Goal: Book appointment/travel/reservation

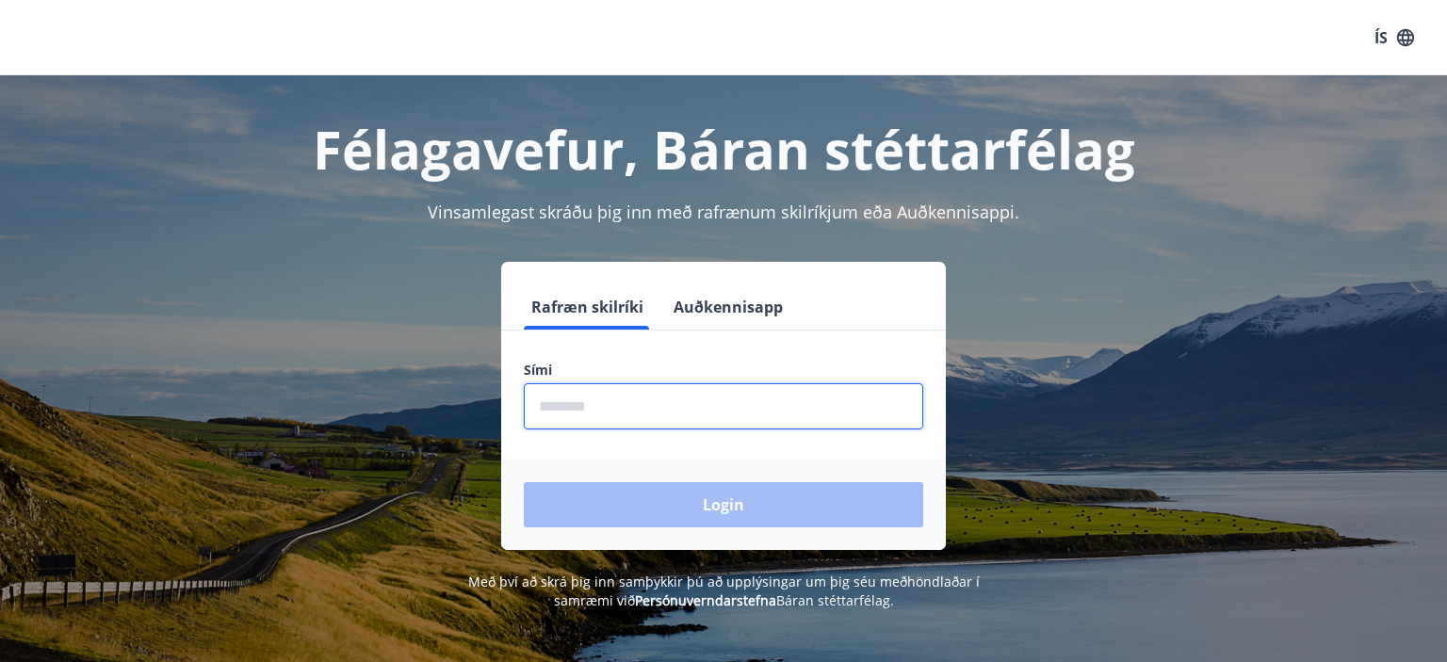
click at [749, 401] on input "phone" at bounding box center [723, 406] width 399 height 46
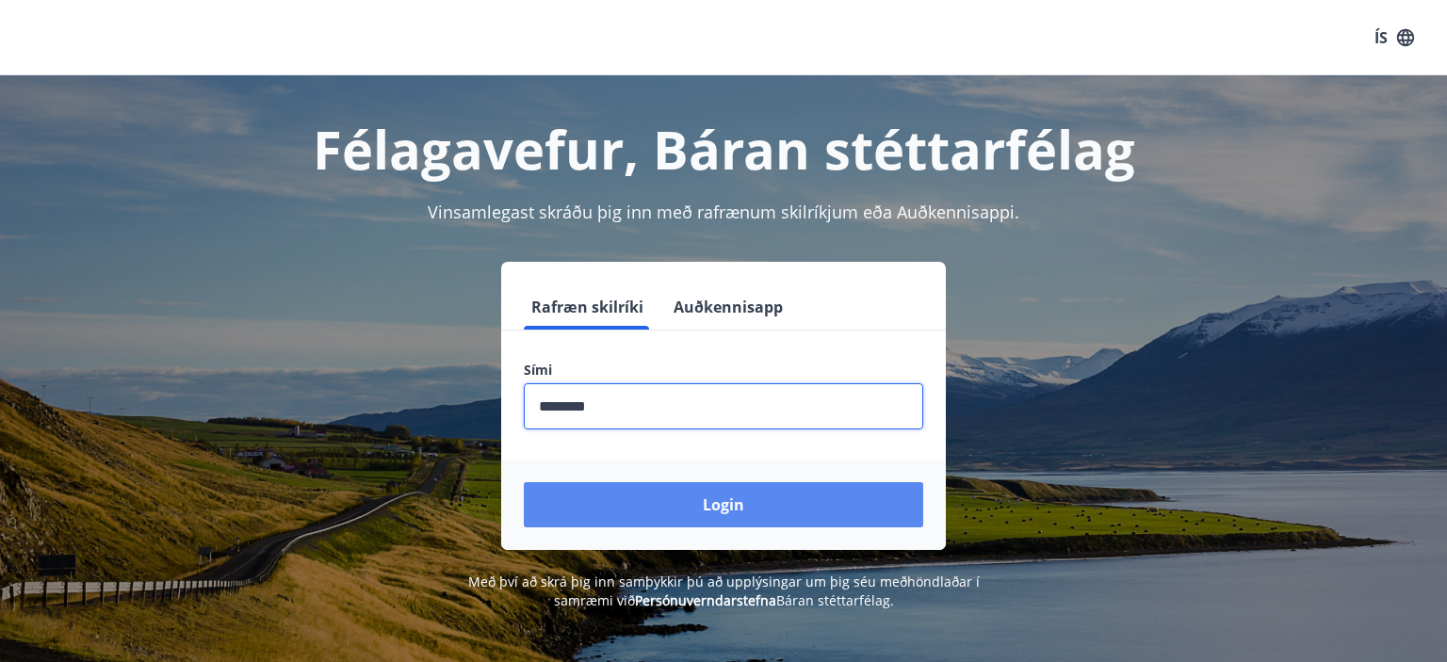
type input "********"
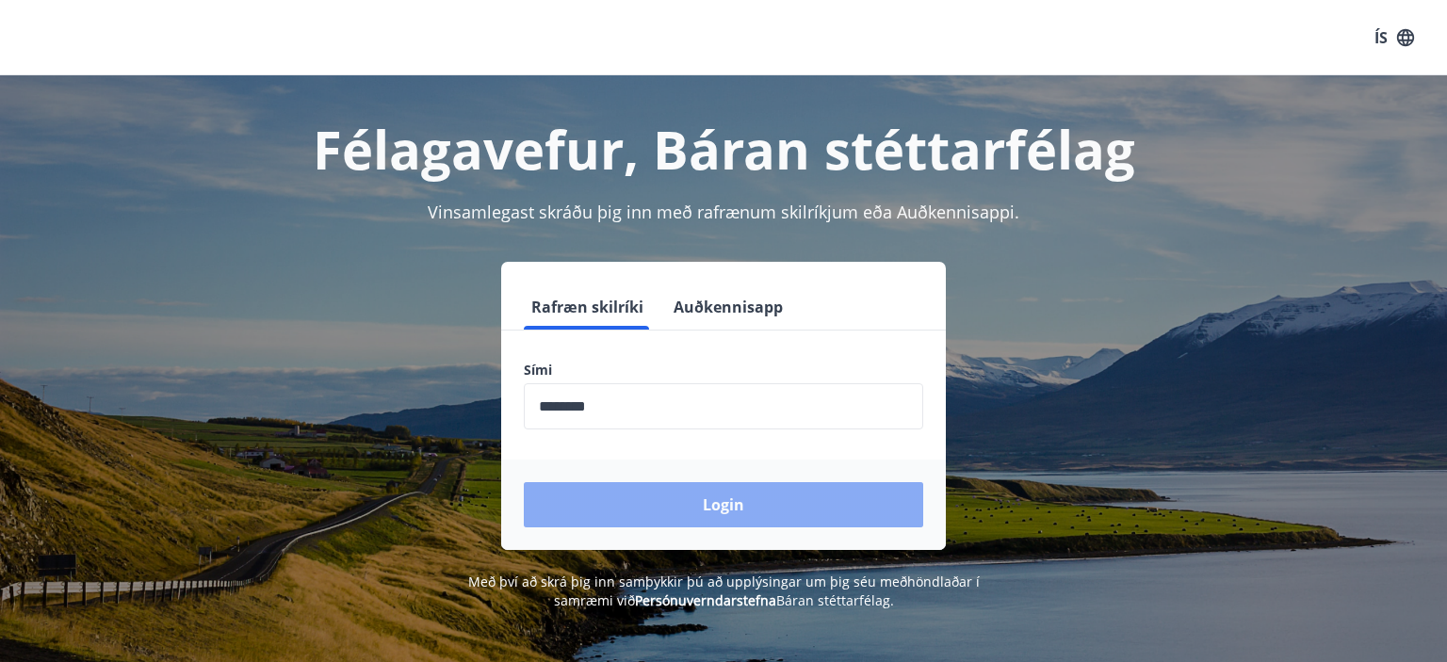
click at [827, 494] on button "Login" at bounding box center [723, 504] width 399 height 45
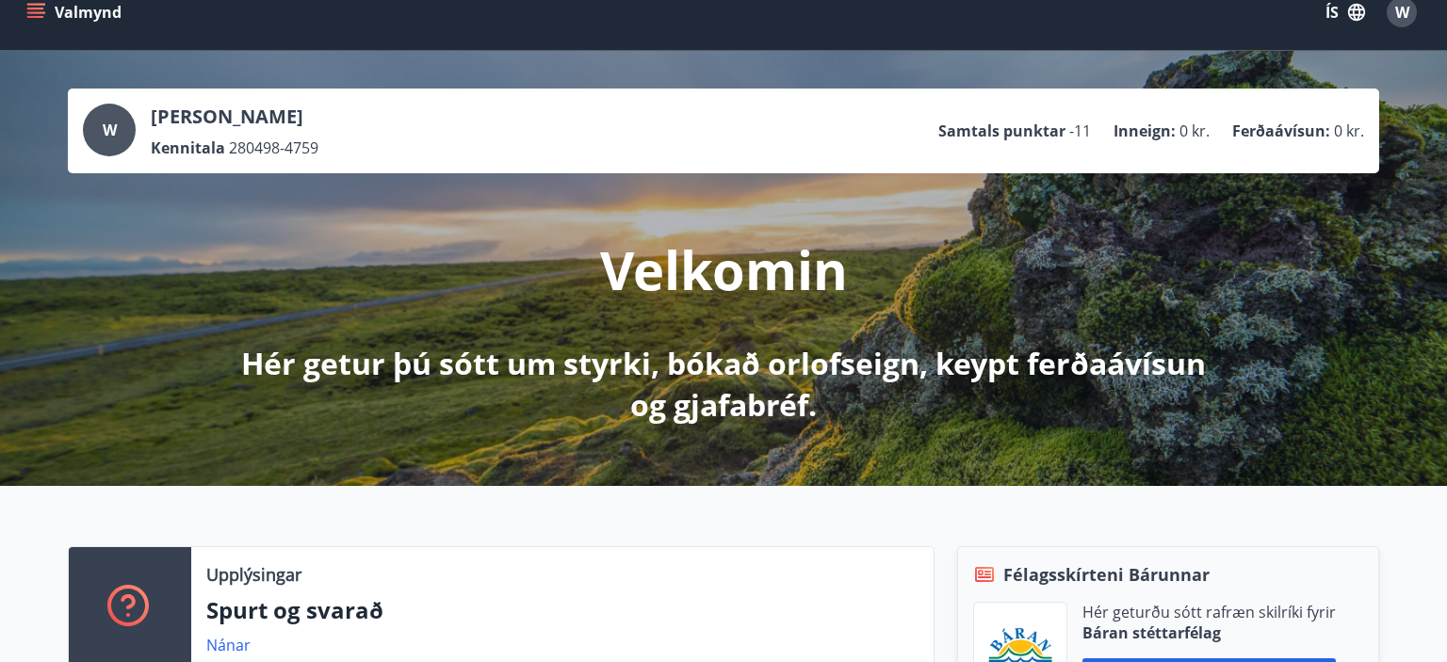
scroll to position [8, 0]
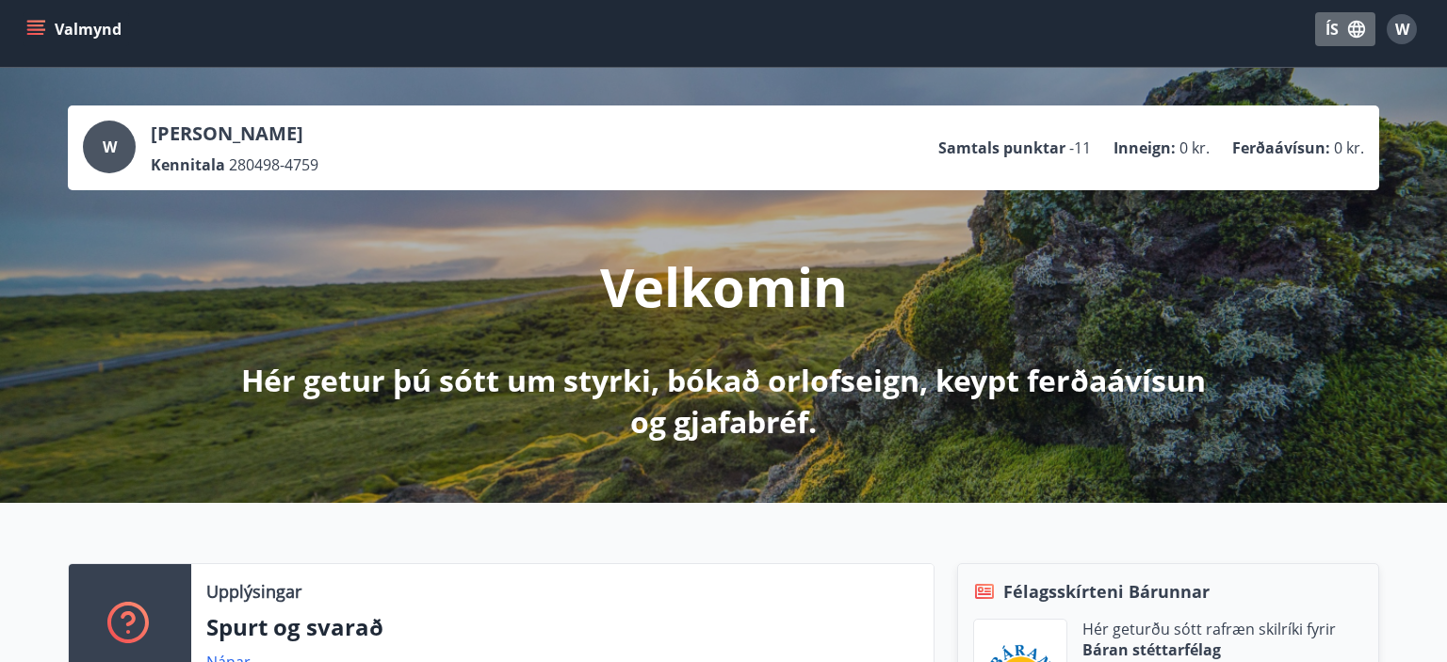
click at [1325, 41] on button "ÍS" at bounding box center [1345, 29] width 60 height 34
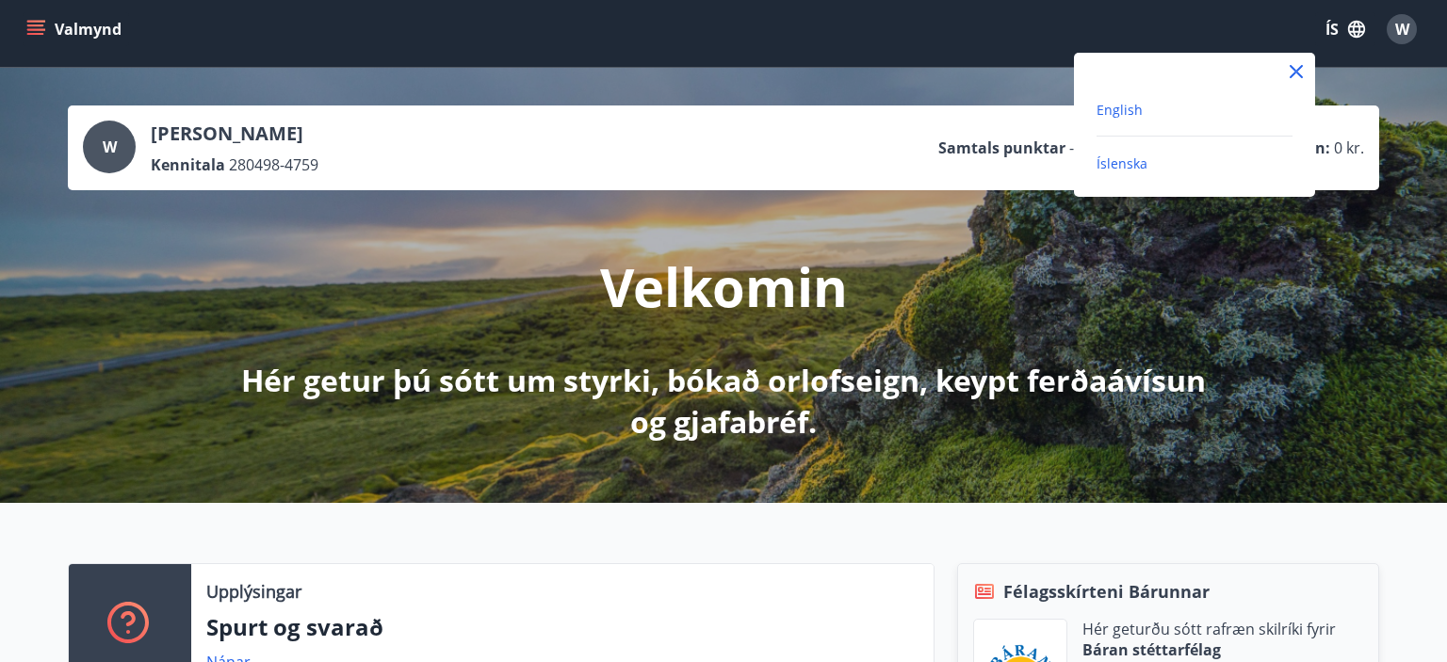
click at [1116, 110] on span "English" at bounding box center [1120, 110] width 46 height 18
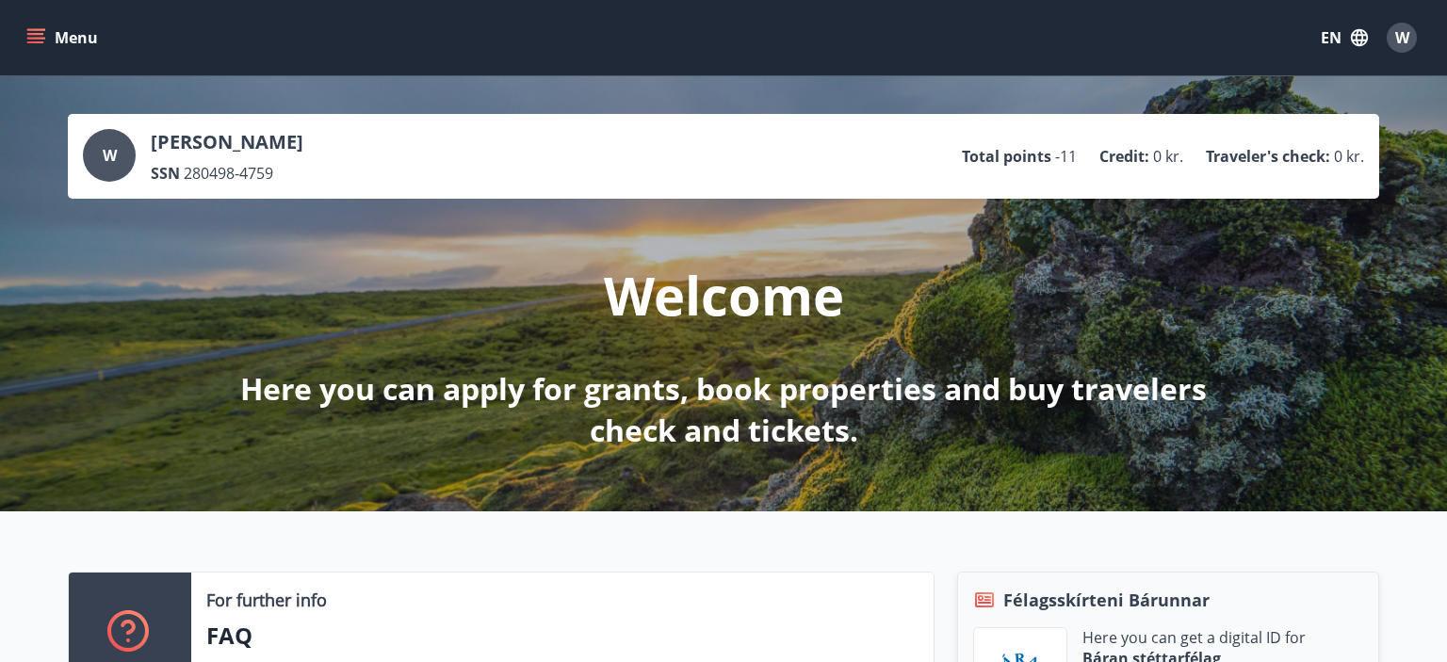
click at [42, 32] on icon "menu" at bounding box center [35, 37] width 19 height 19
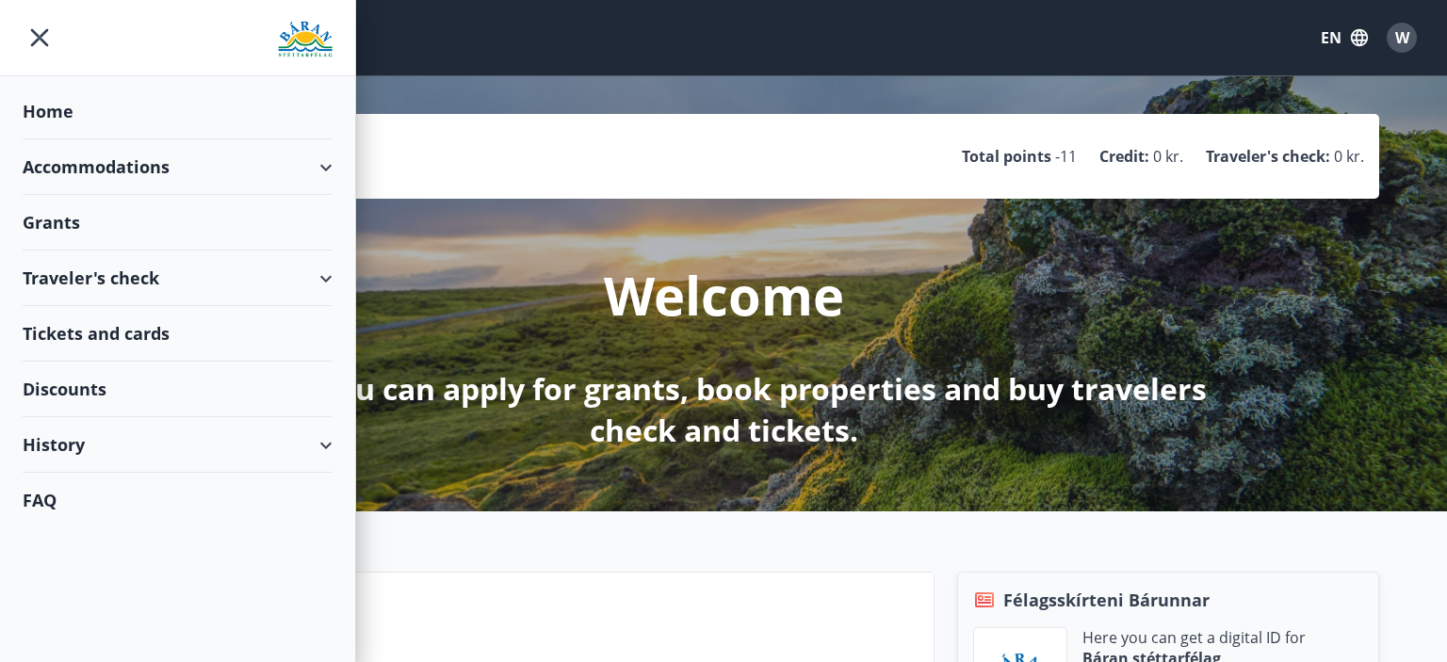
click at [133, 176] on div "Accommodations" at bounding box center [178, 167] width 310 height 56
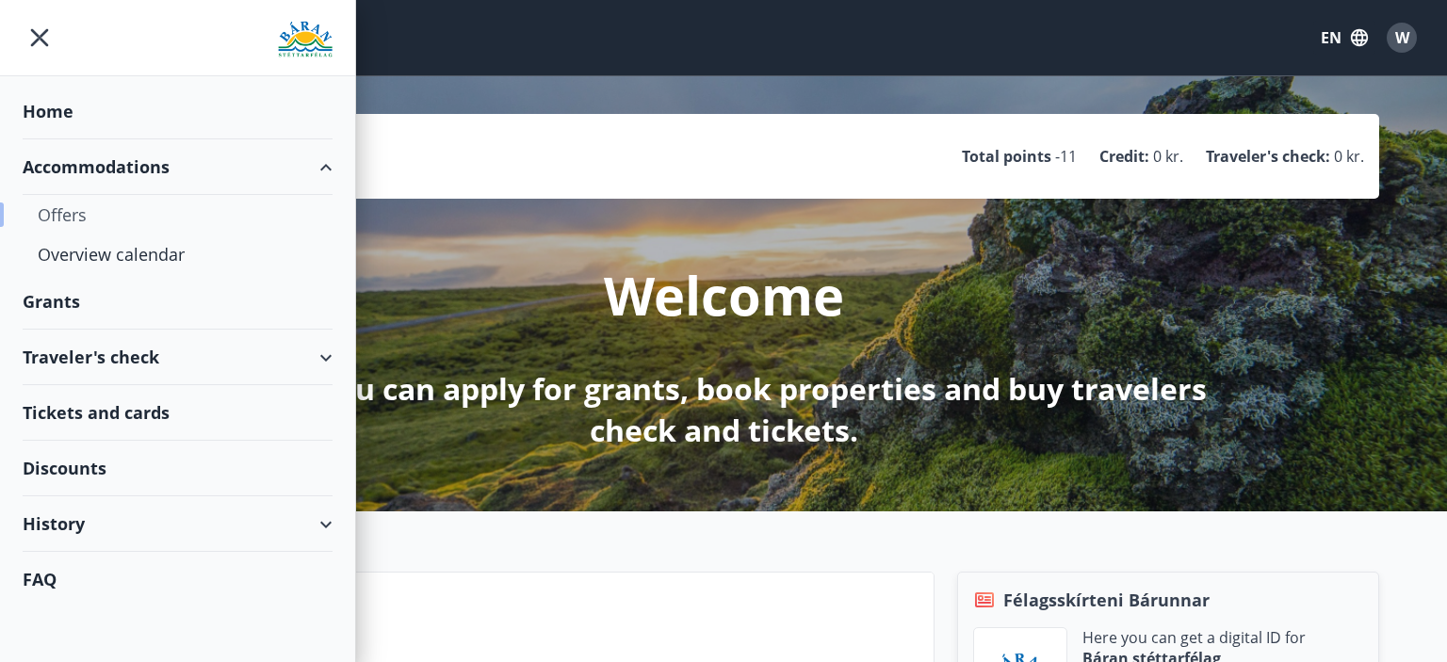
click at [57, 208] on div "Offers" at bounding box center [178, 215] width 280 height 40
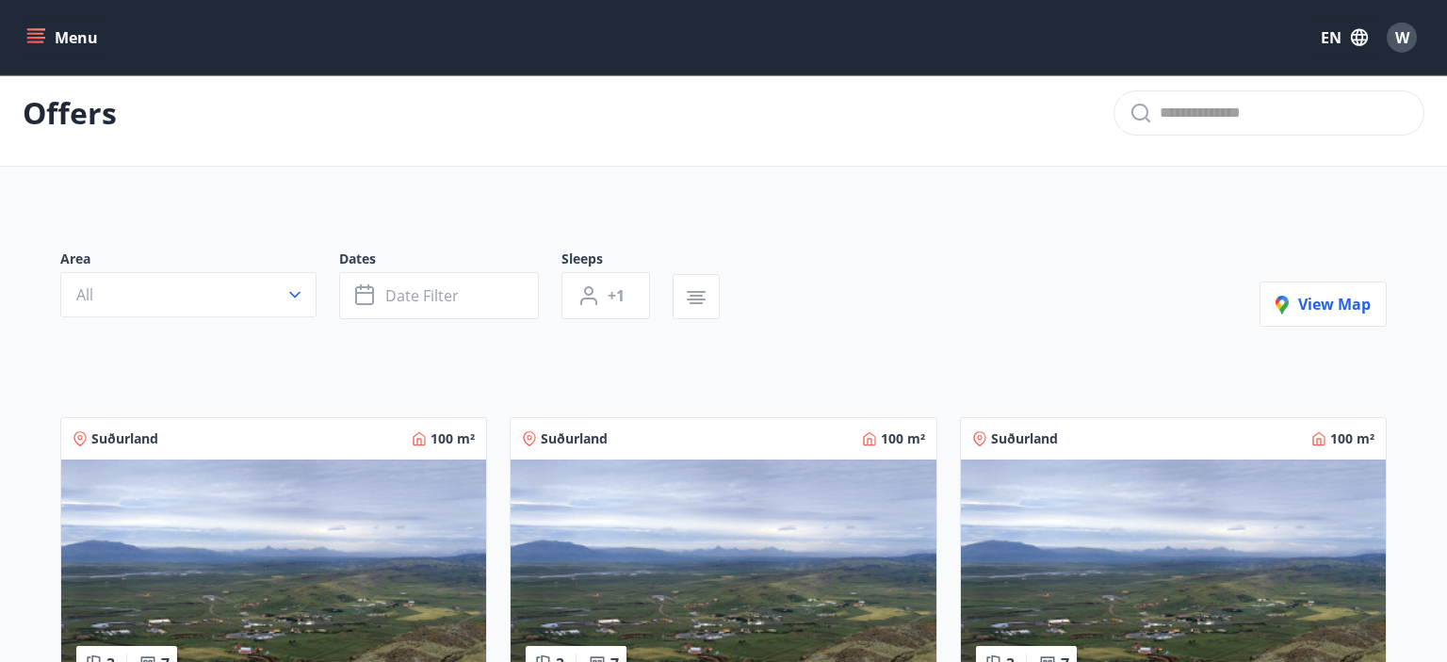
scroll to position [14, 0]
click at [455, 306] on span "Date filter" at bounding box center [421, 296] width 73 height 21
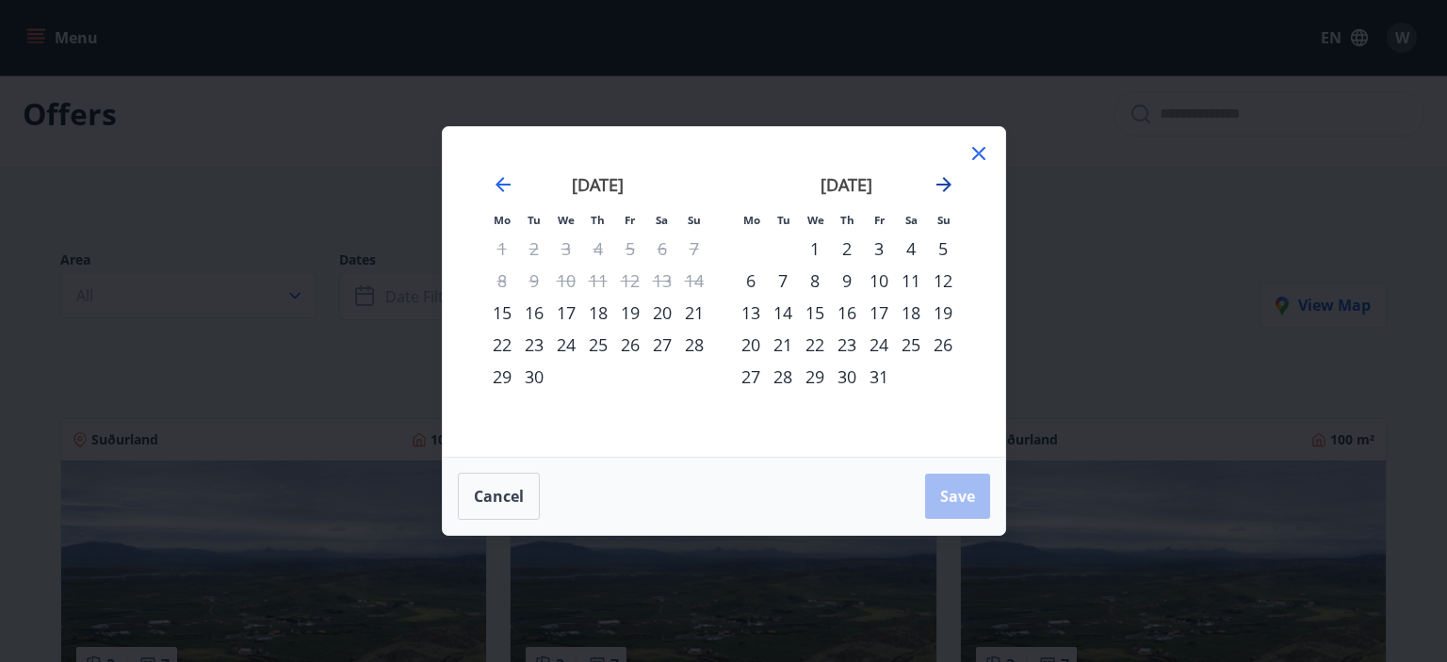
click at [944, 187] on icon "Move forward to switch to the next month." at bounding box center [944, 184] width 15 height 15
click at [941, 187] on icon "Move forward to switch to the next month." at bounding box center [944, 184] width 23 height 23
click at [500, 314] on div "10" at bounding box center [502, 313] width 32 height 32
click at [694, 306] on div "16" at bounding box center [694, 313] width 32 height 32
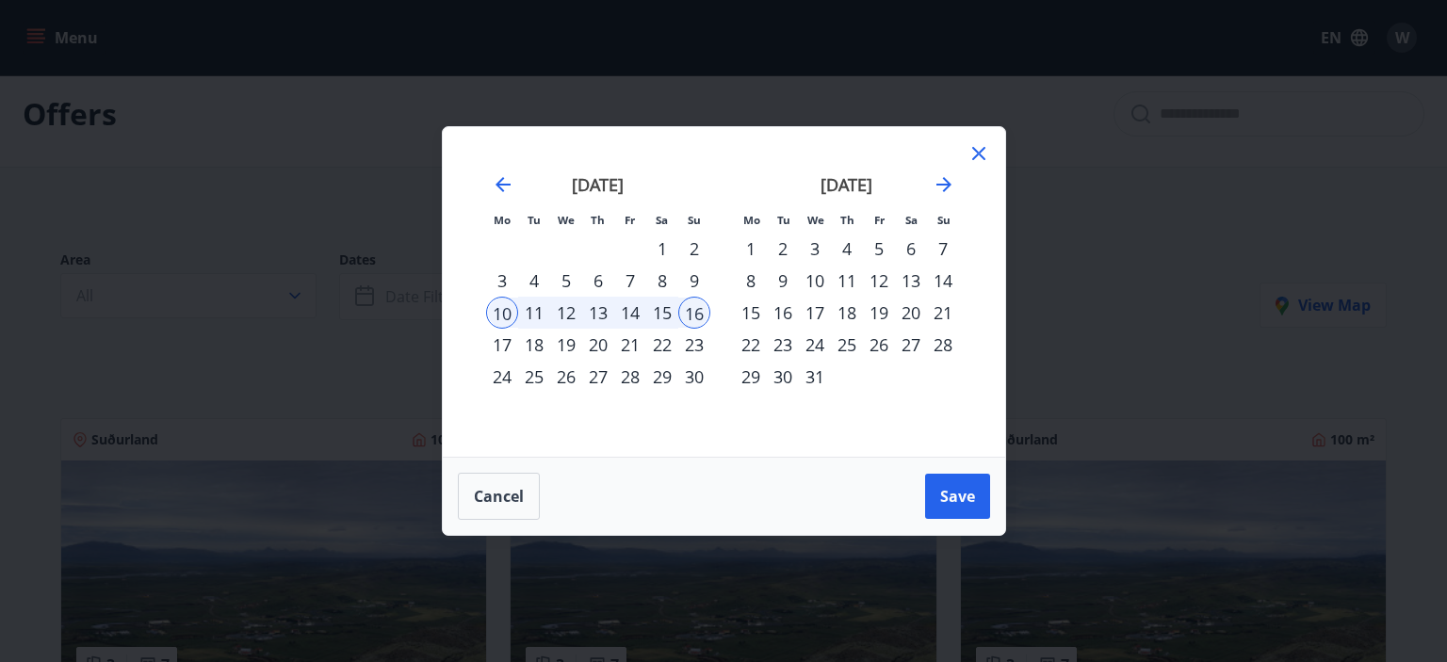
click at [696, 278] on div "9" at bounding box center [694, 281] width 32 height 32
click at [959, 497] on span "Save" at bounding box center [957, 496] width 35 height 21
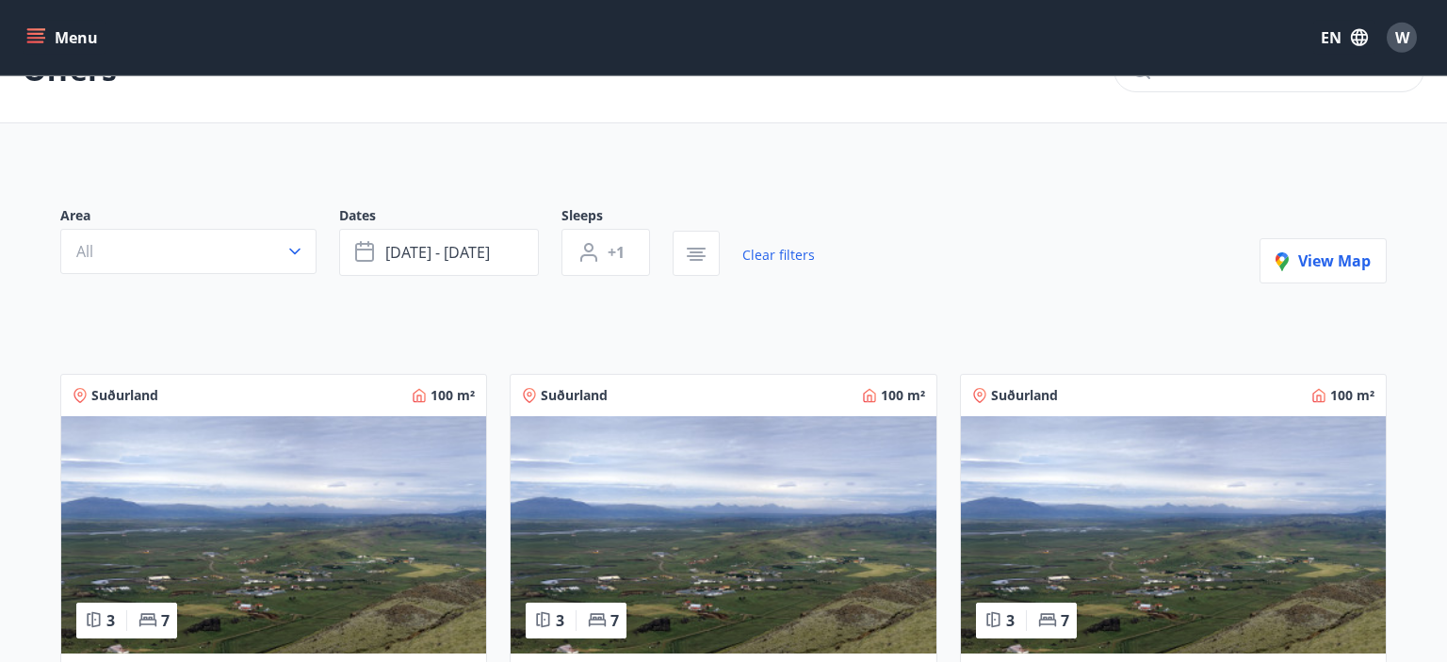
scroll to position [43, 0]
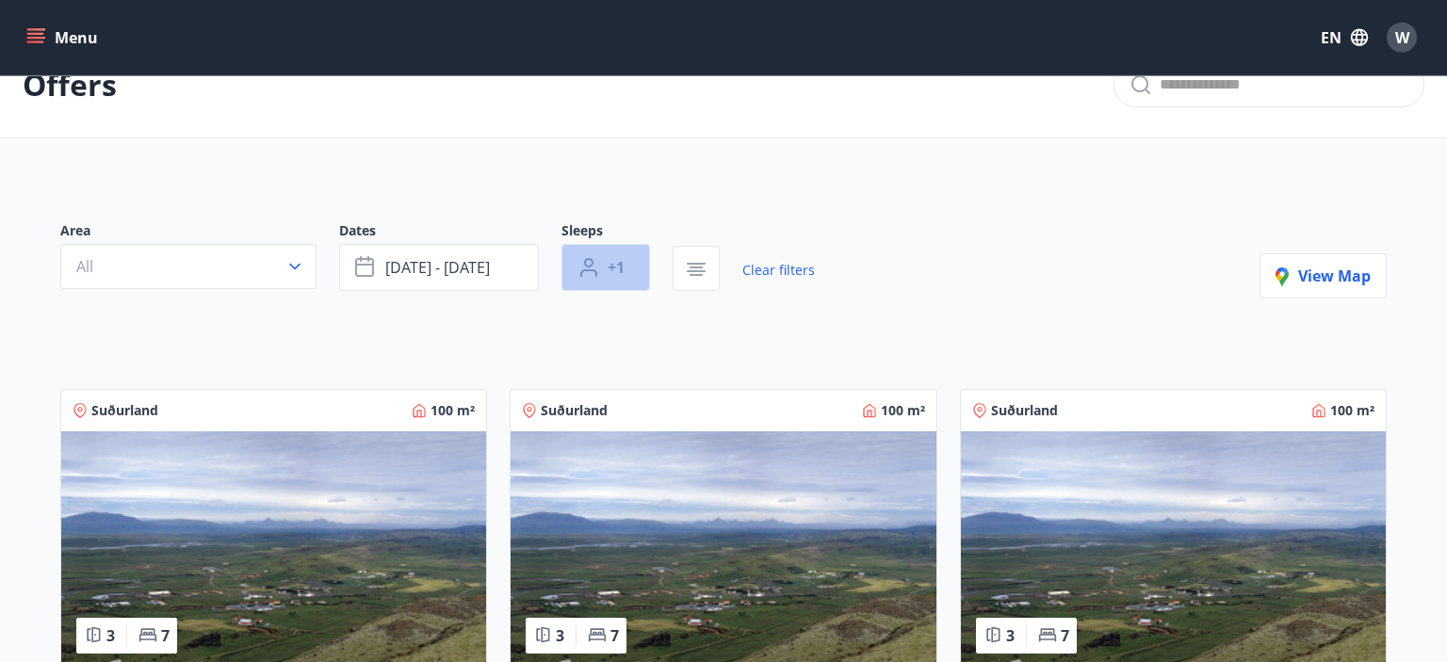
click at [633, 274] on button "+1" at bounding box center [606, 267] width 89 height 47
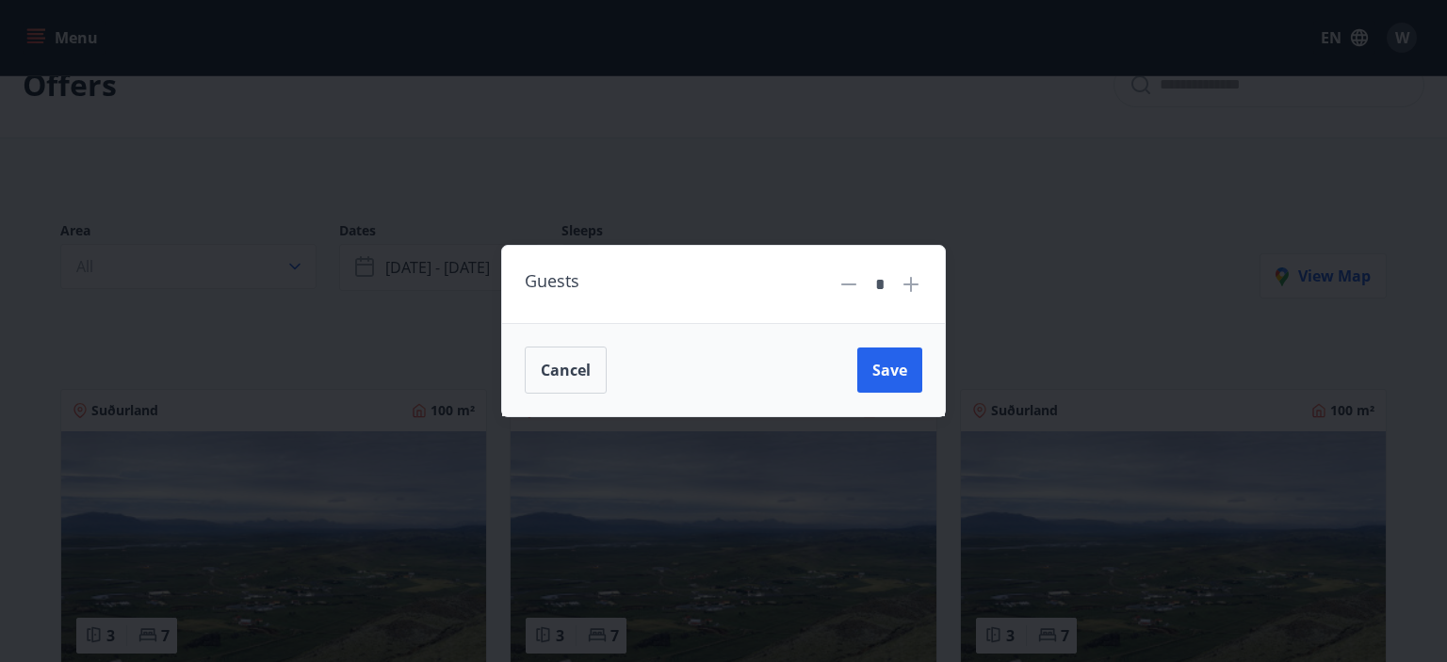
click at [910, 283] on icon at bounding box center [911, 284] width 15 height 15
click at [859, 285] on icon at bounding box center [849, 284] width 23 height 23
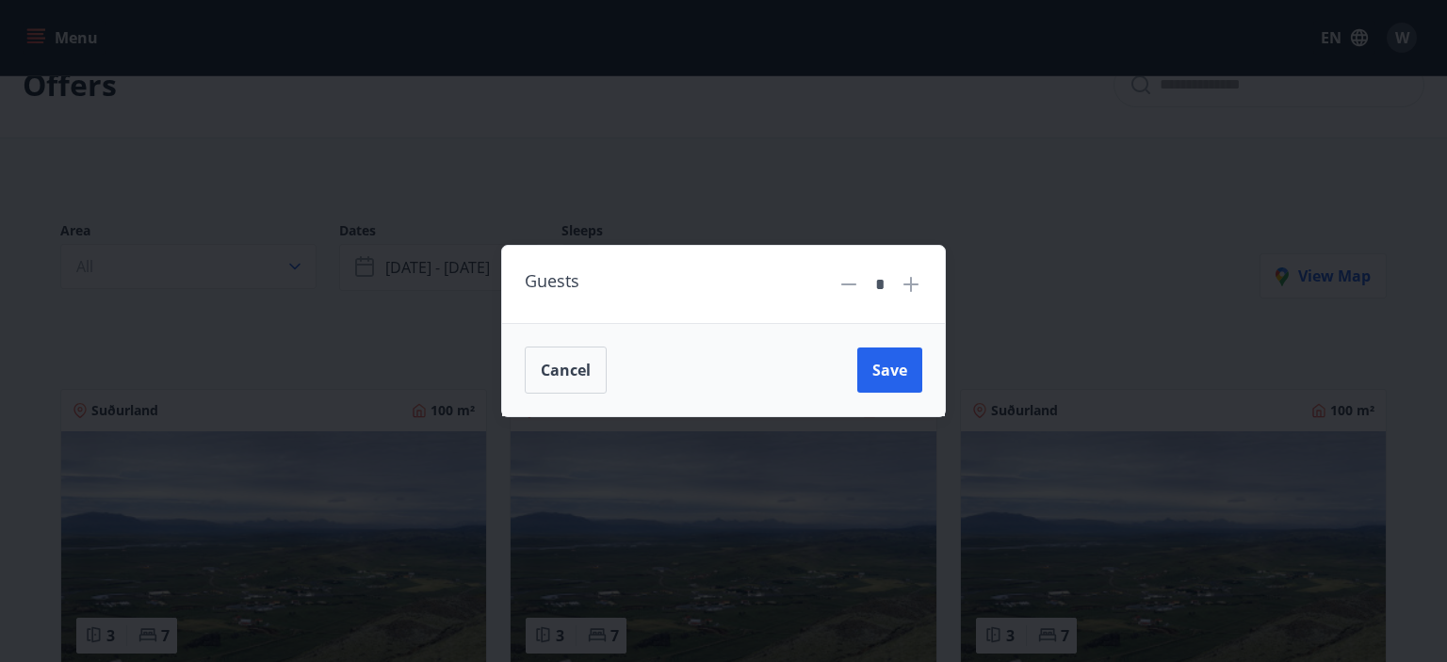
type input "*"
click at [880, 360] on button "Save" at bounding box center [889, 370] width 65 height 45
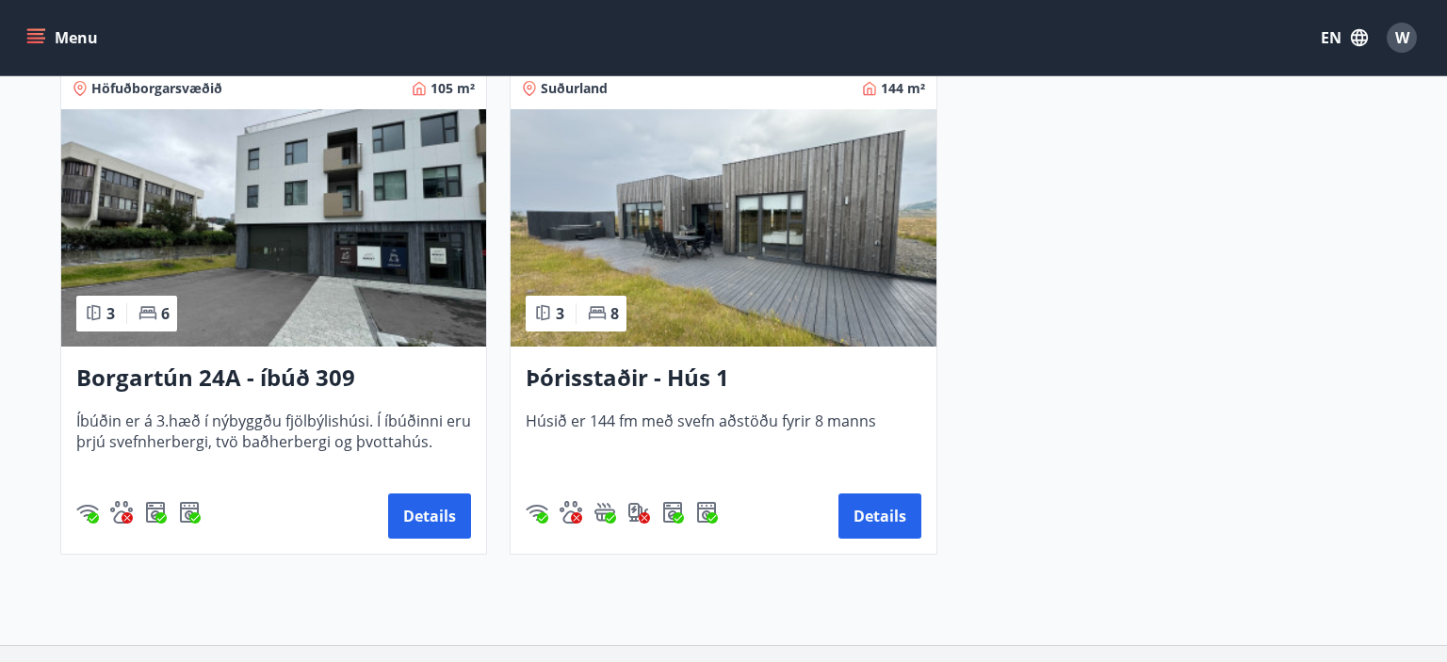
scroll to position [1393, 0]
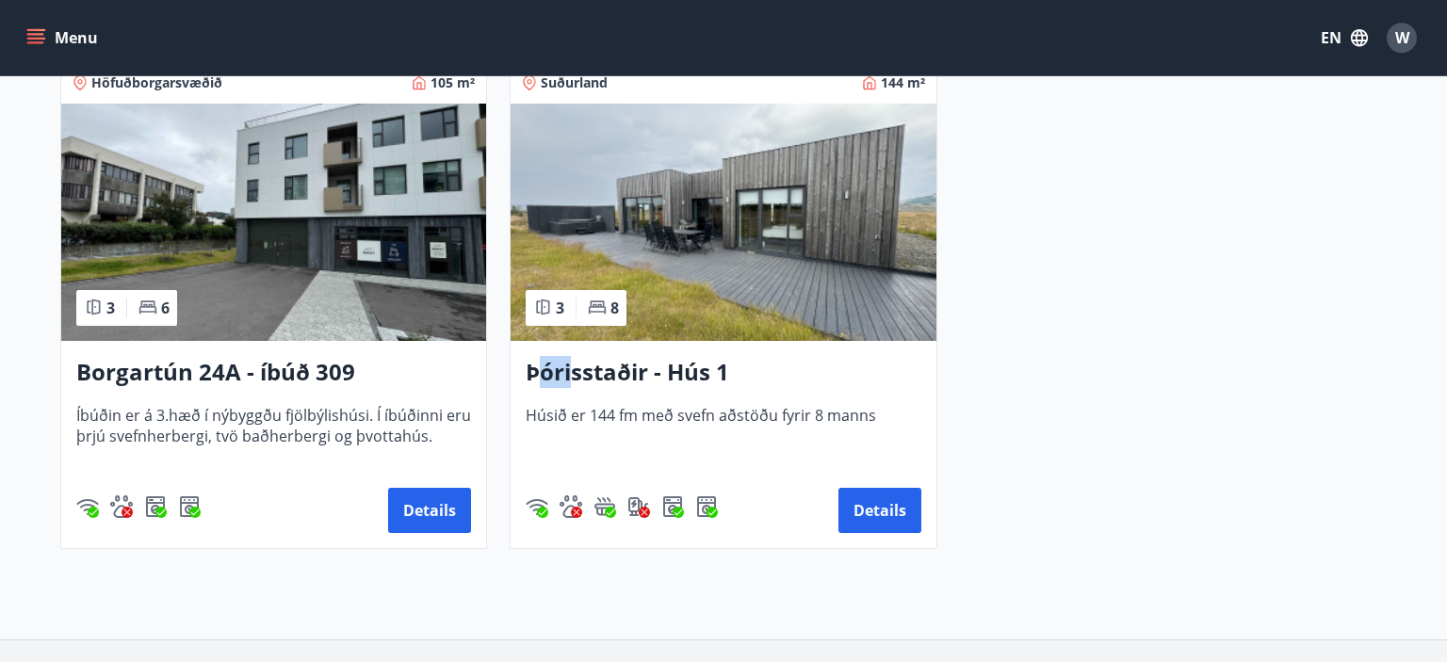
drag, startPoint x: 541, startPoint y: 378, endPoint x: 575, endPoint y: 359, distance: 38.8
click at [575, 359] on h3 "Þórisstaðir - Hús 1" at bounding box center [723, 373] width 395 height 34
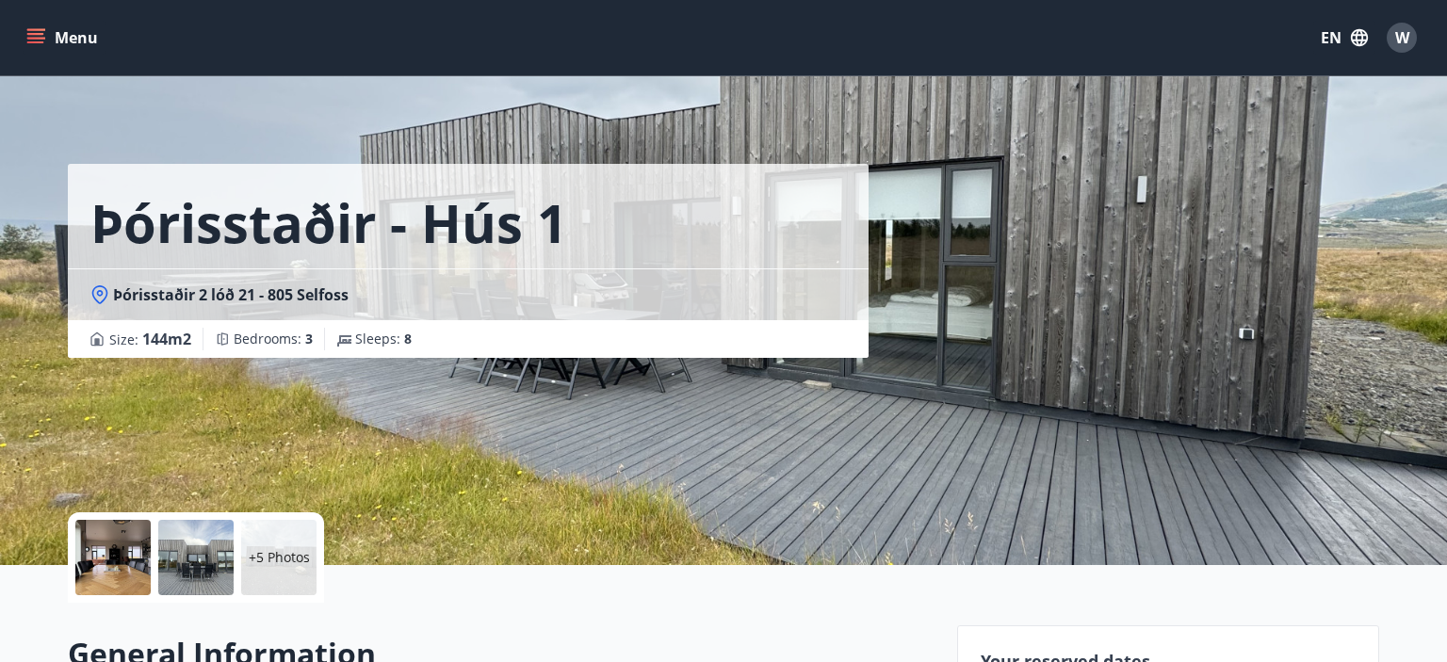
click at [188, 579] on div at bounding box center [195, 557] width 75 height 75
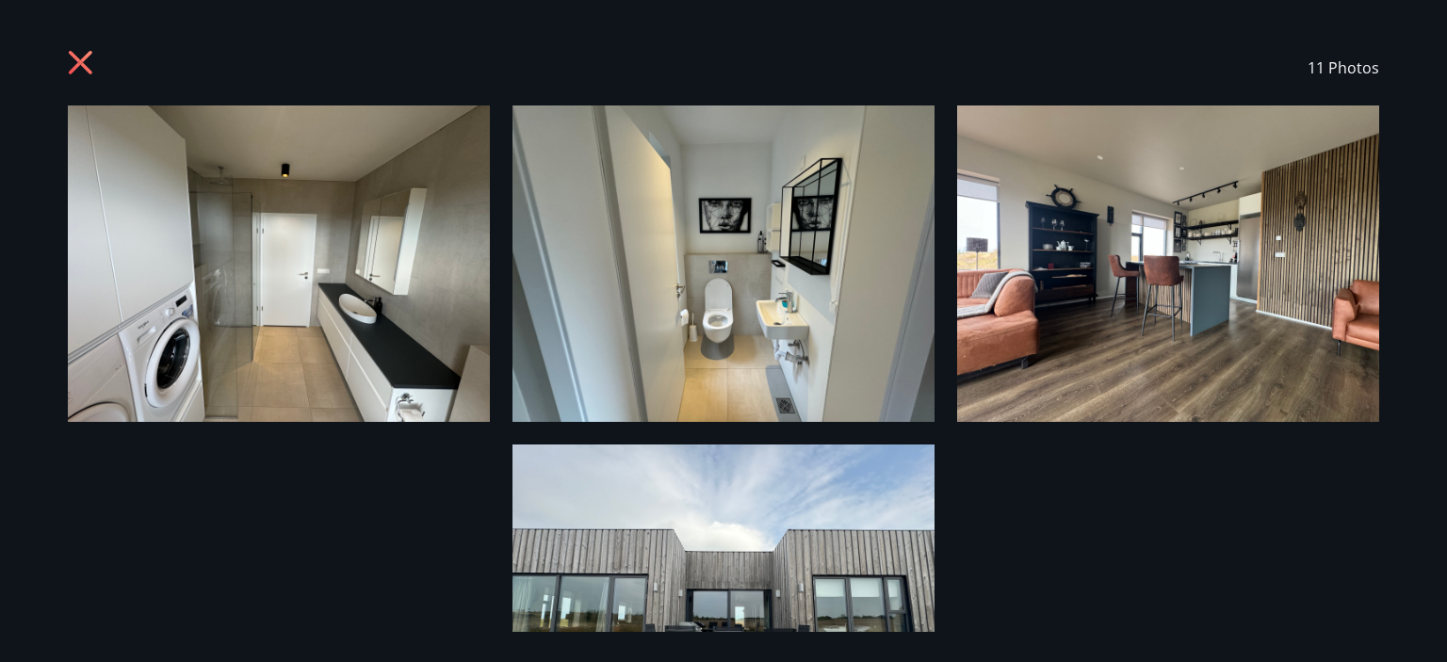
click at [89, 55] on icon at bounding box center [81, 63] width 24 height 24
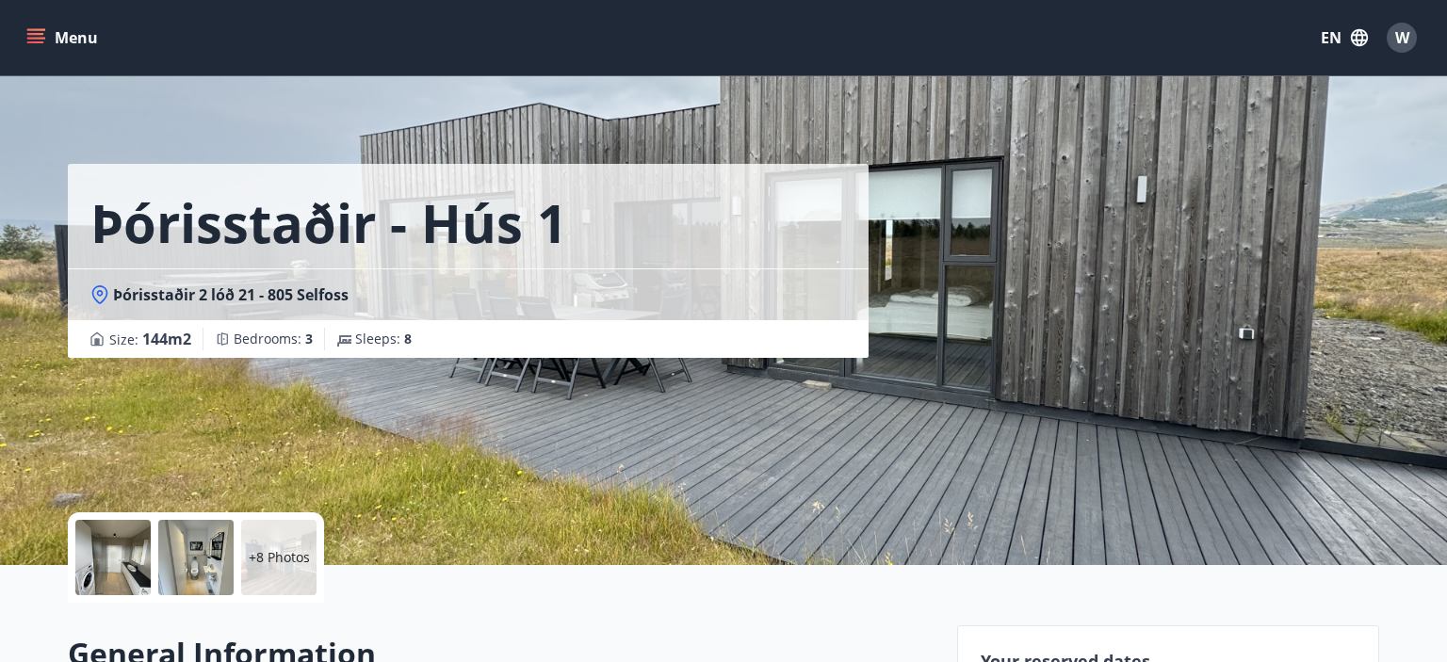
click at [273, 569] on div "+8 Photos" at bounding box center [278, 557] width 75 height 75
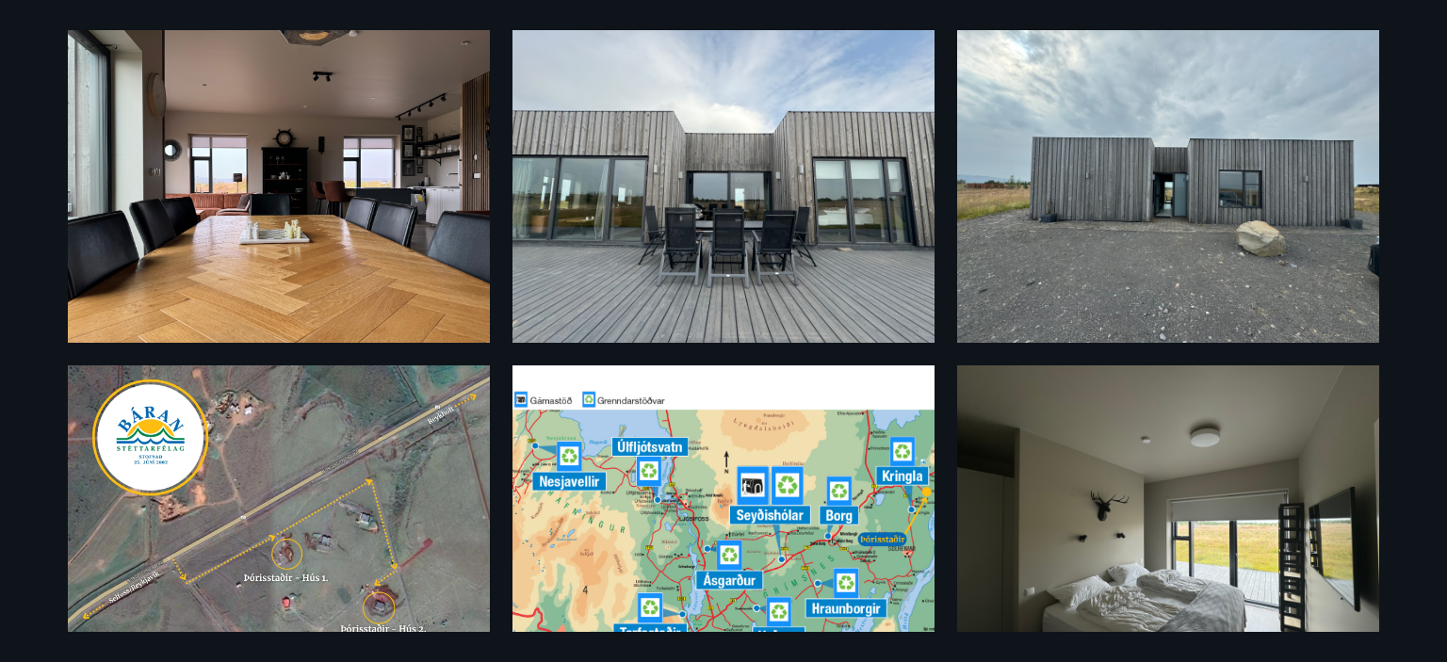
scroll to position [453, 0]
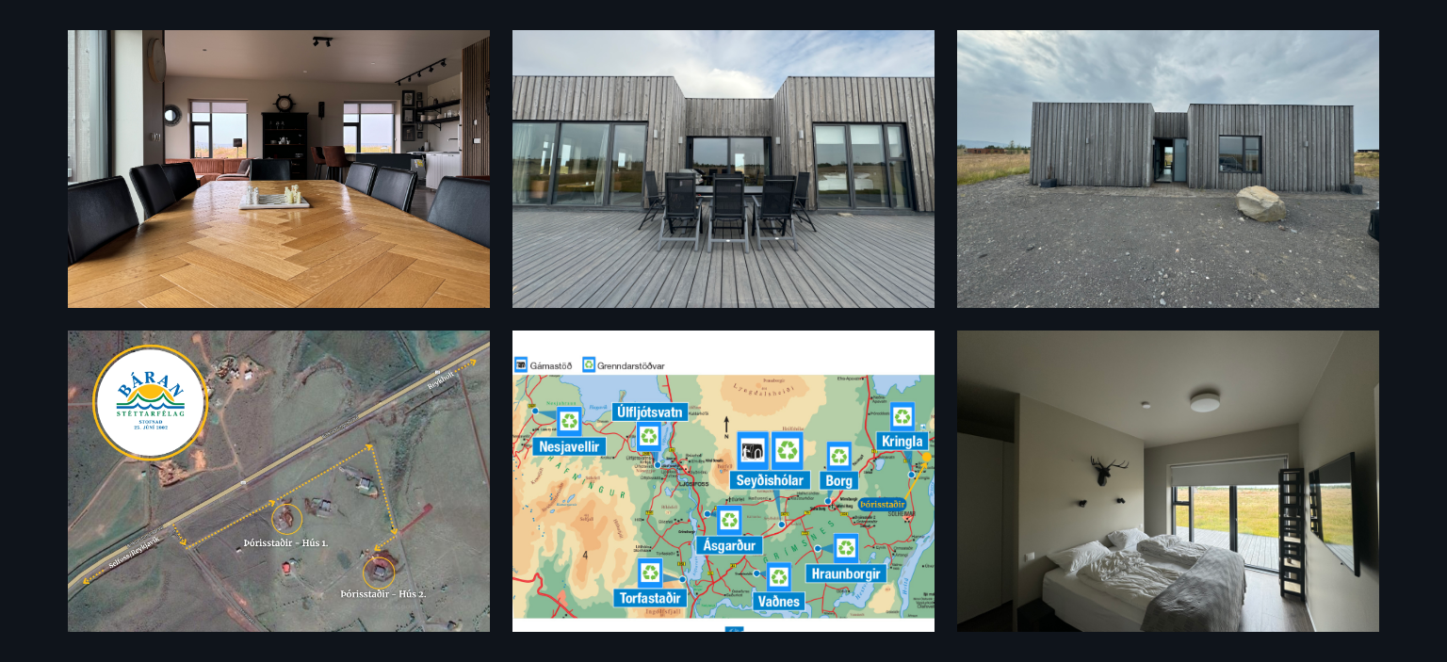
click at [315, 504] on img at bounding box center [279, 508] width 422 height 354
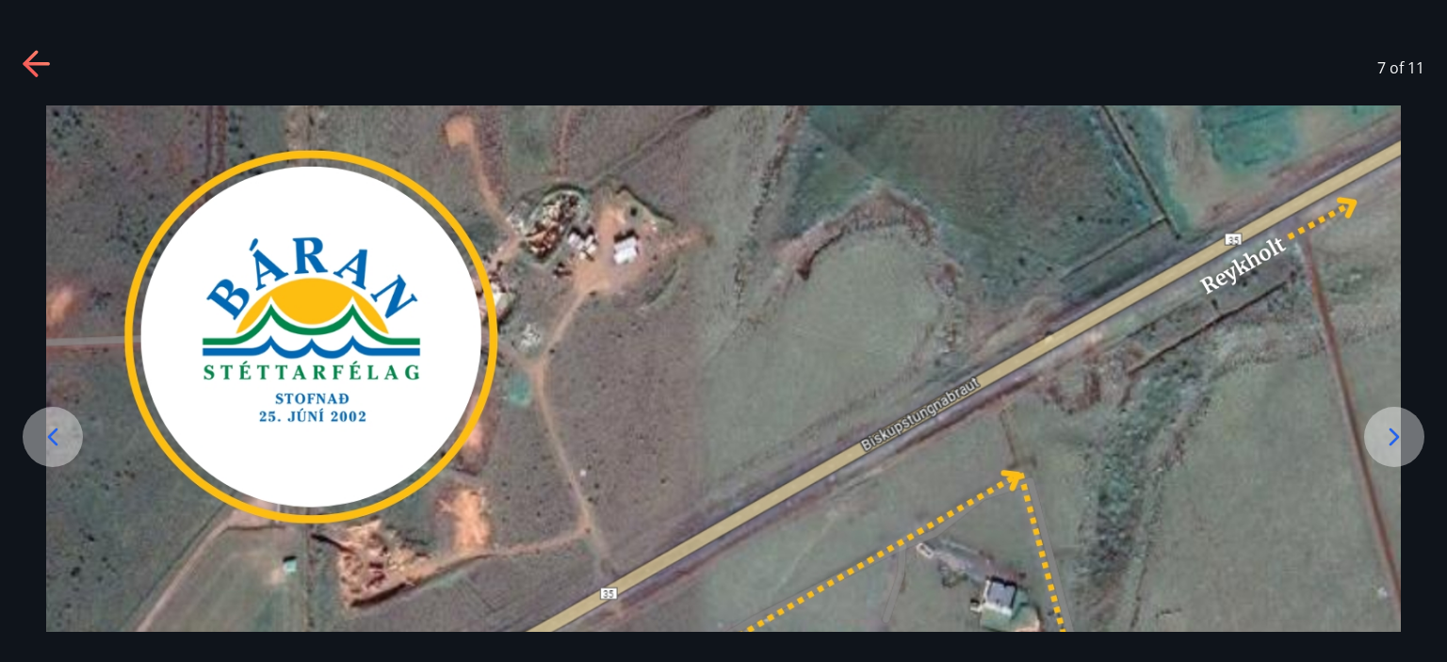
click at [52, 60] on icon at bounding box center [38, 65] width 30 height 30
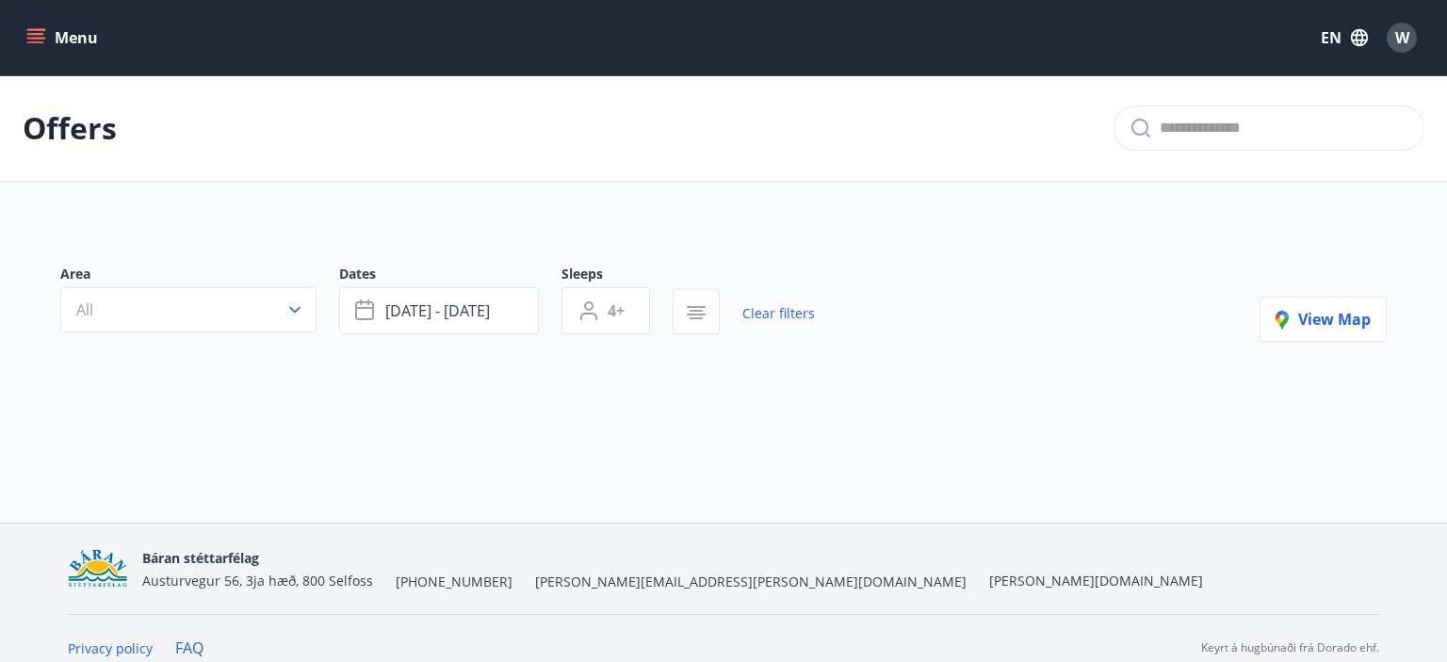
type input "*"
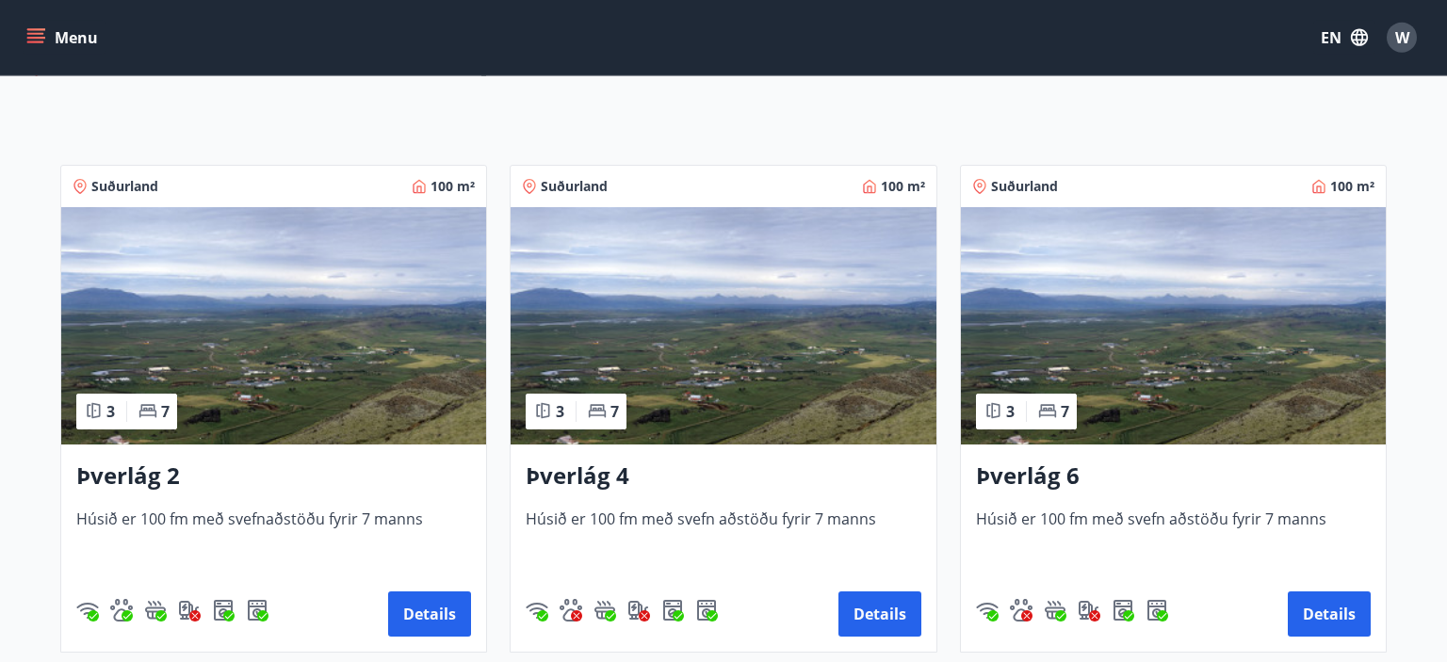
scroll to position [269, 0]
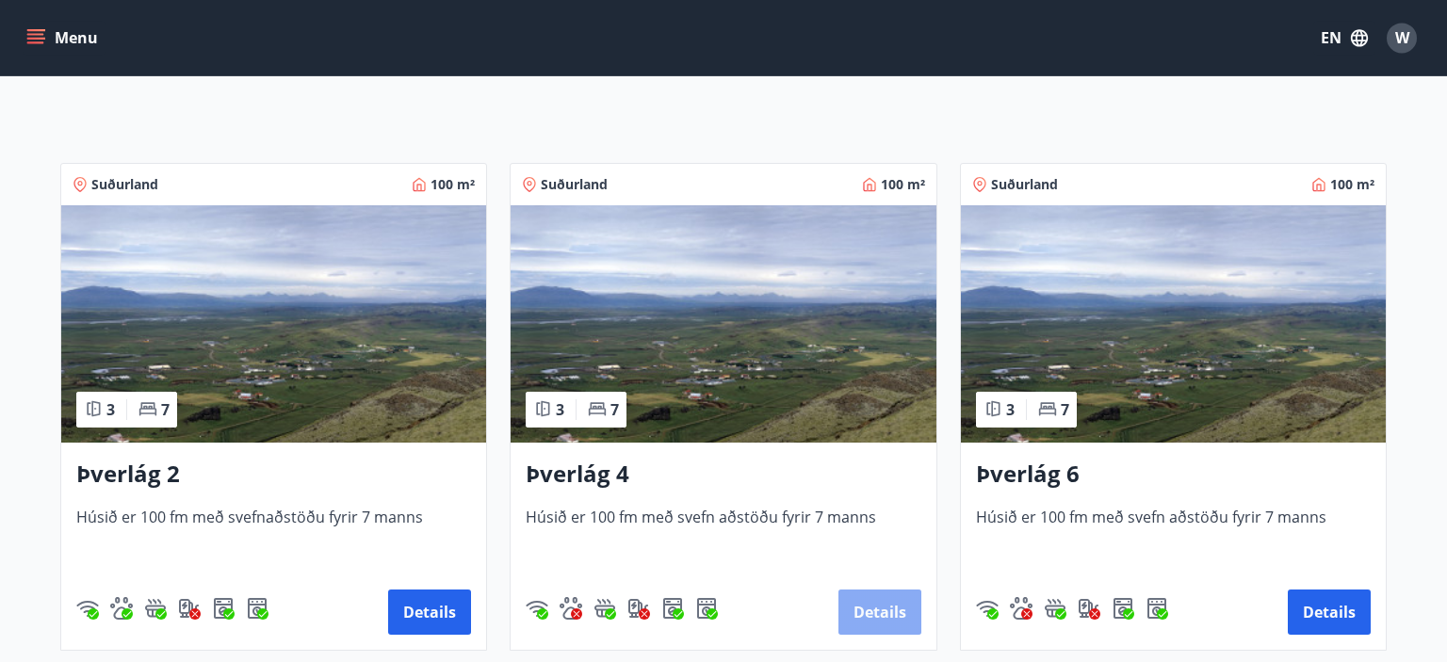
click at [859, 607] on button "Details" at bounding box center [880, 612] width 83 height 45
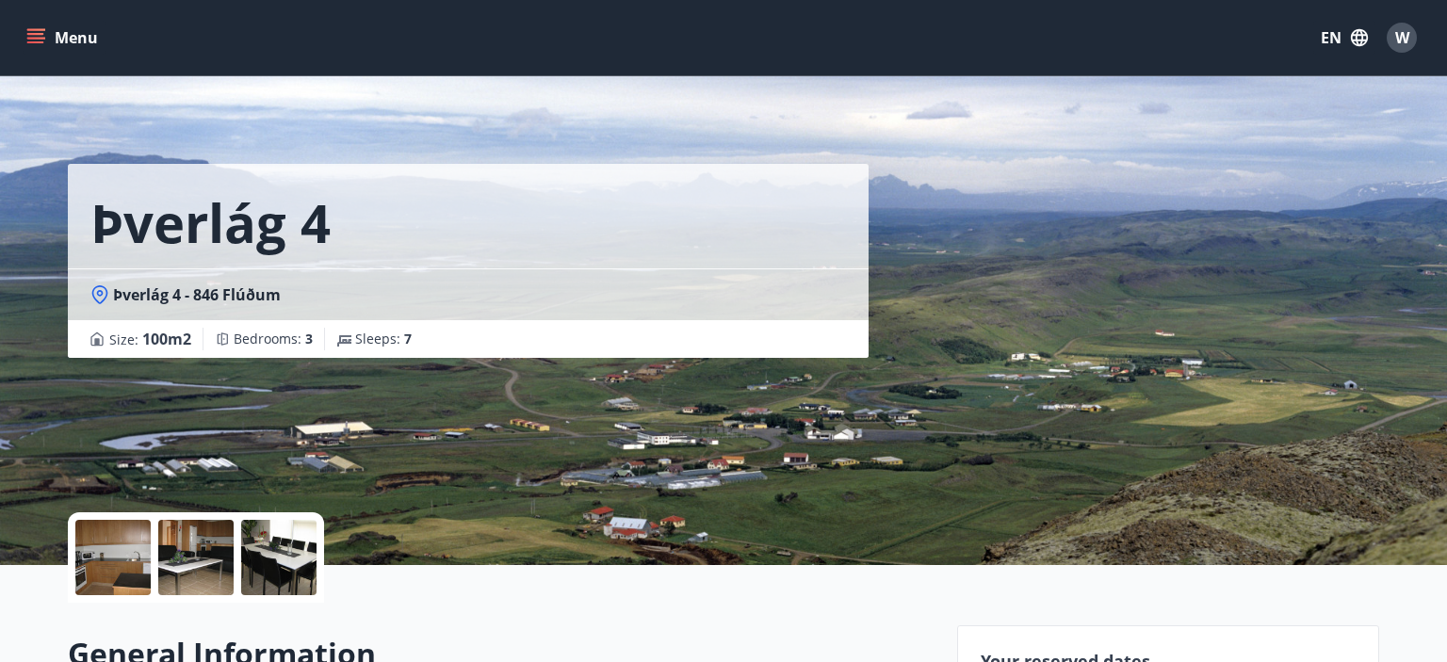
scroll to position [12, 0]
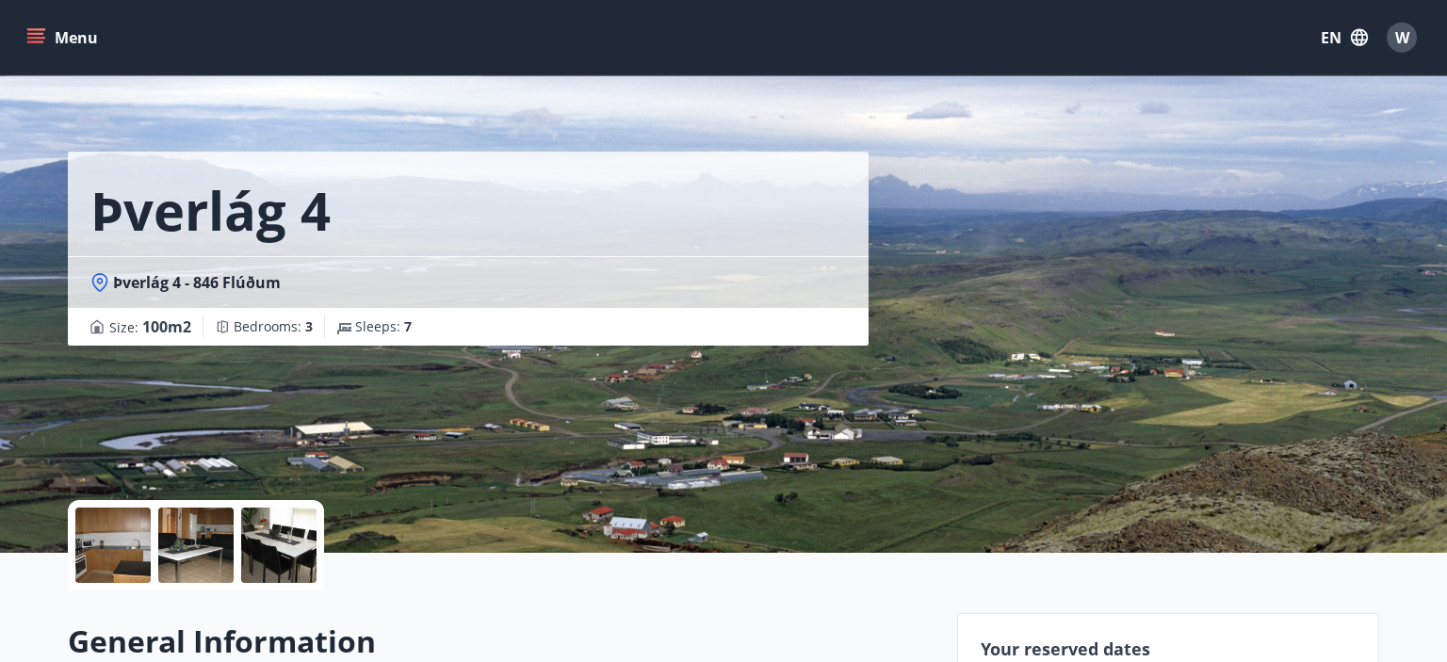
click at [122, 535] on div at bounding box center [112, 545] width 75 height 75
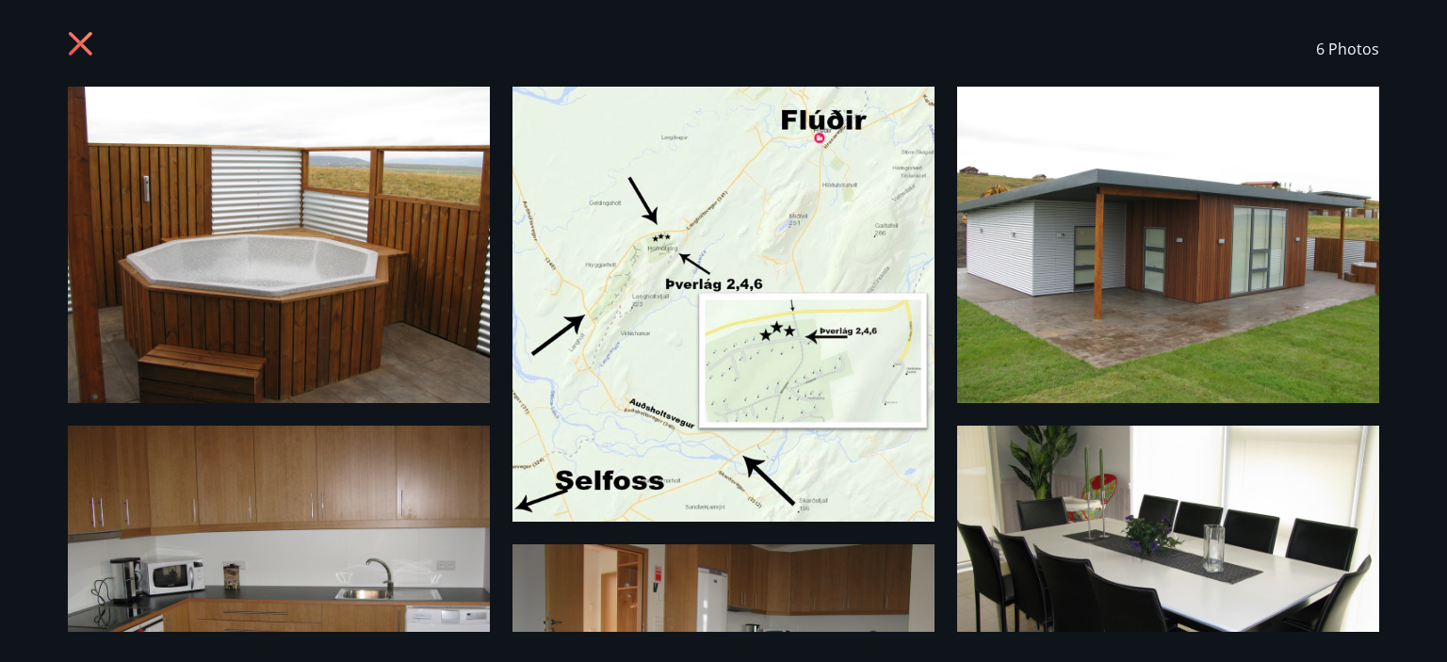
scroll to position [17, 0]
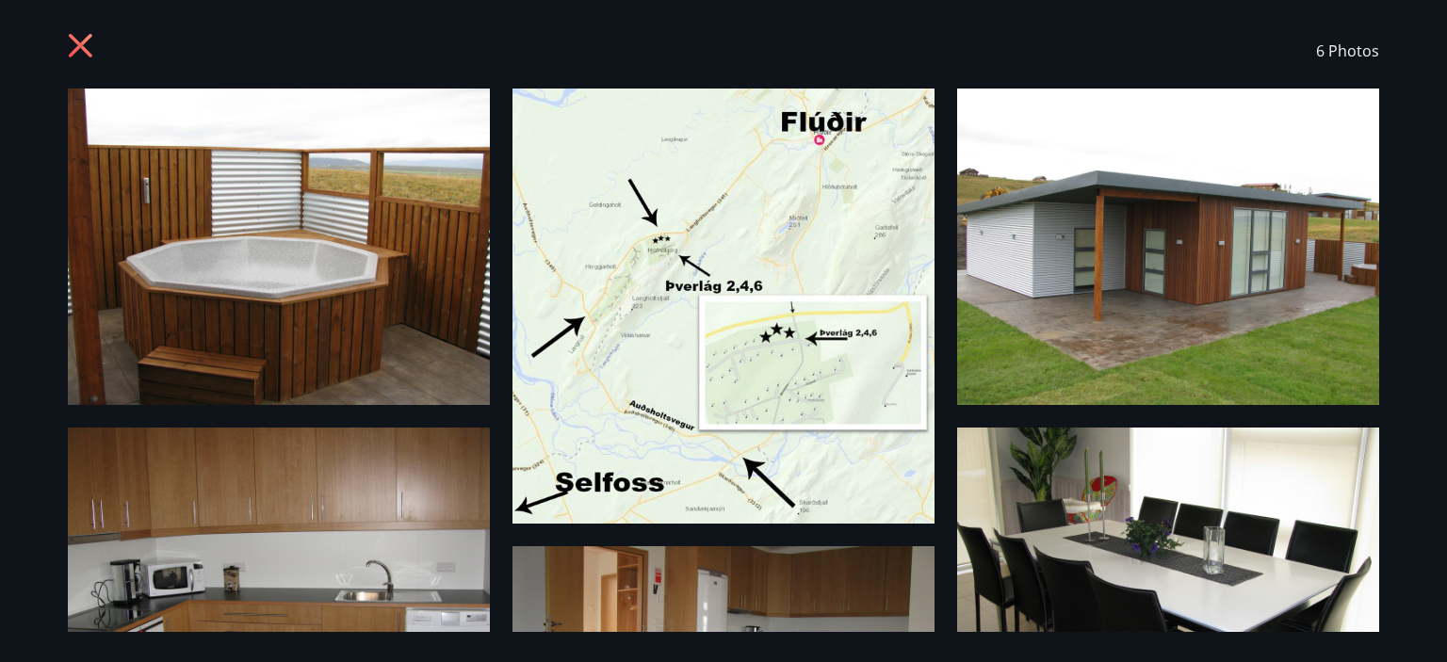
click at [81, 47] on icon at bounding box center [81, 46] width 24 height 24
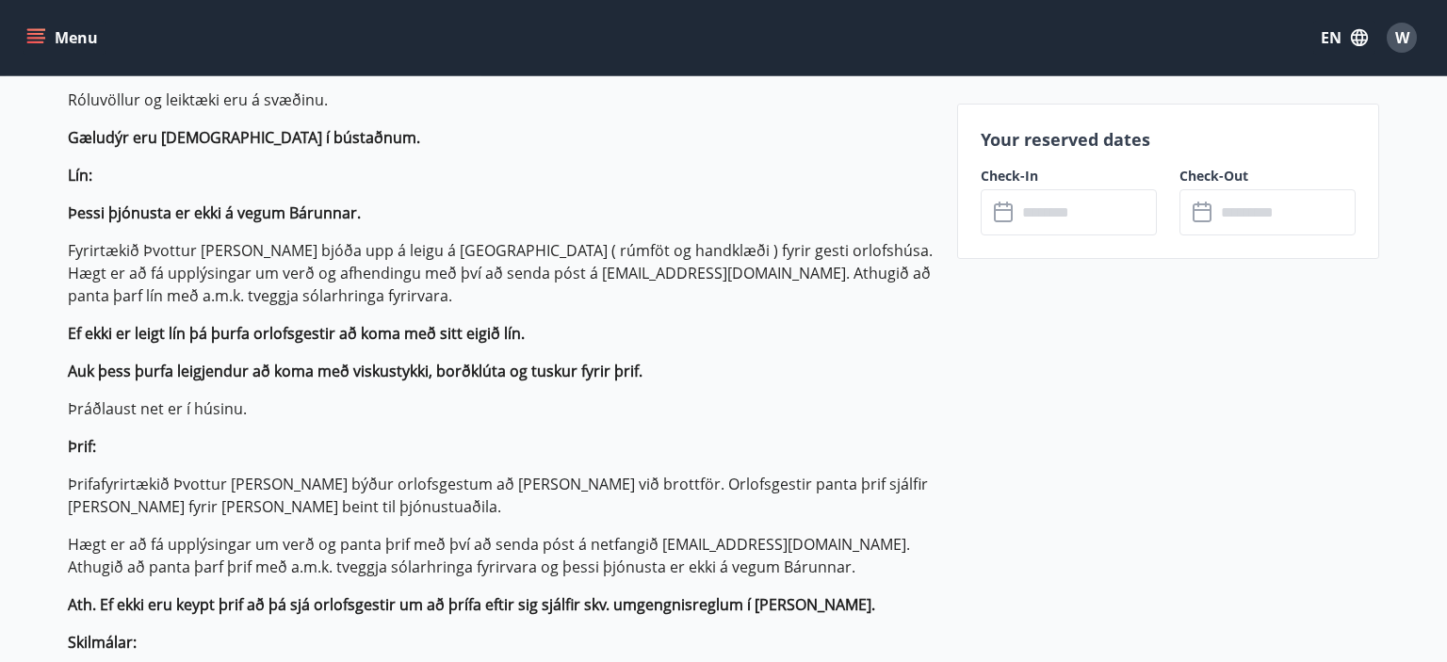
scroll to position [768, 0]
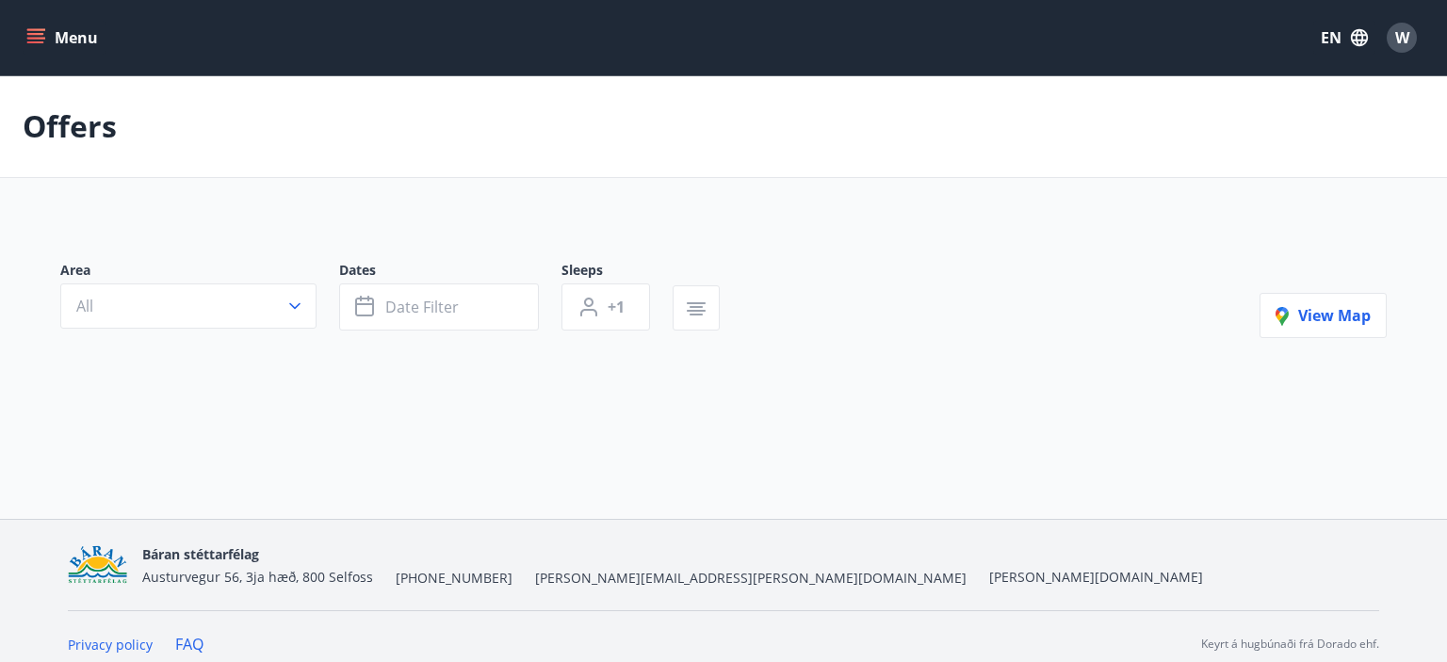
type input "*"
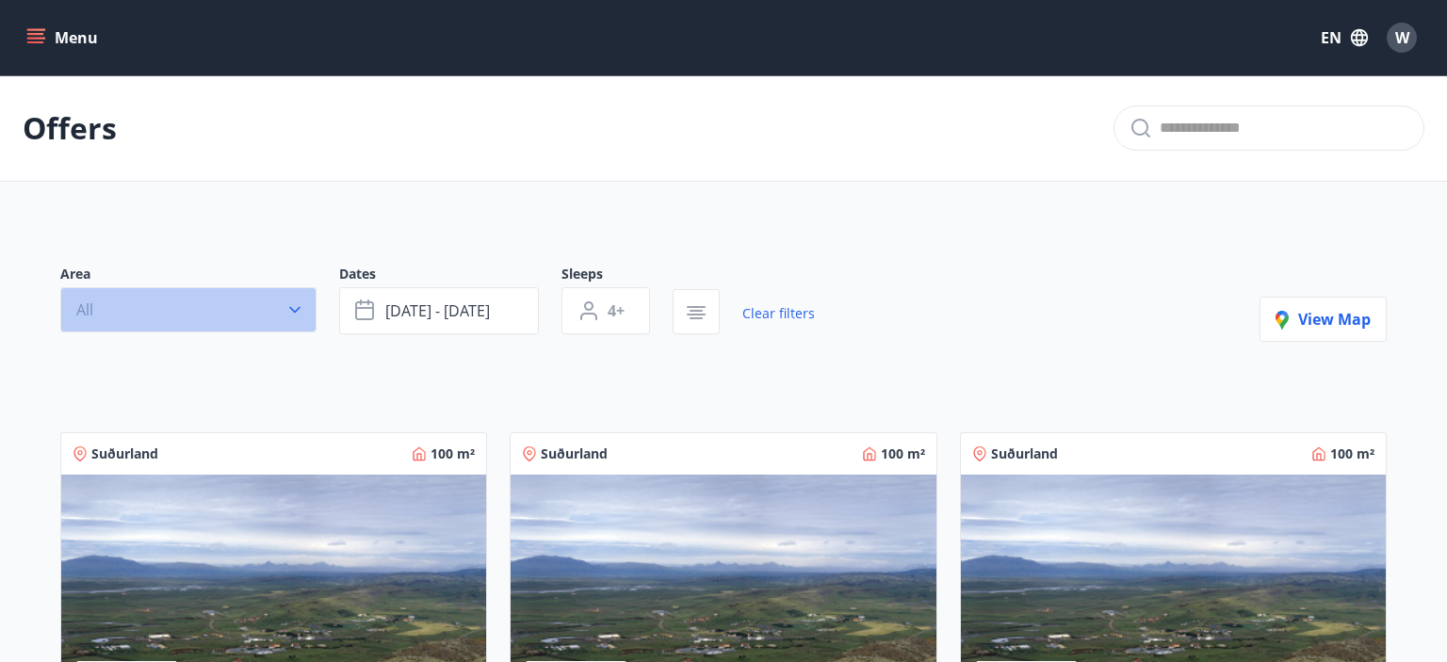
click at [313, 312] on button "All" at bounding box center [188, 309] width 256 height 45
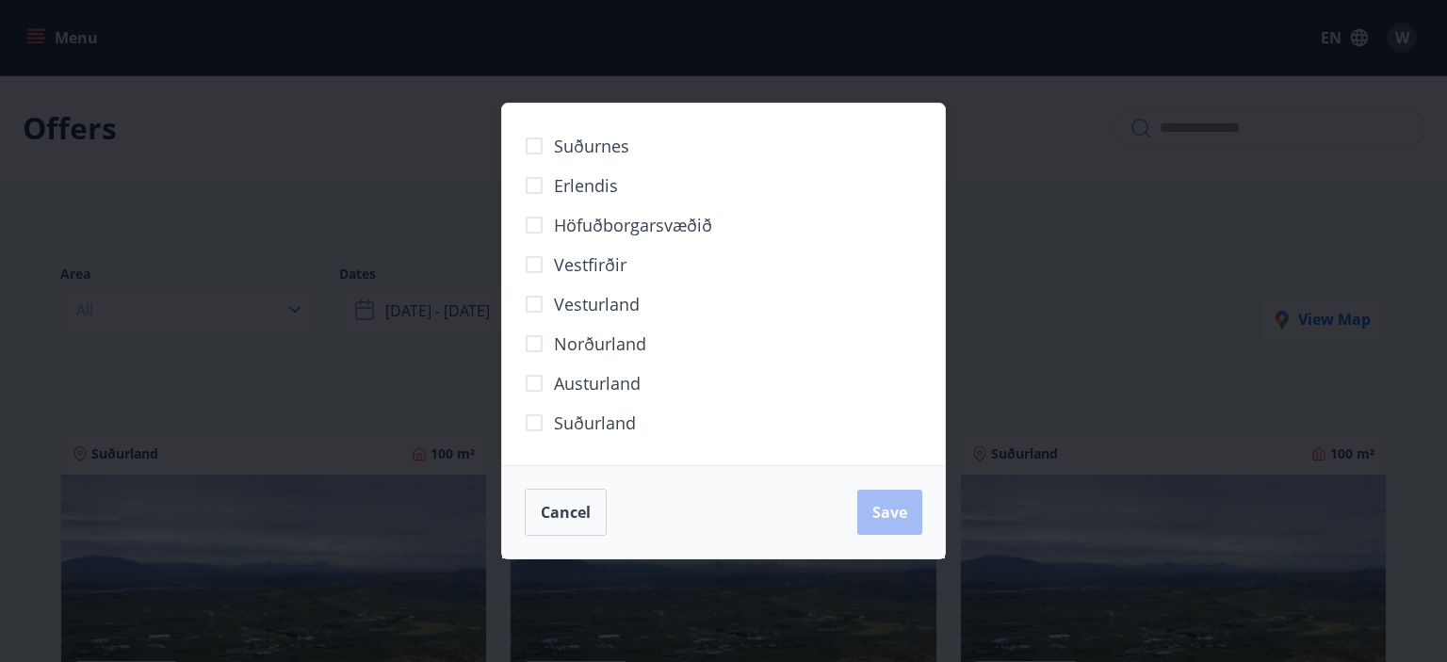
click at [1091, 284] on div "Suðurnes Erlendis Höfuðborgarsvæðið Vestfirðir Vesturland Norðurland Austurland…" at bounding box center [723, 331] width 1447 height 662
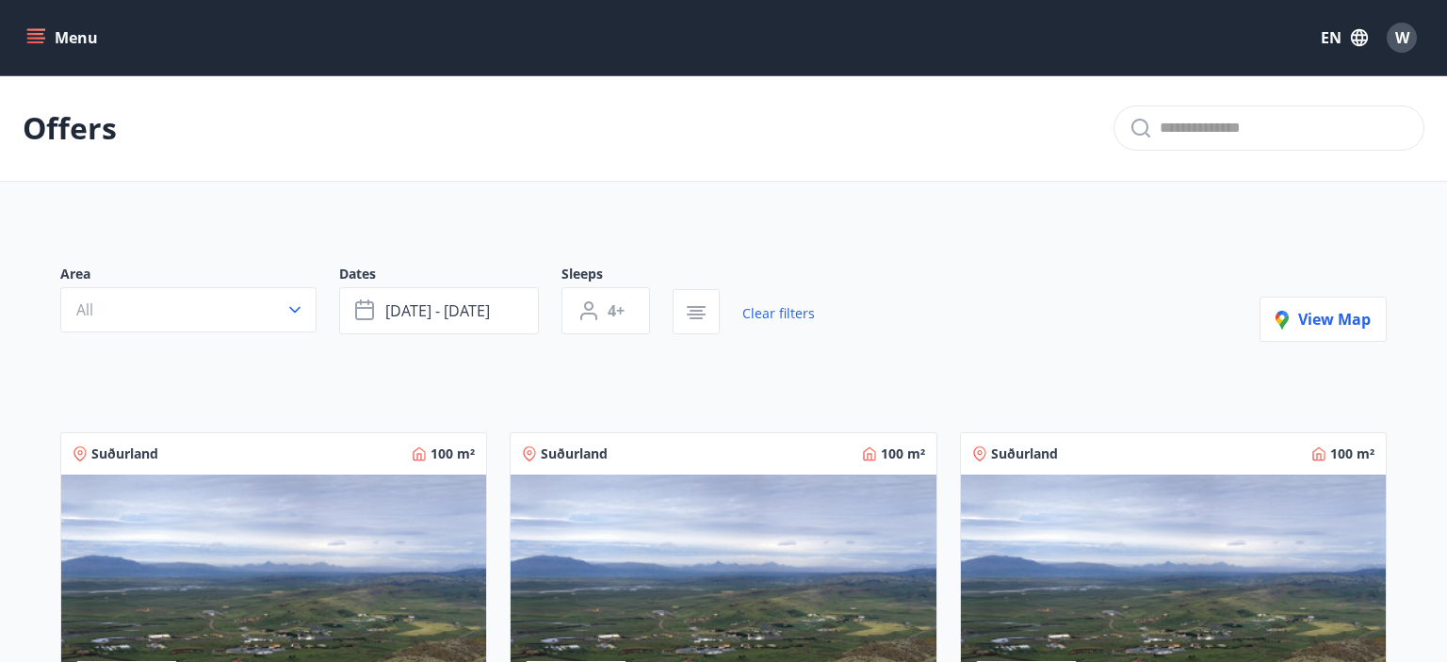
click at [1091, 284] on div "Area All Dates Nov 09 - Nov 16 Sleeps 4+ Clear filters View map" at bounding box center [723, 303] width 1327 height 77
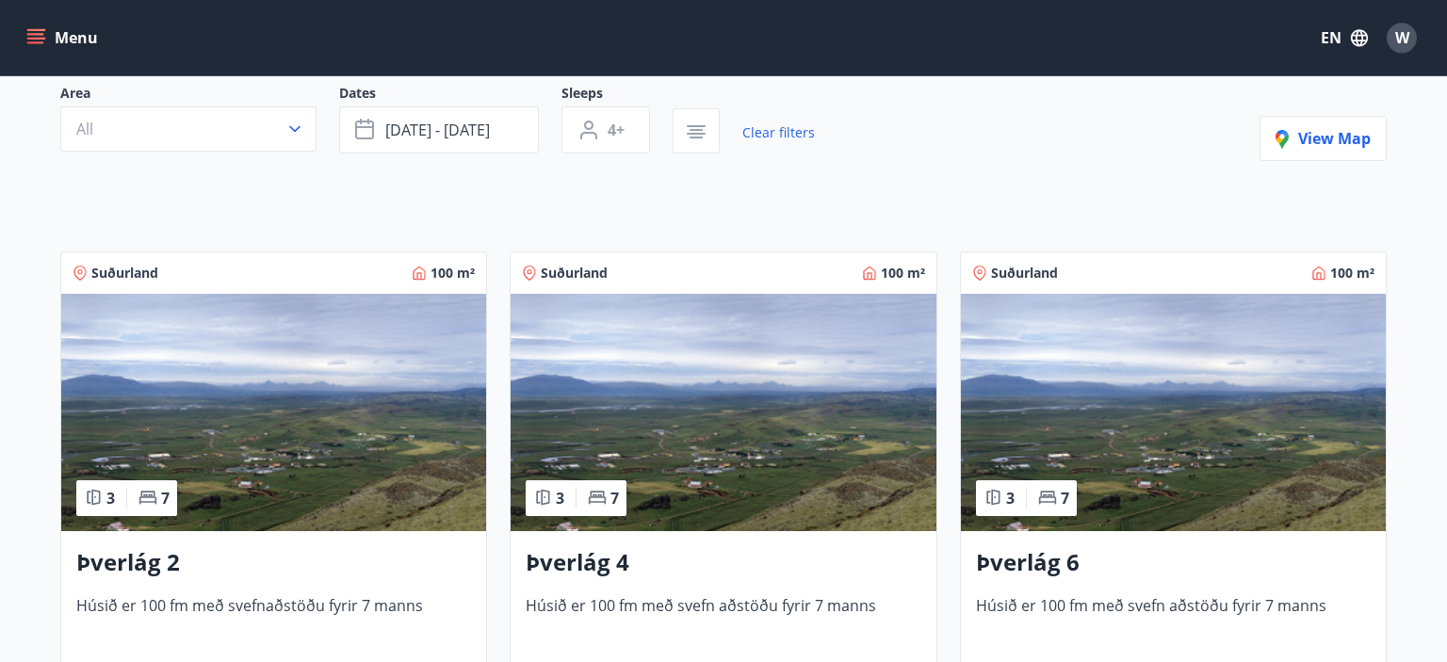
scroll to position [183, 0]
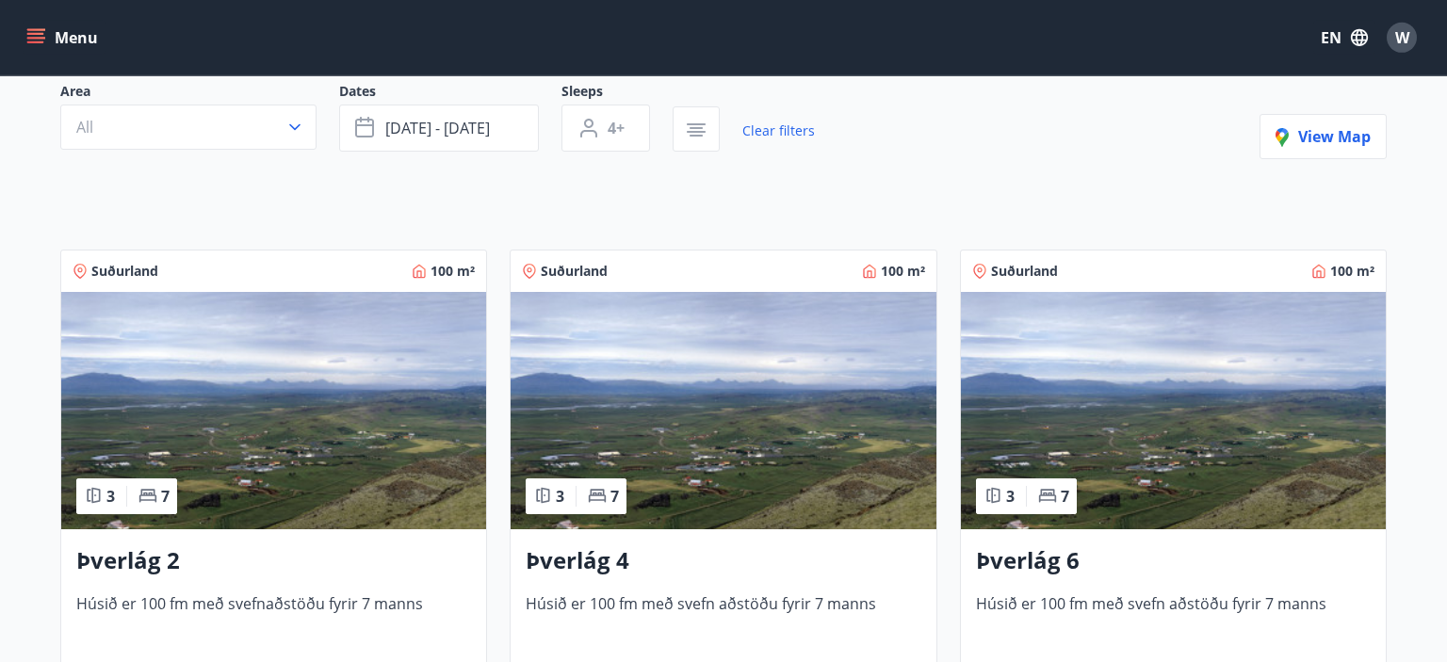
click at [1078, 319] on img at bounding box center [1173, 410] width 425 height 237
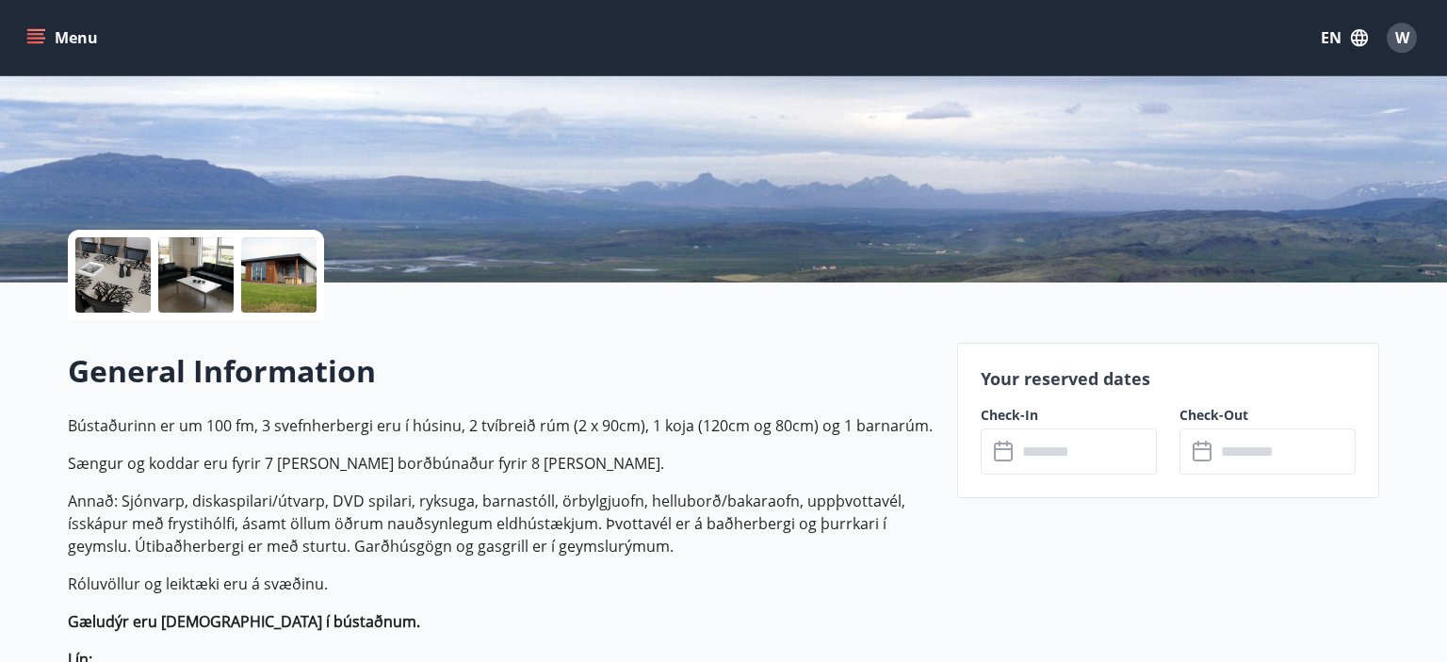
scroll to position [286, 0]
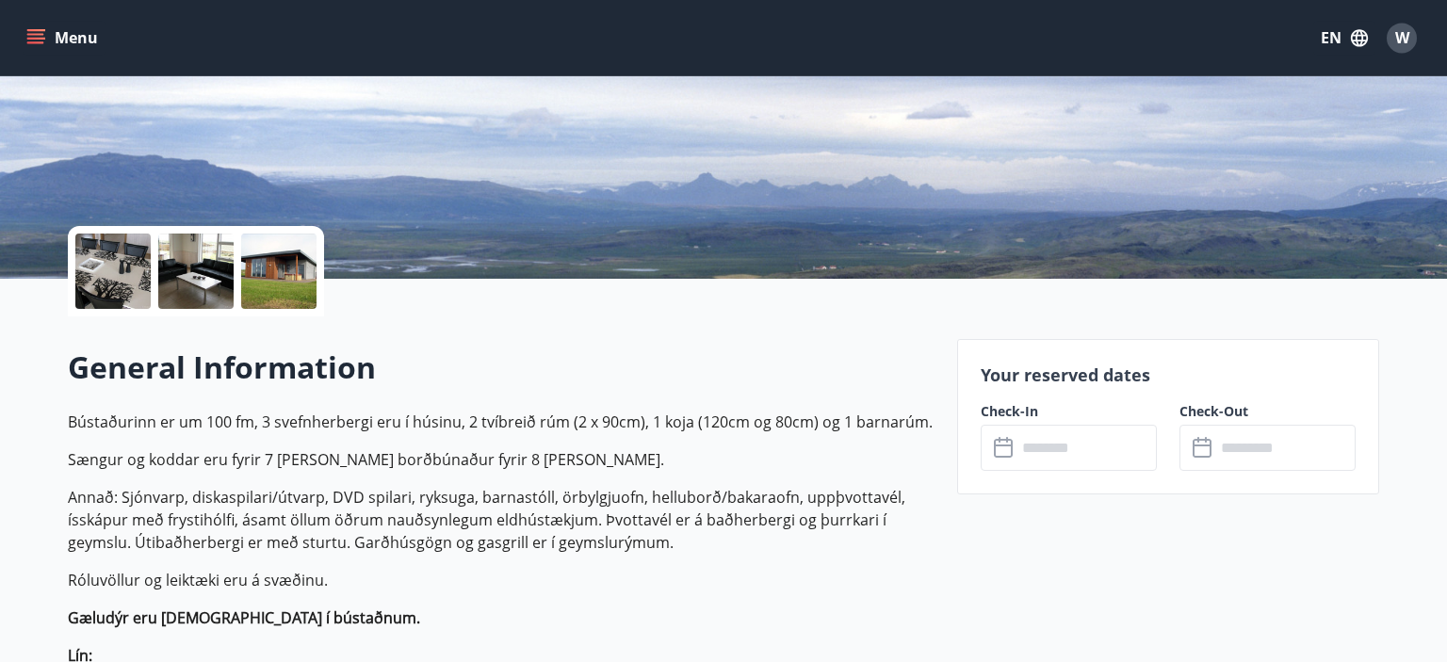
click at [295, 271] on div at bounding box center [278, 271] width 75 height 75
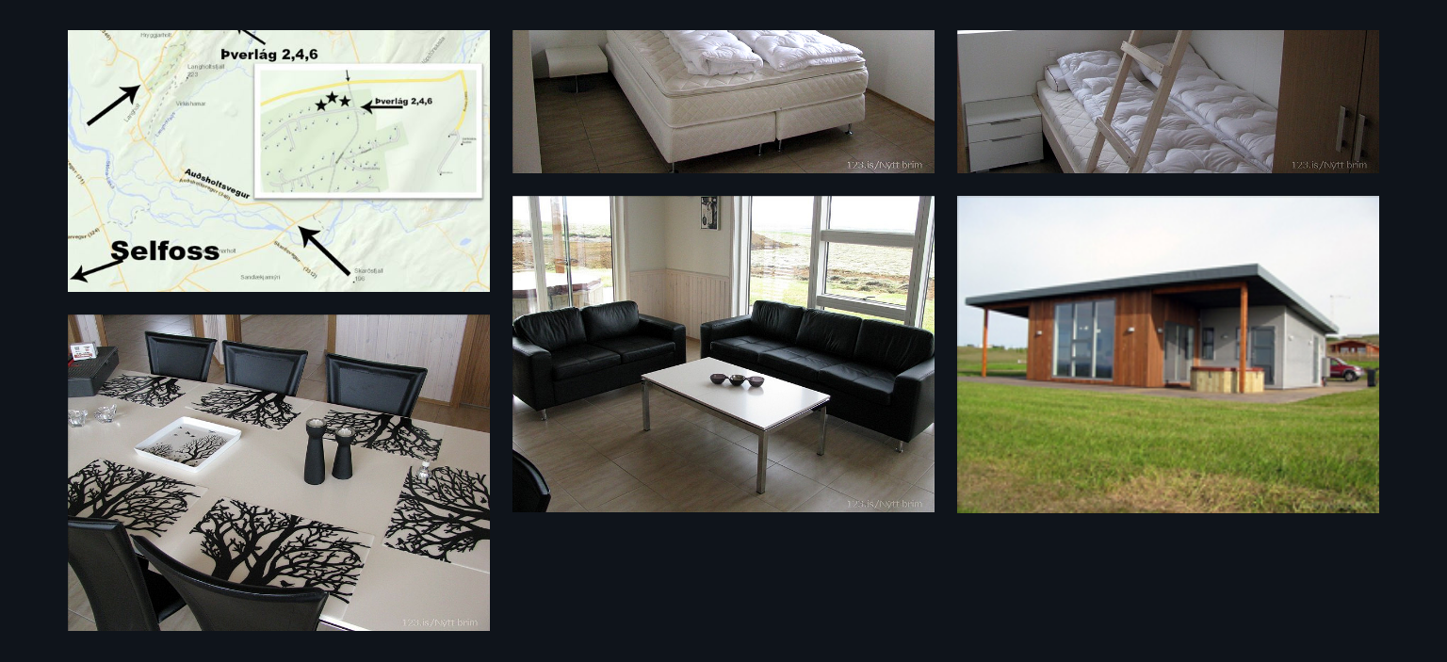
scroll to position [253, 0]
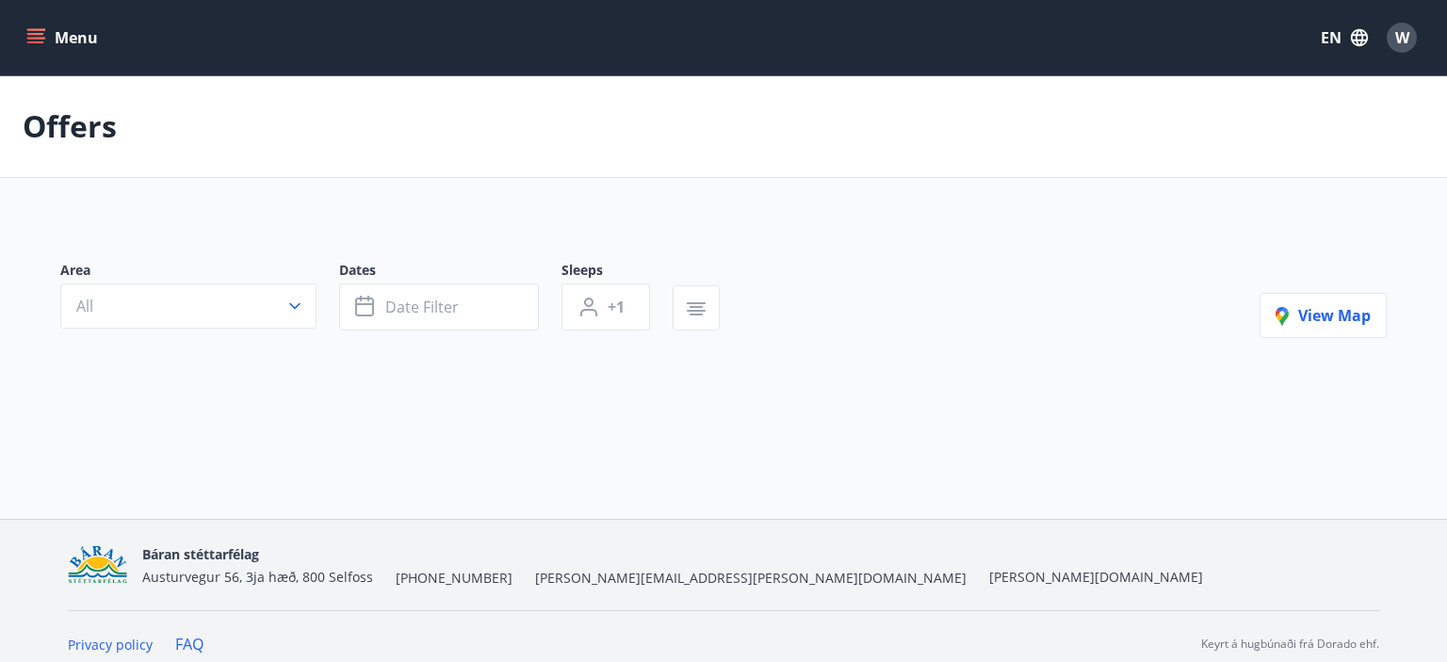
type input "*"
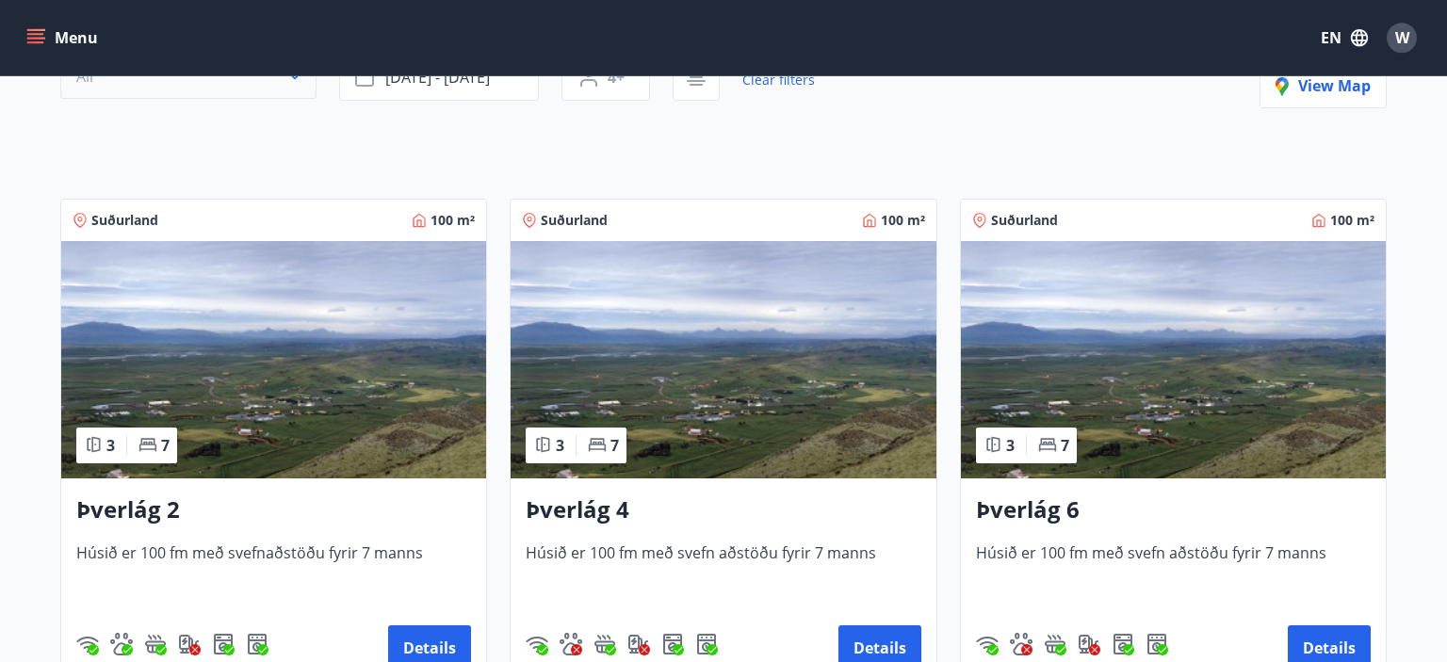
scroll to position [251, 0]
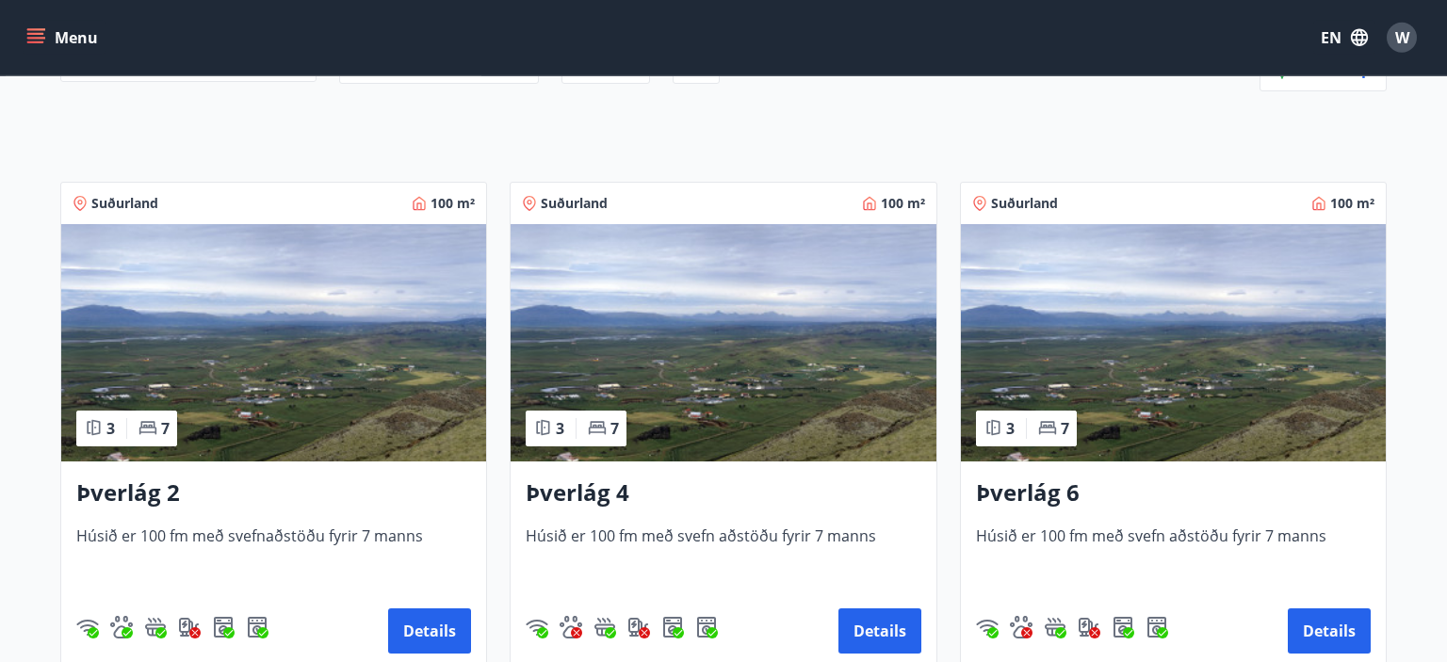
click at [263, 414] on img at bounding box center [273, 342] width 425 height 237
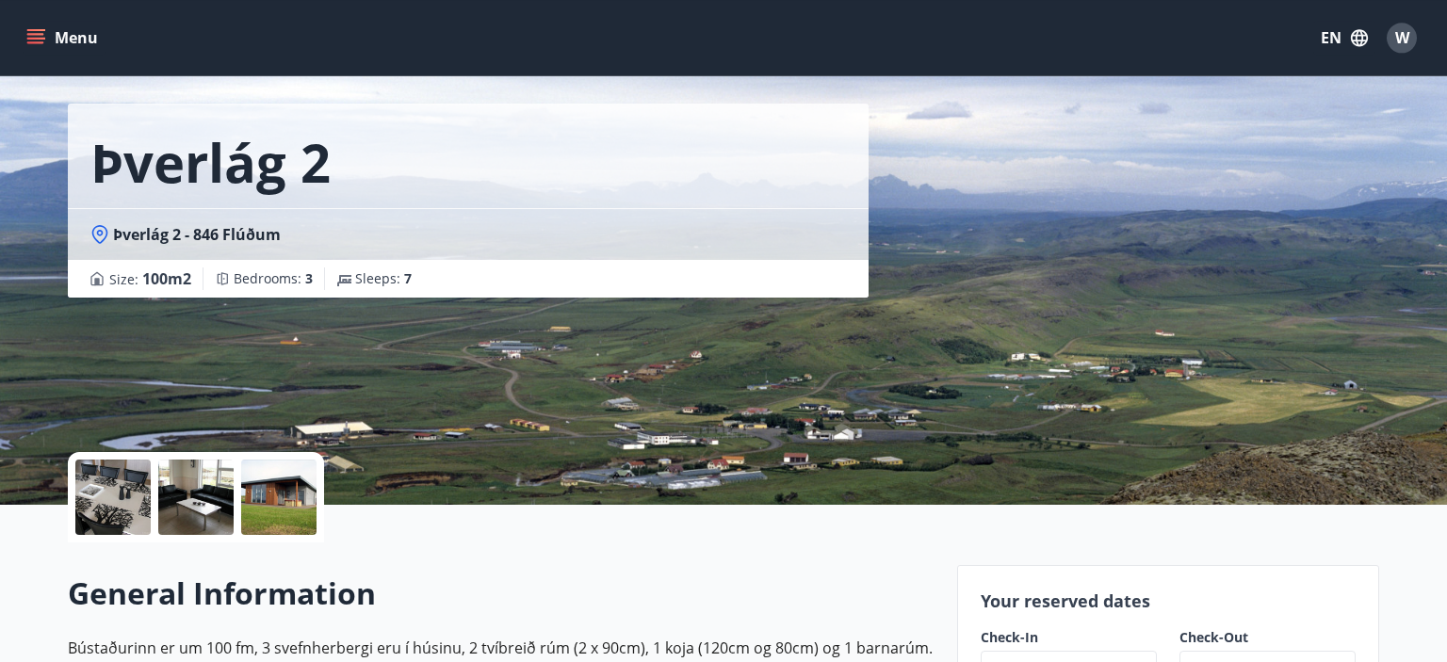
scroll to position [51, 0]
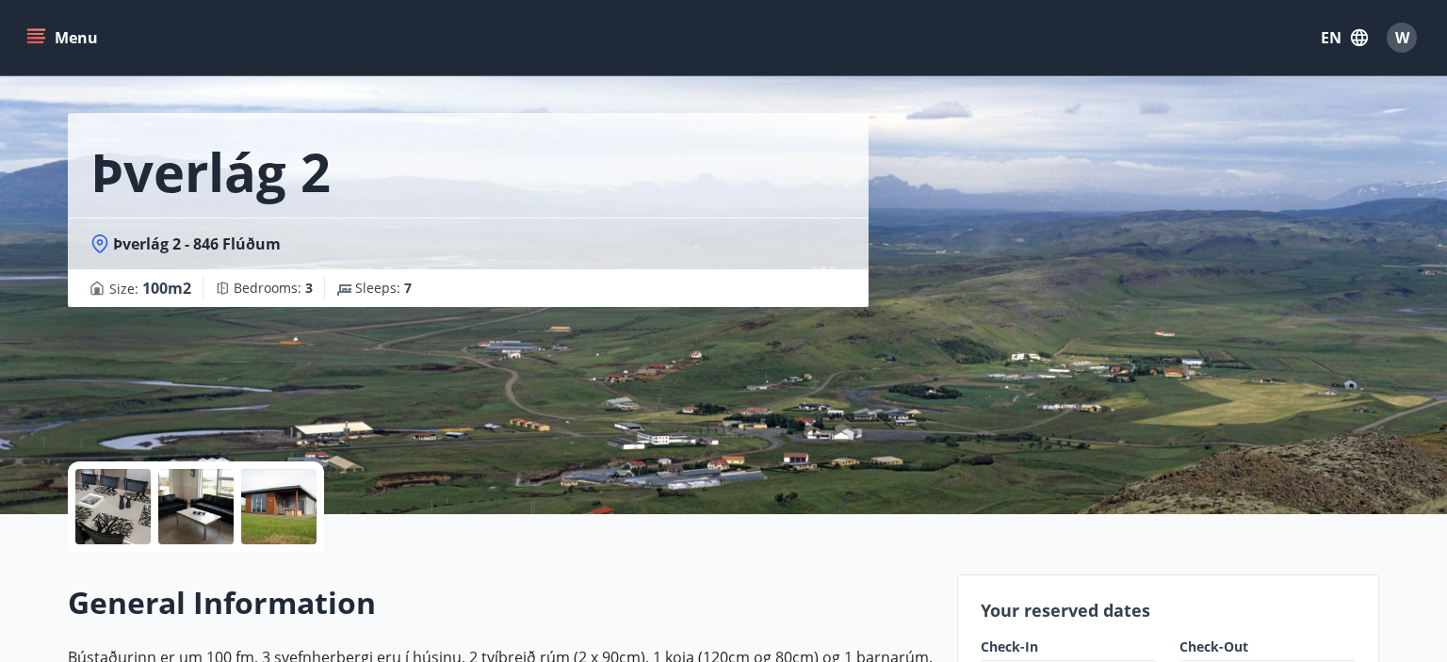
click at [273, 502] on div at bounding box center [278, 506] width 75 height 75
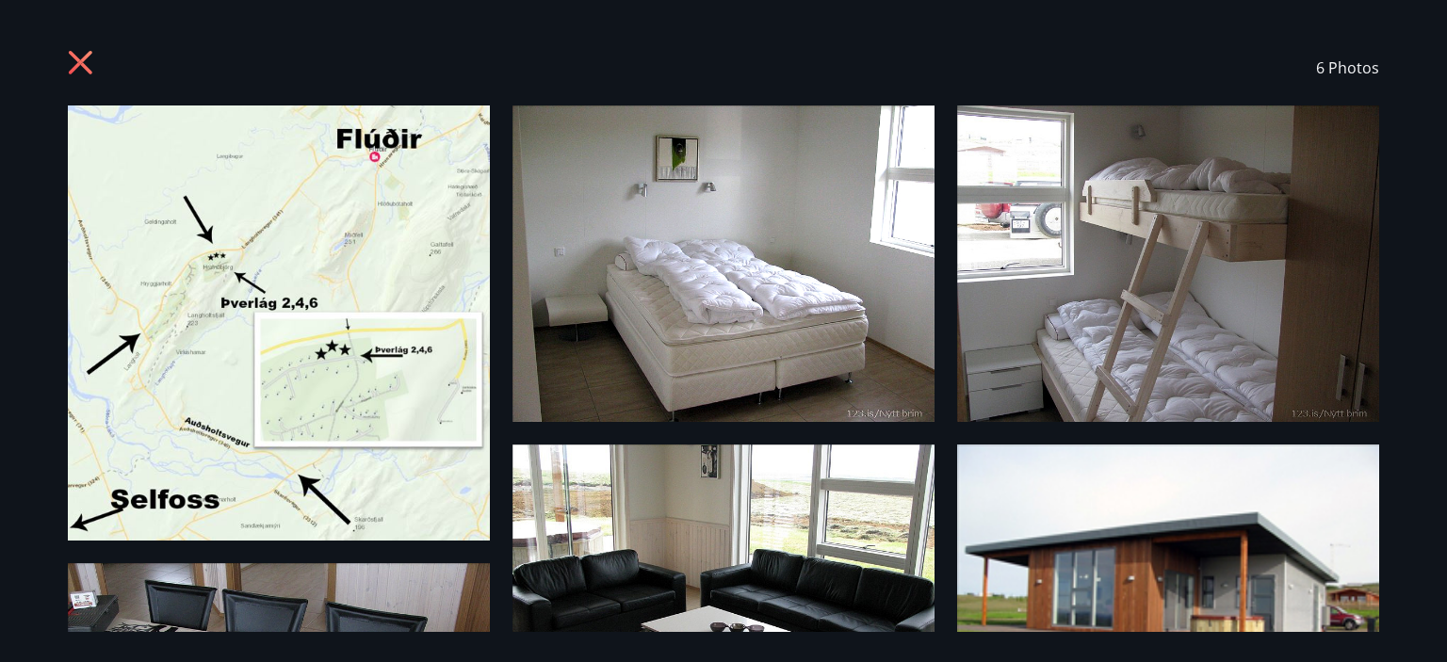
click at [73, 61] on icon at bounding box center [83, 65] width 30 height 30
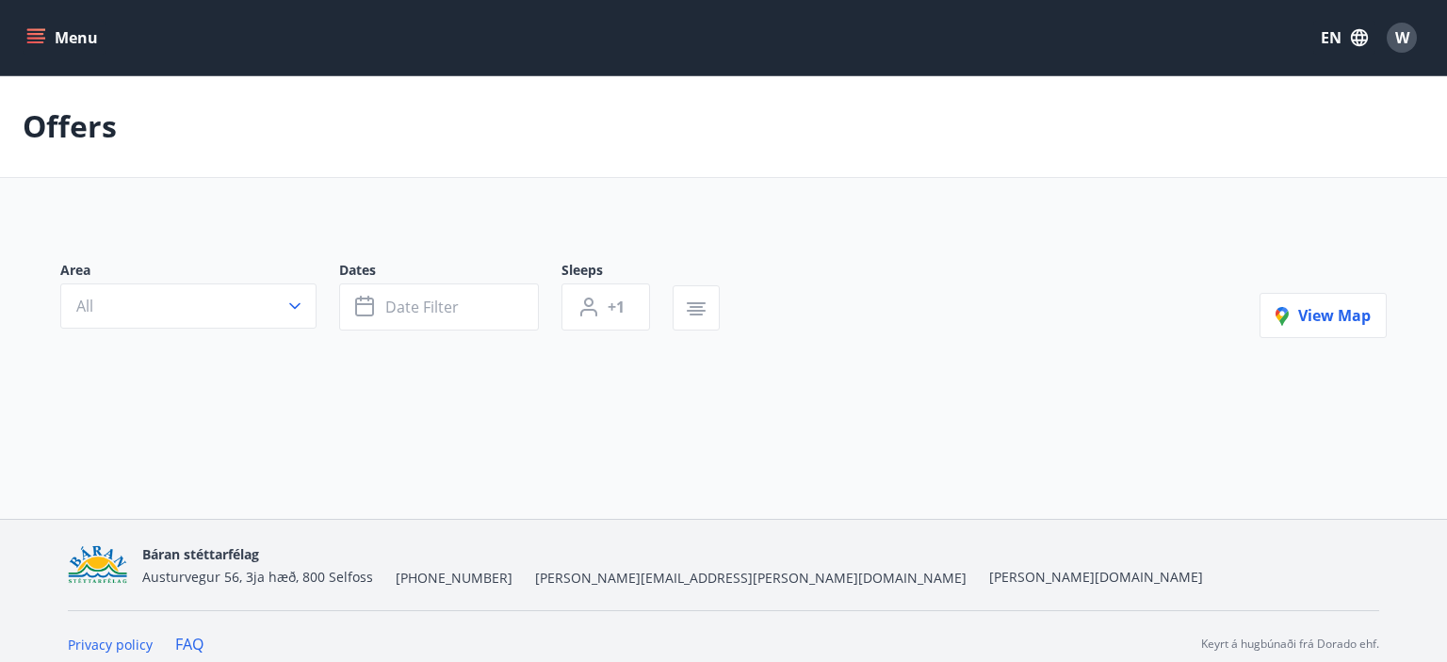
type input "*"
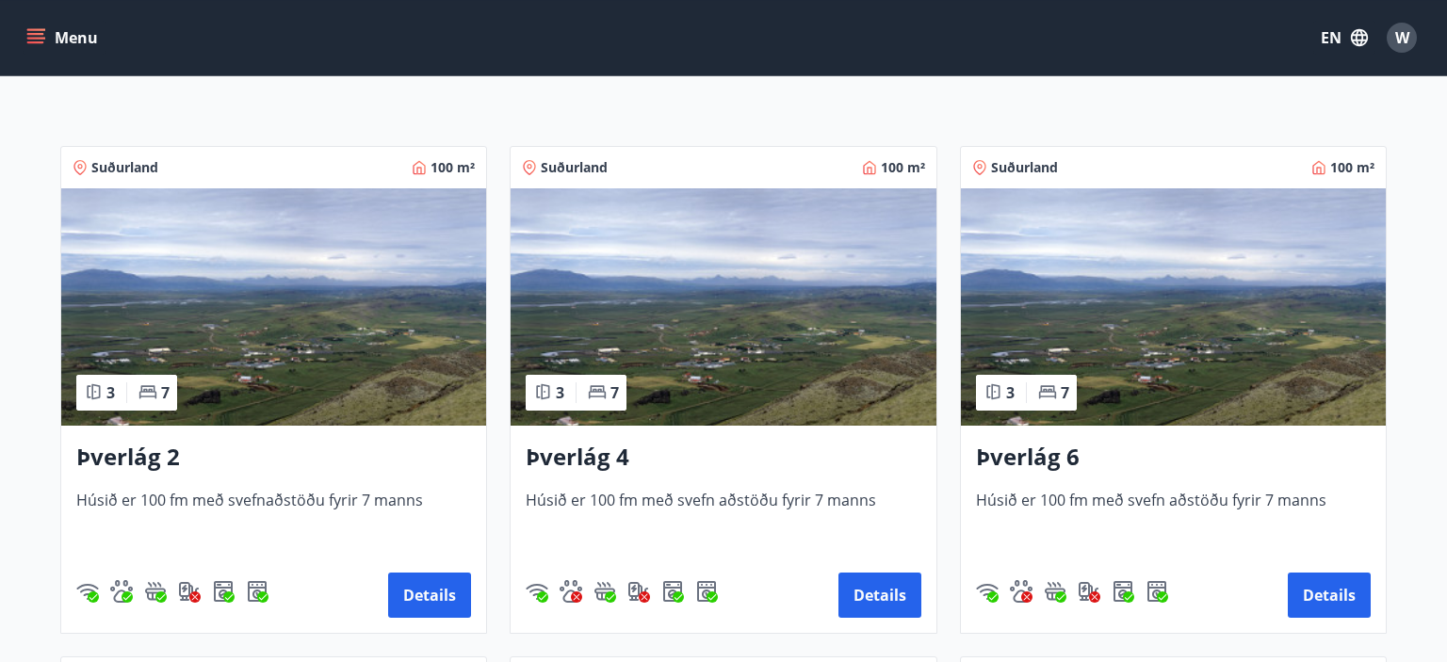
scroll to position [286, 0]
click at [1312, 586] on button "Details" at bounding box center [1329, 595] width 83 height 45
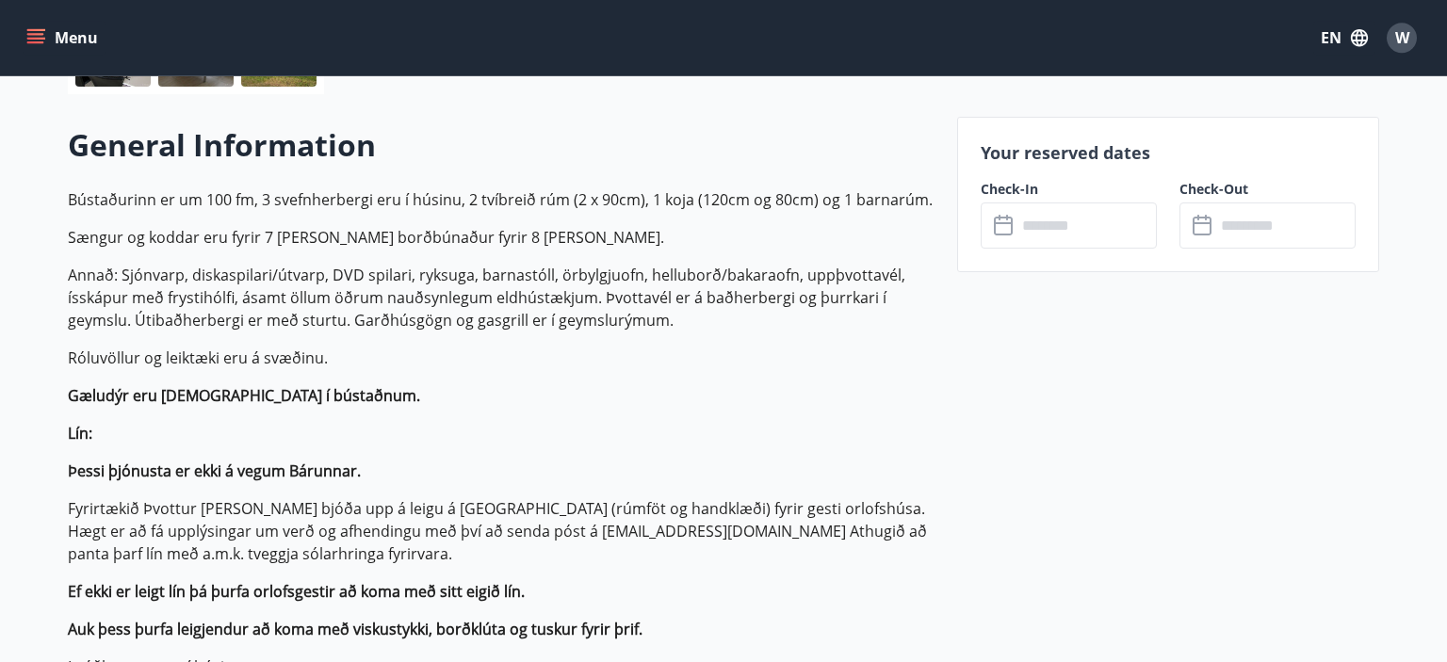
scroll to position [479, 0]
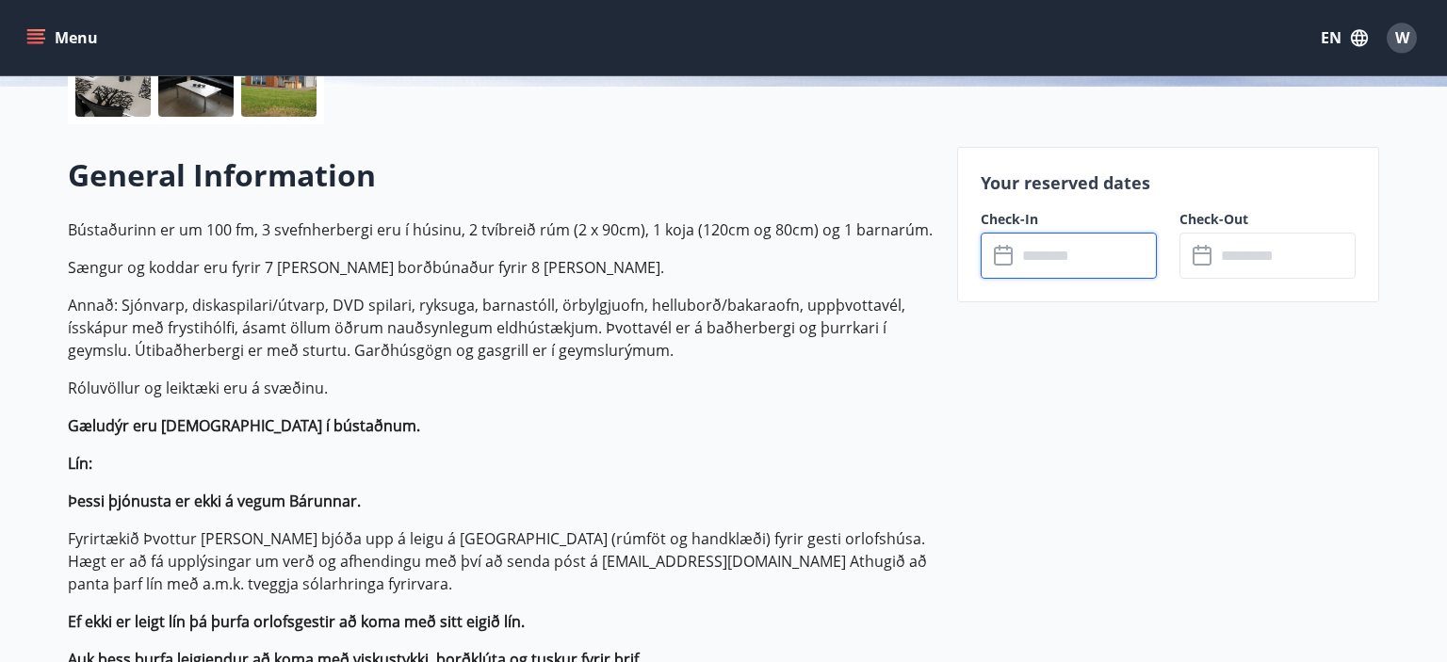
click at [1049, 256] on input "text" at bounding box center [1087, 256] width 140 height 46
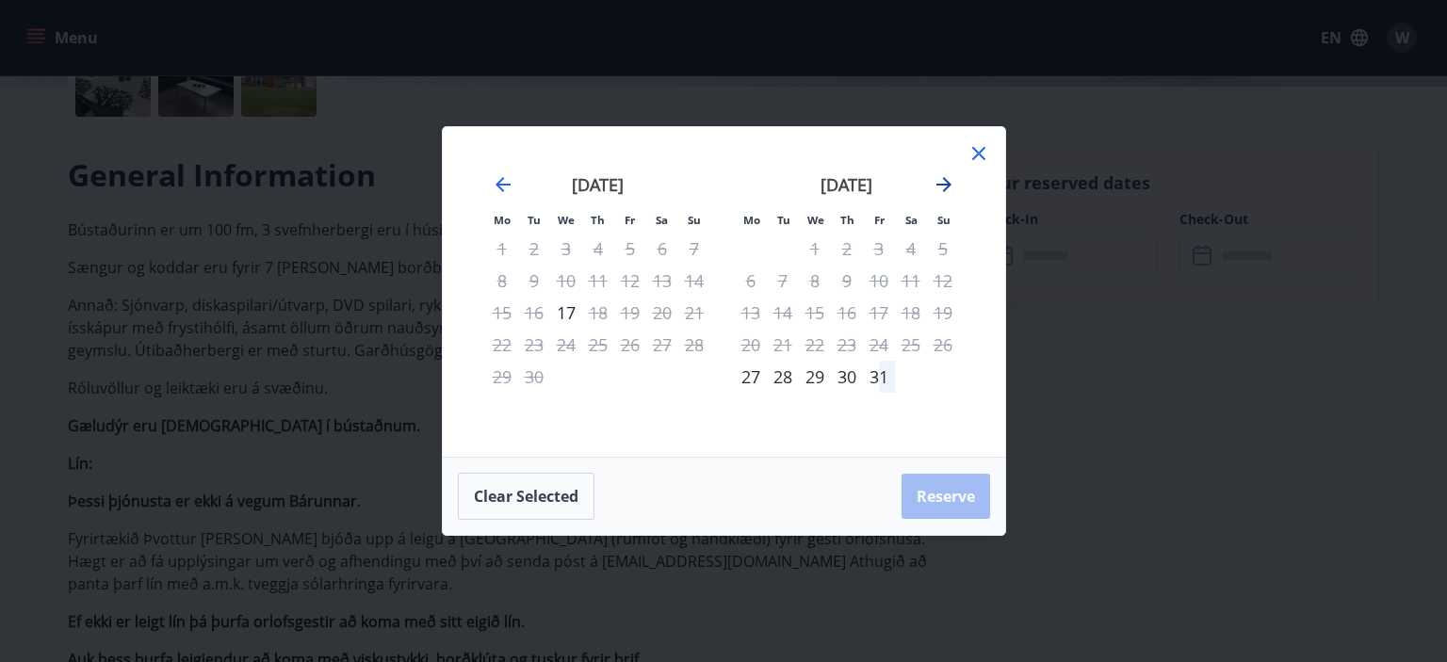
click at [938, 184] on icon "Move forward to switch to the next month." at bounding box center [944, 184] width 23 height 23
click at [984, 153] on icon at bounding box center [979, 153] width 23 height 23
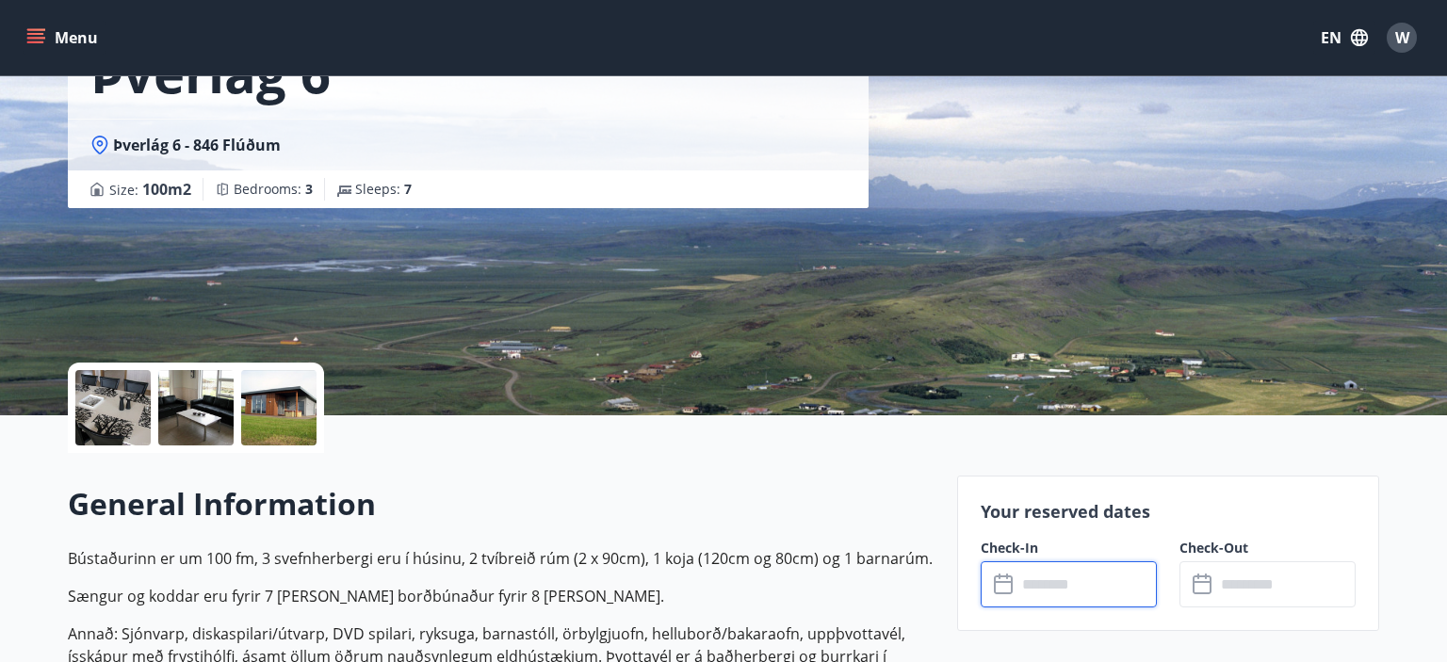
scroll to position [122, 0]
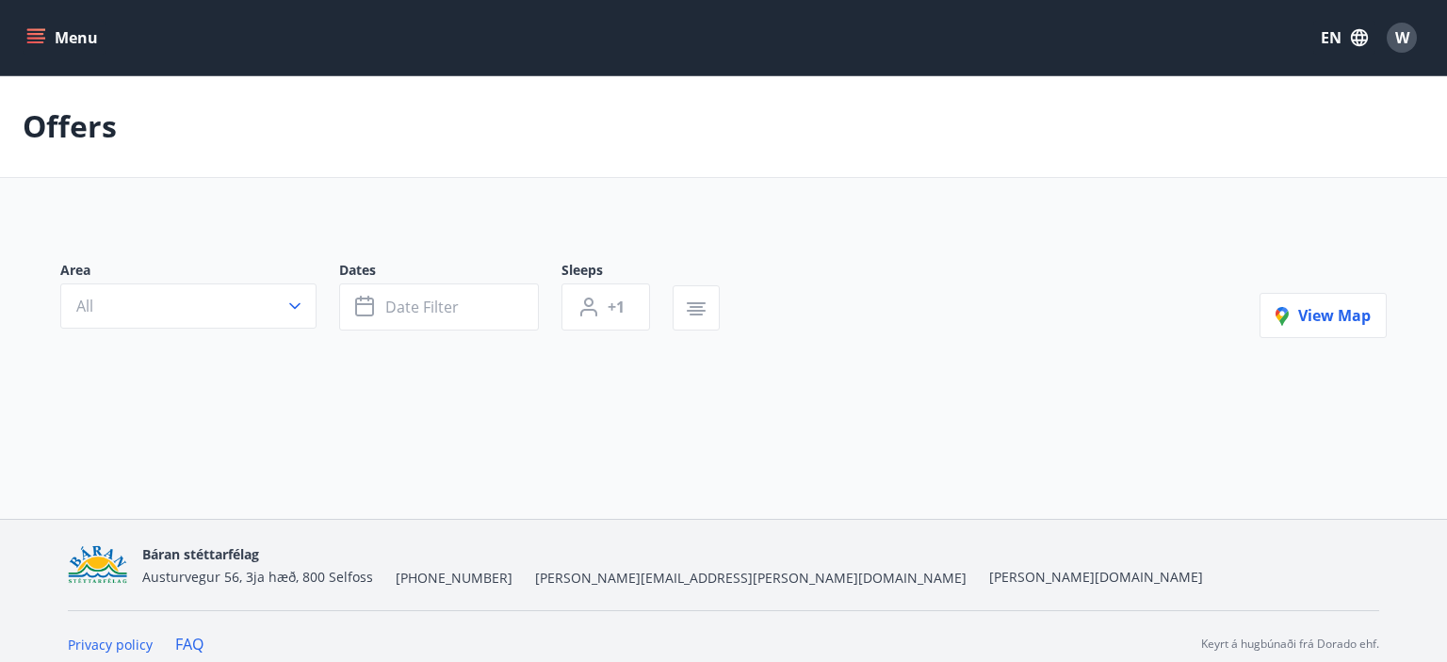
type input "*"
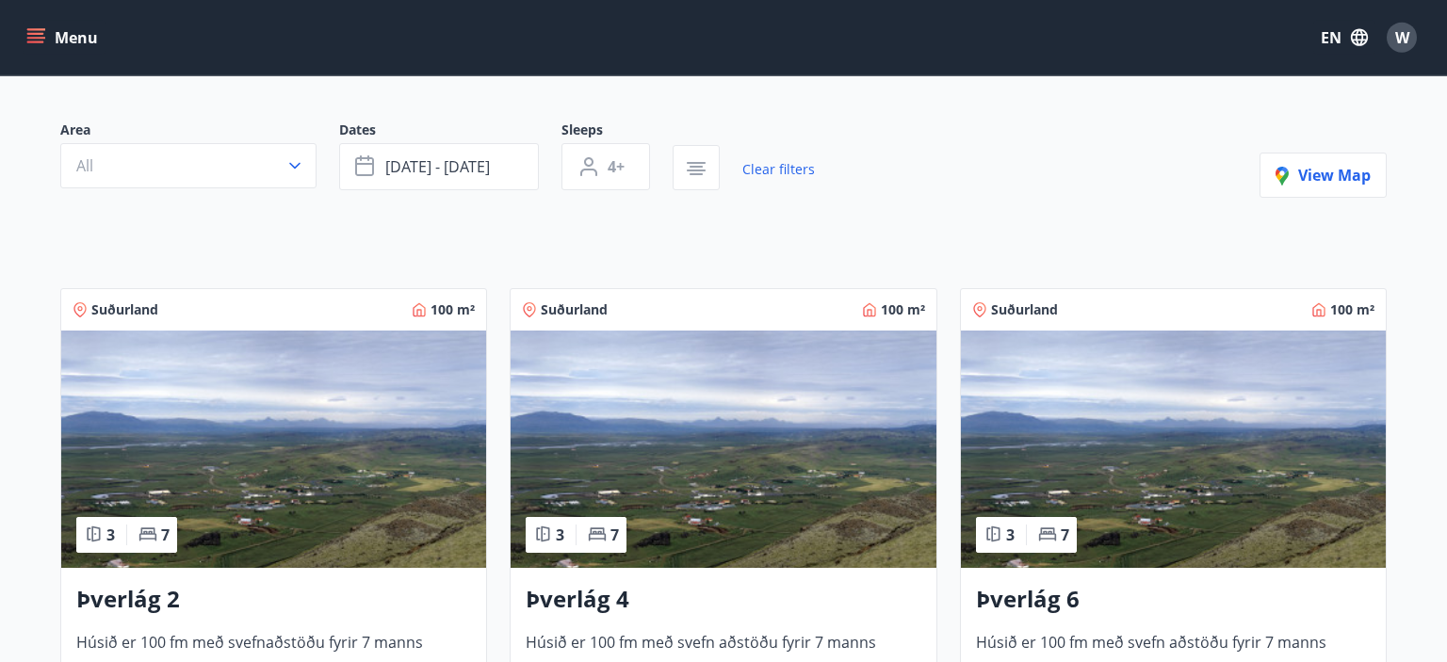
scroll to position [147, 0]
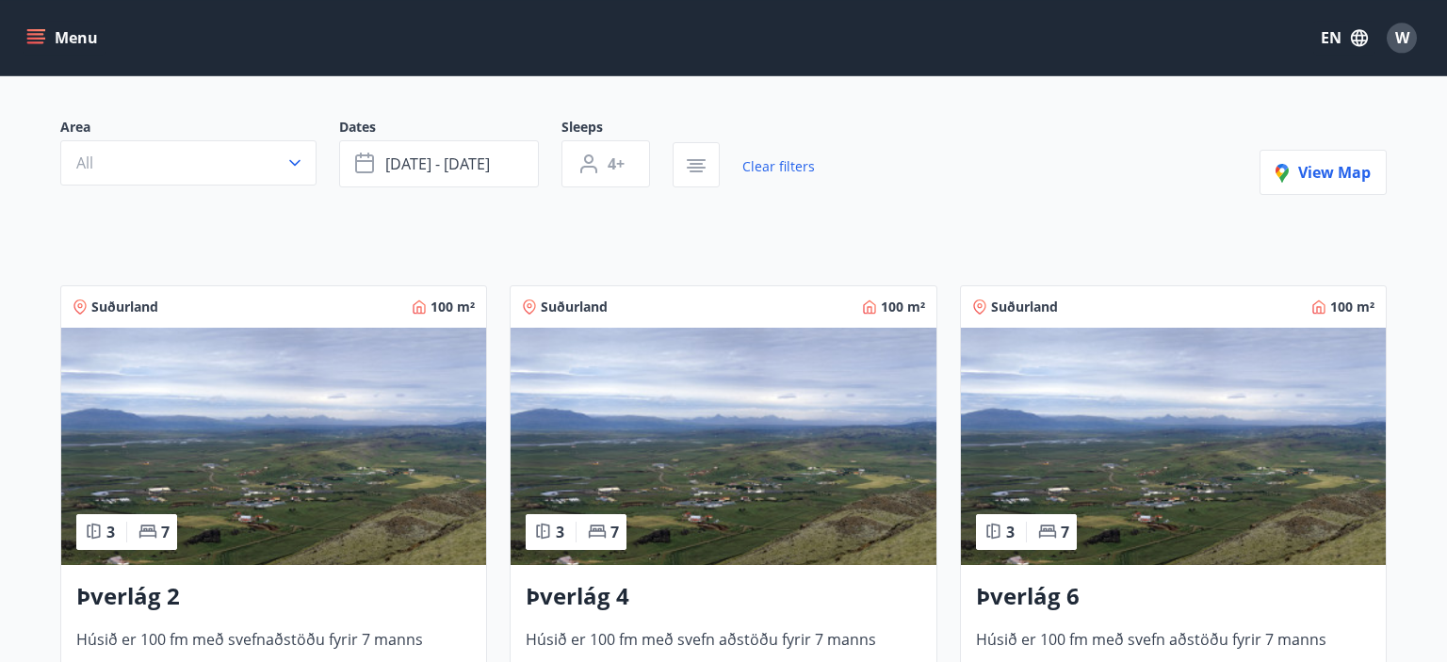
click at [604, 469] on img at bounding box center [723, 446] width 425 height 237
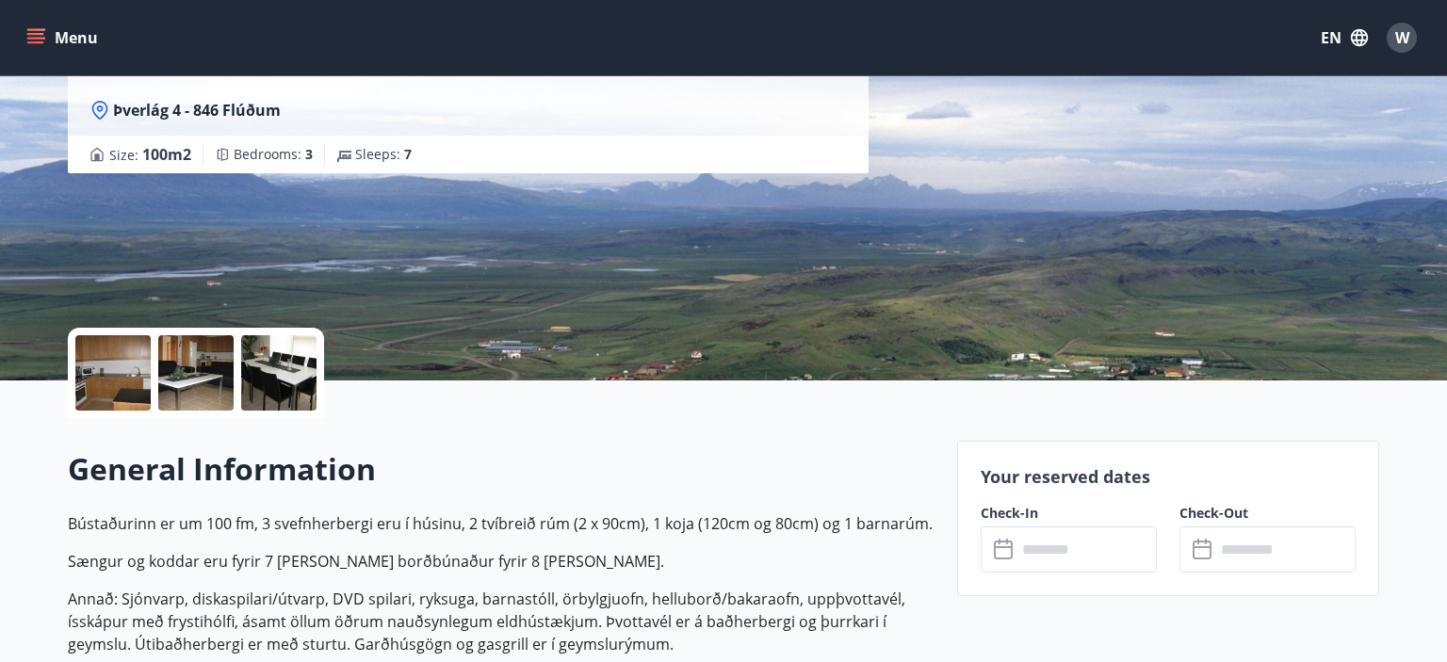
scroll to position [185, 0]
click at [1042, 546] on input "text" at bounding box center [1087, 550] width 140 height 46
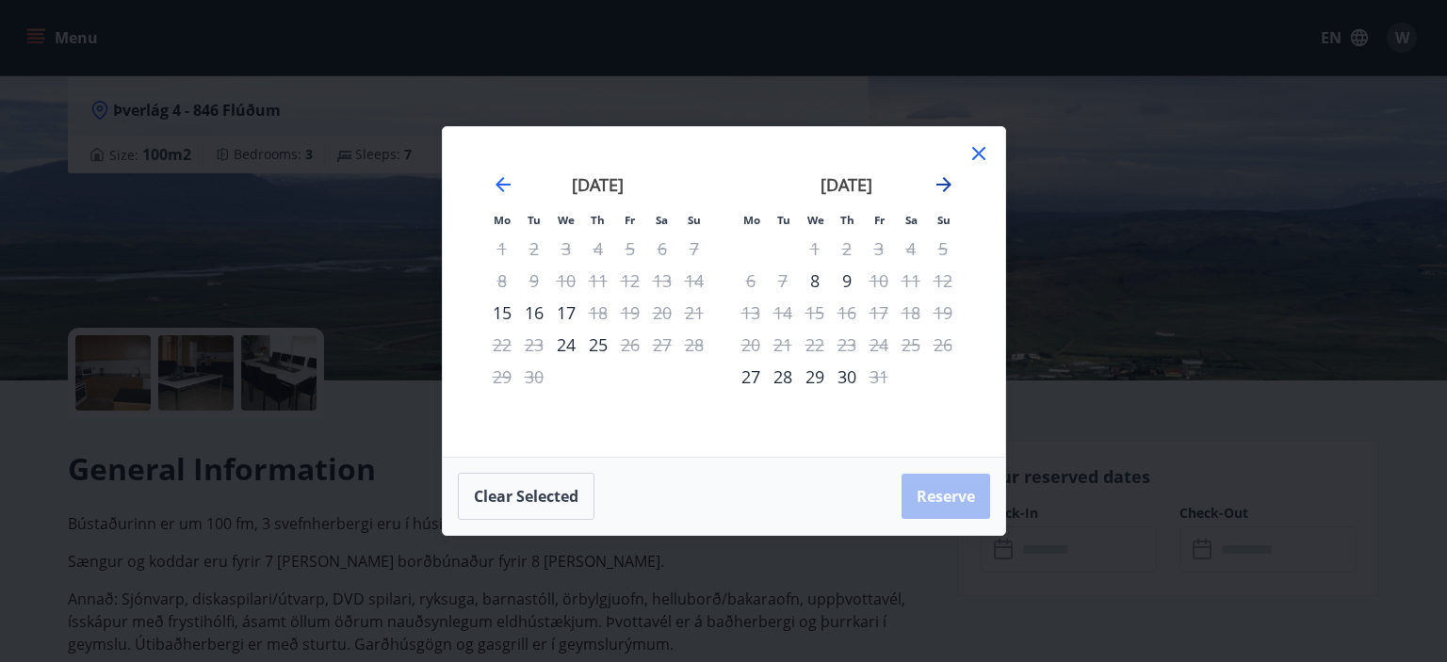
click at [940, 186] on icon "Move forward to switch to the next month." at bounding box center [944, 184] width 15 height 15
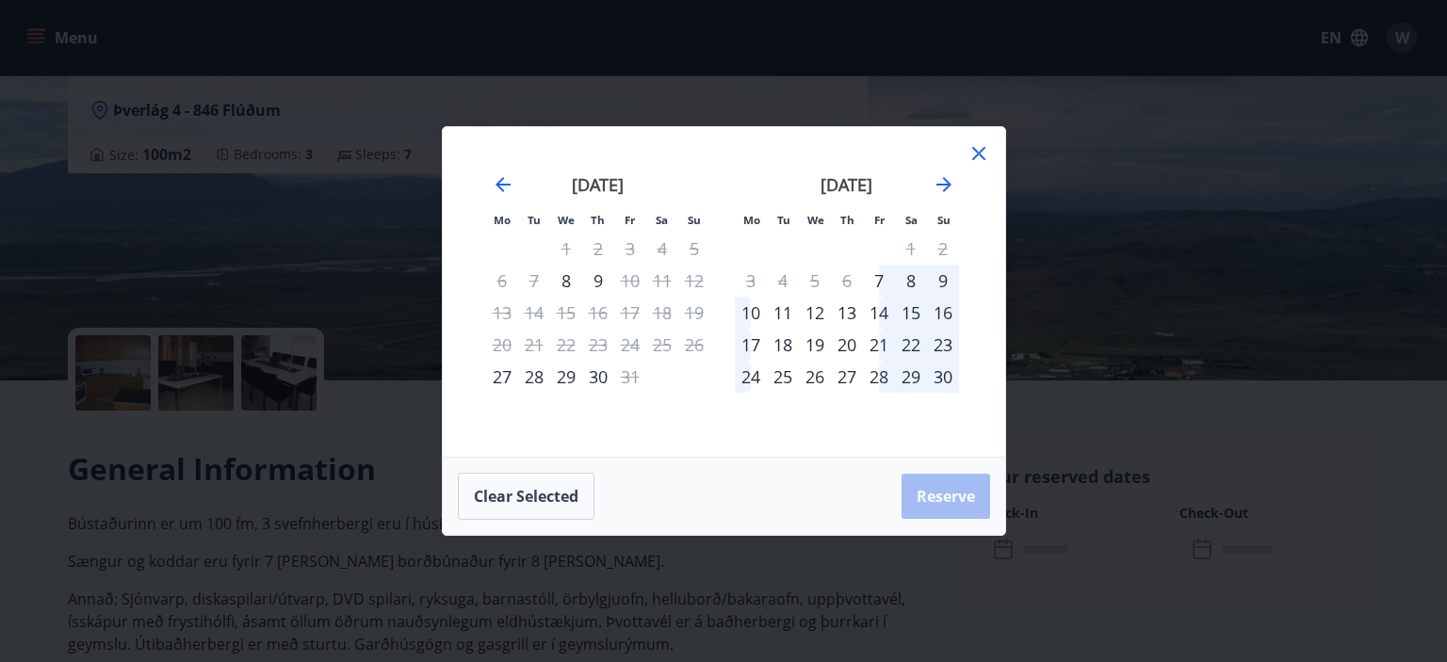
click at [978, 149] on icon at bounding box center [979, 153] width 23 height 23
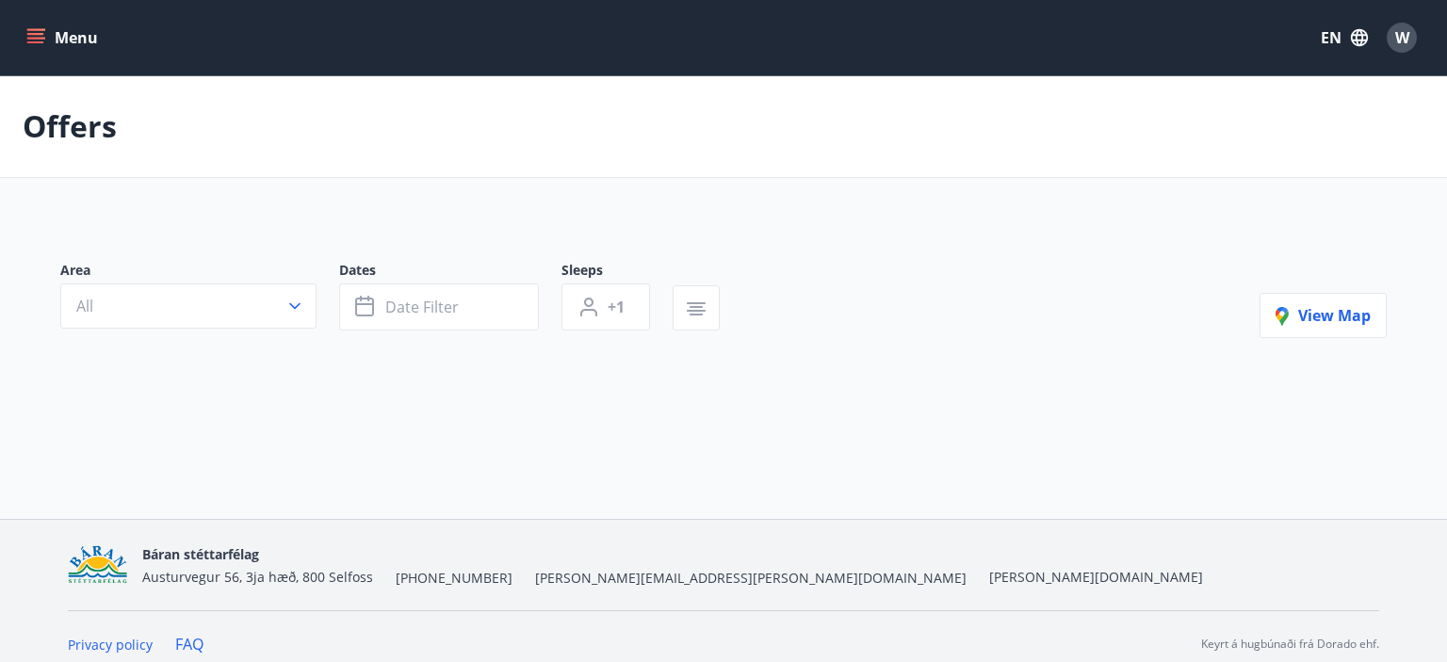
type input "*"
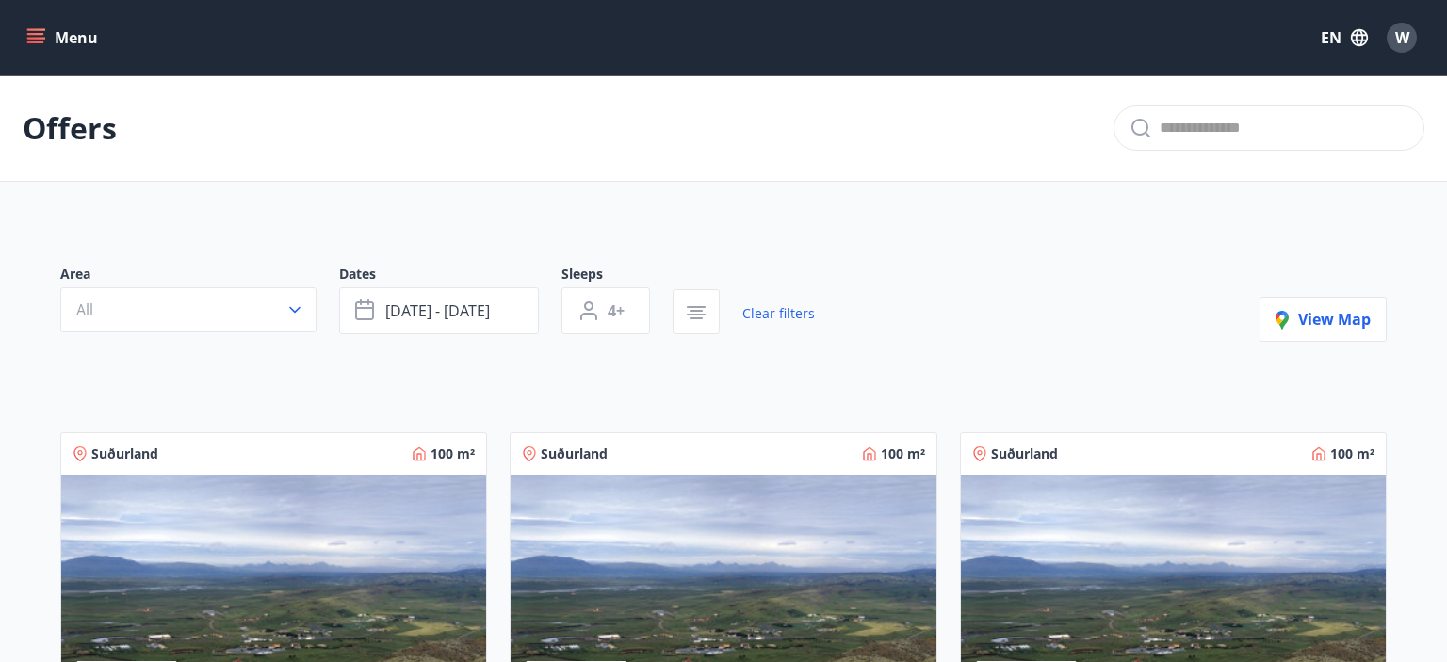
click at [243, 512] on img at bounding box center [273, 593] width 425 height 237
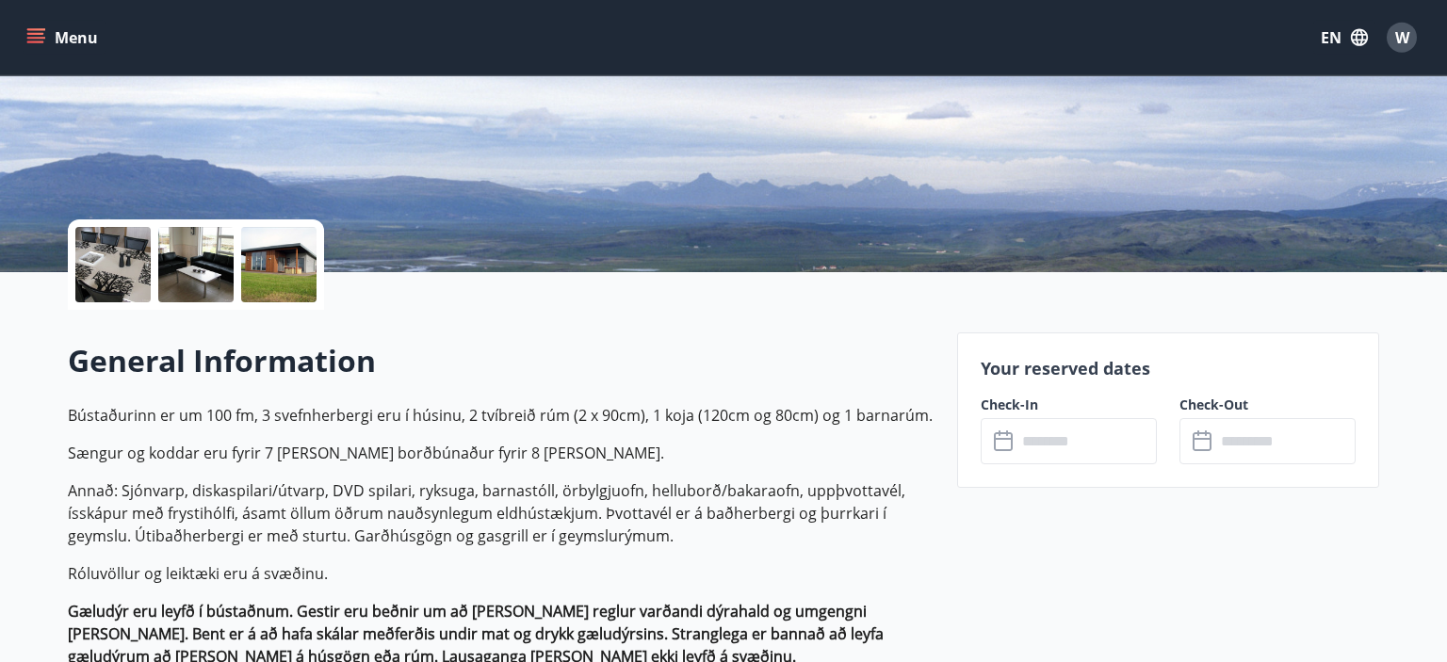
scroll to position [295, 0]
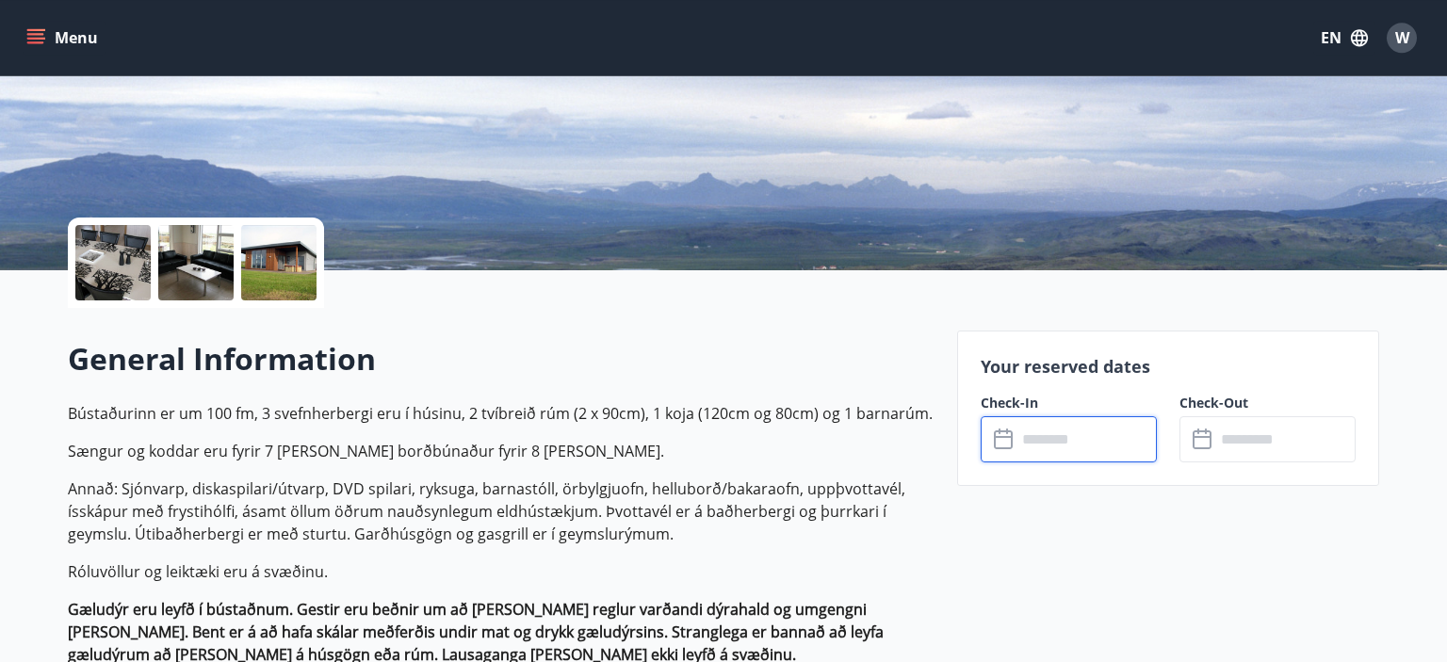
click at [1063, 446] on input "text" at bounding box center [1087, 439] width 140 height 46
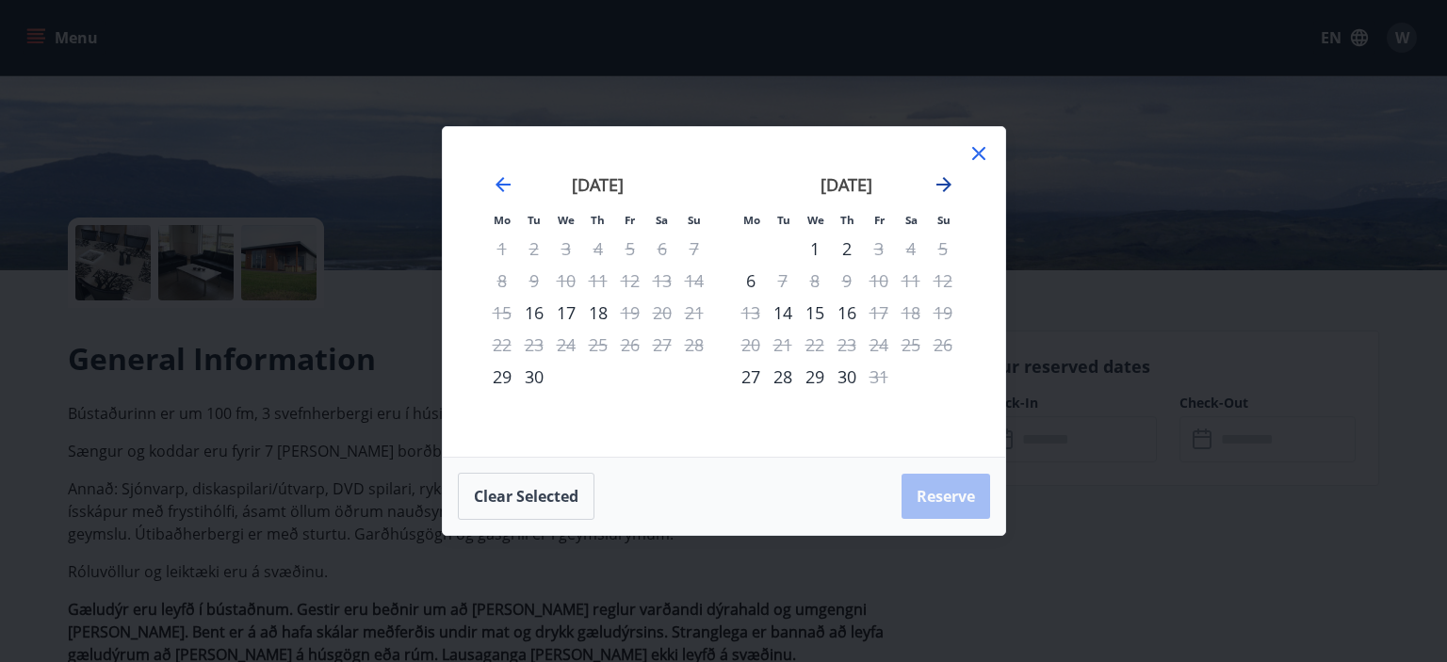
click at [951, 177] on icon "Move forward to switch to the next month." at bounding box center [944, 184] width 23 height 23
click at [991, 161] on div "Mo Tu We Th Fr Sa Su Mo Tu We Th Fr Sa Su September 2025 1 2 3 4 5 6 7 8 9 10 1…" at bounding box center [724, 292] width 562 height 330
click at [975, 155] on icon at bounding box center [979, 153] width 23 height 23
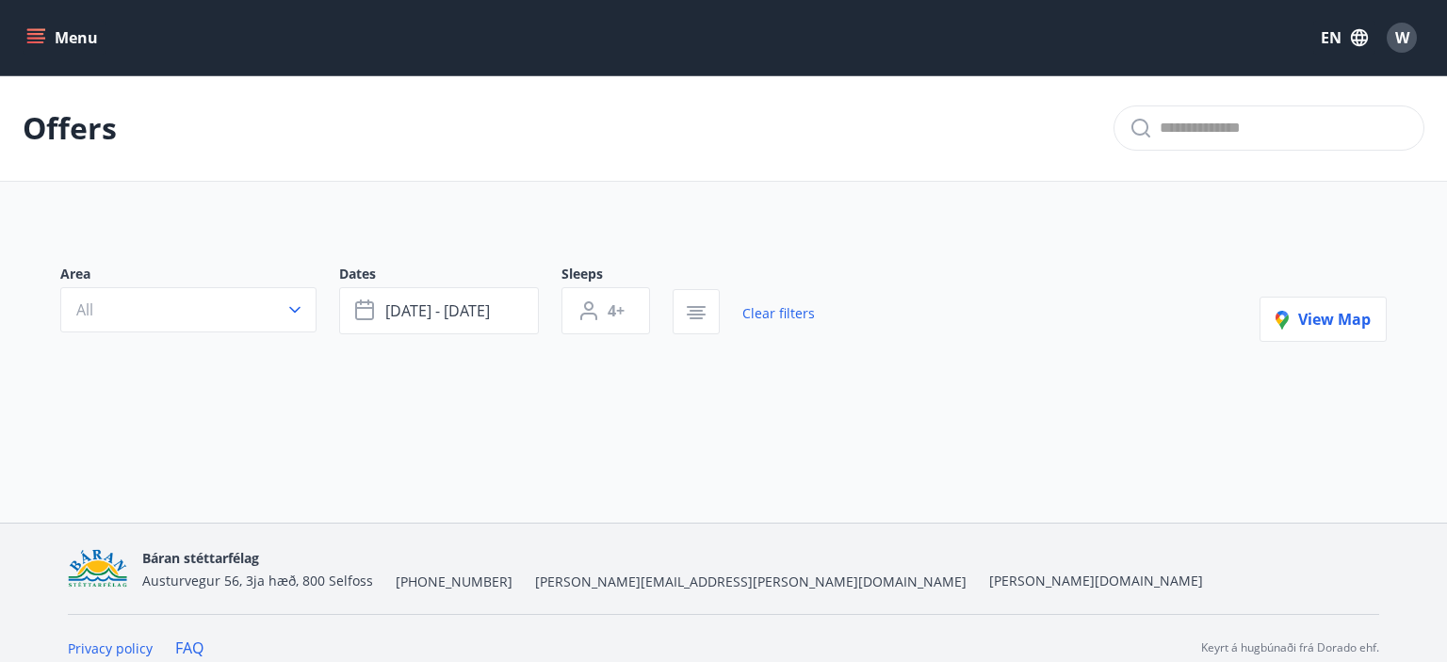
type input "*"
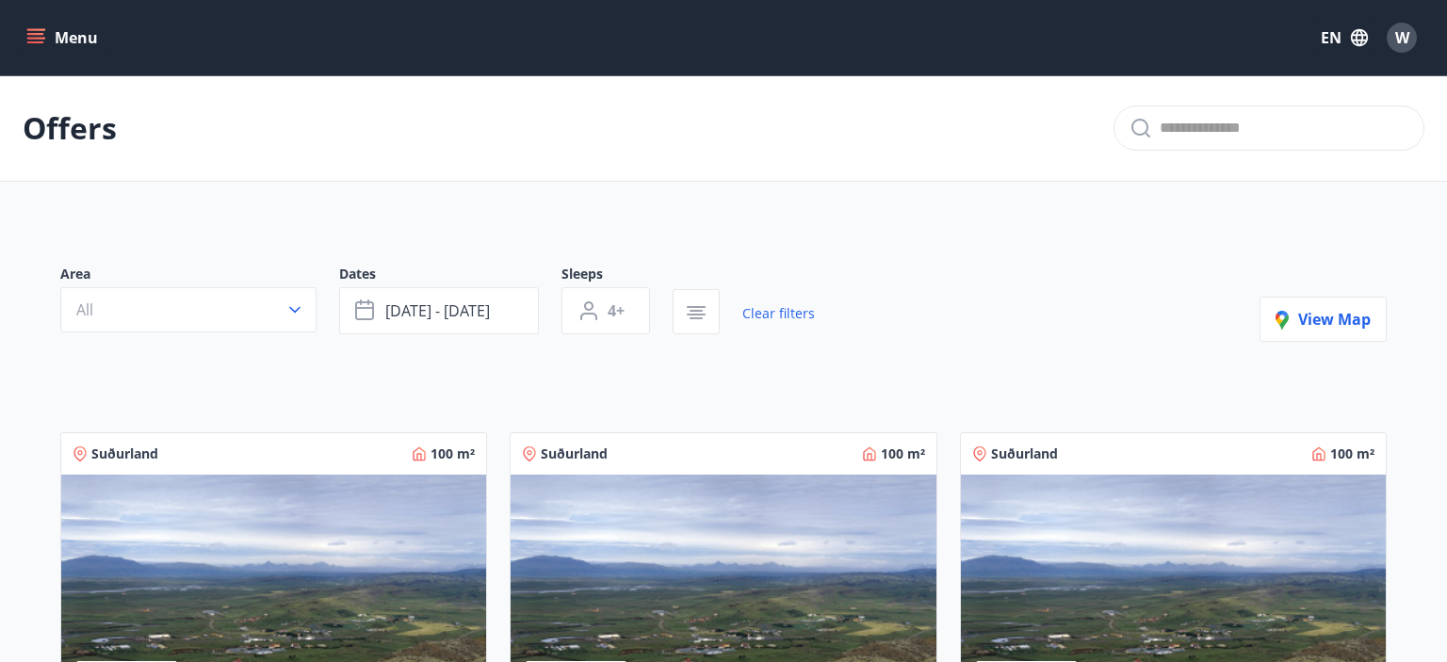
click at [733, 469] on div "Suðurland 100 m²" at bounding box center [723, 453] width 425 height 41
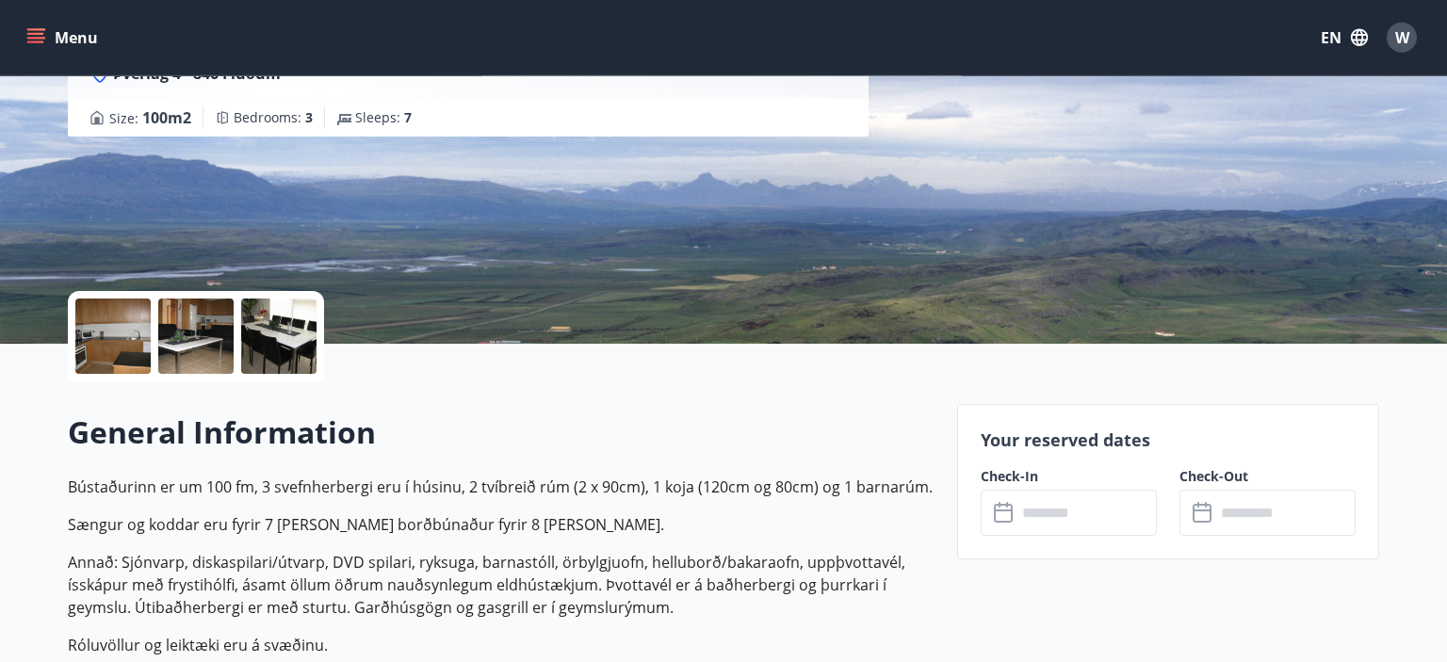
scroll to position [223, 0]
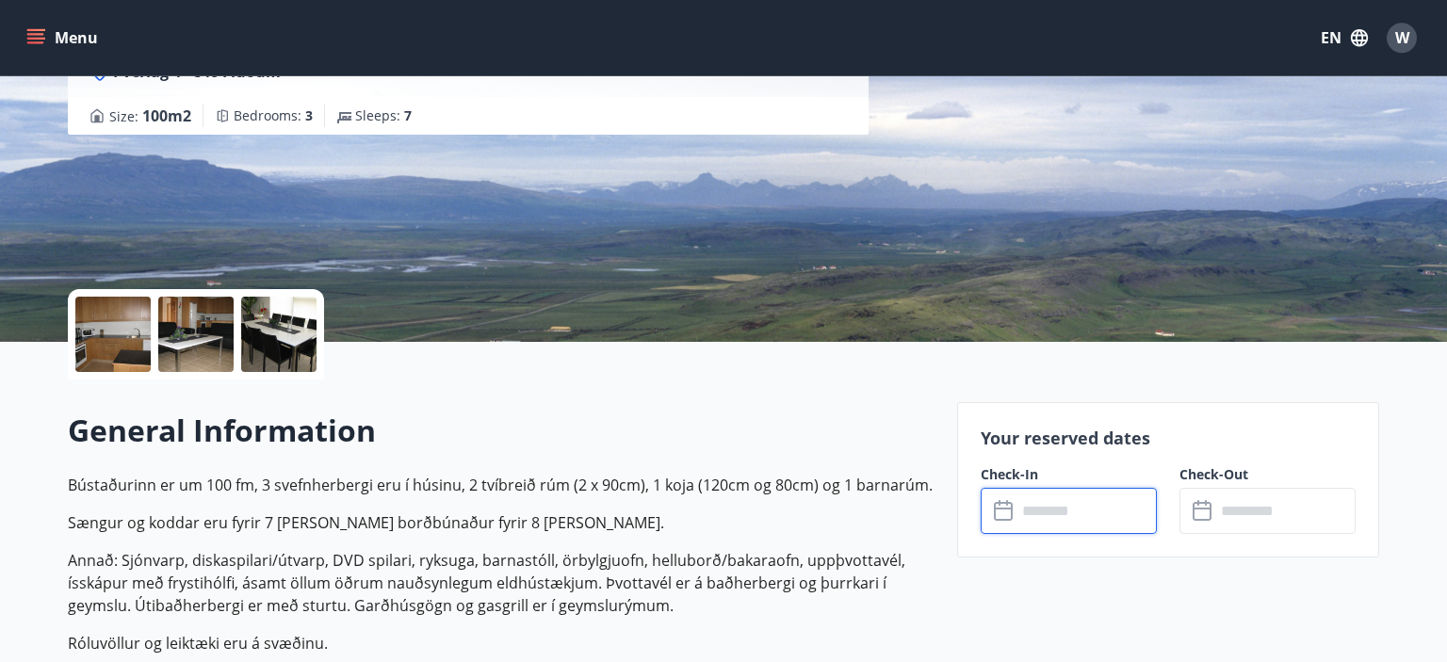
click at [1034, 501] on input "text" at bounding box center [1087, 511] width 140 height 46
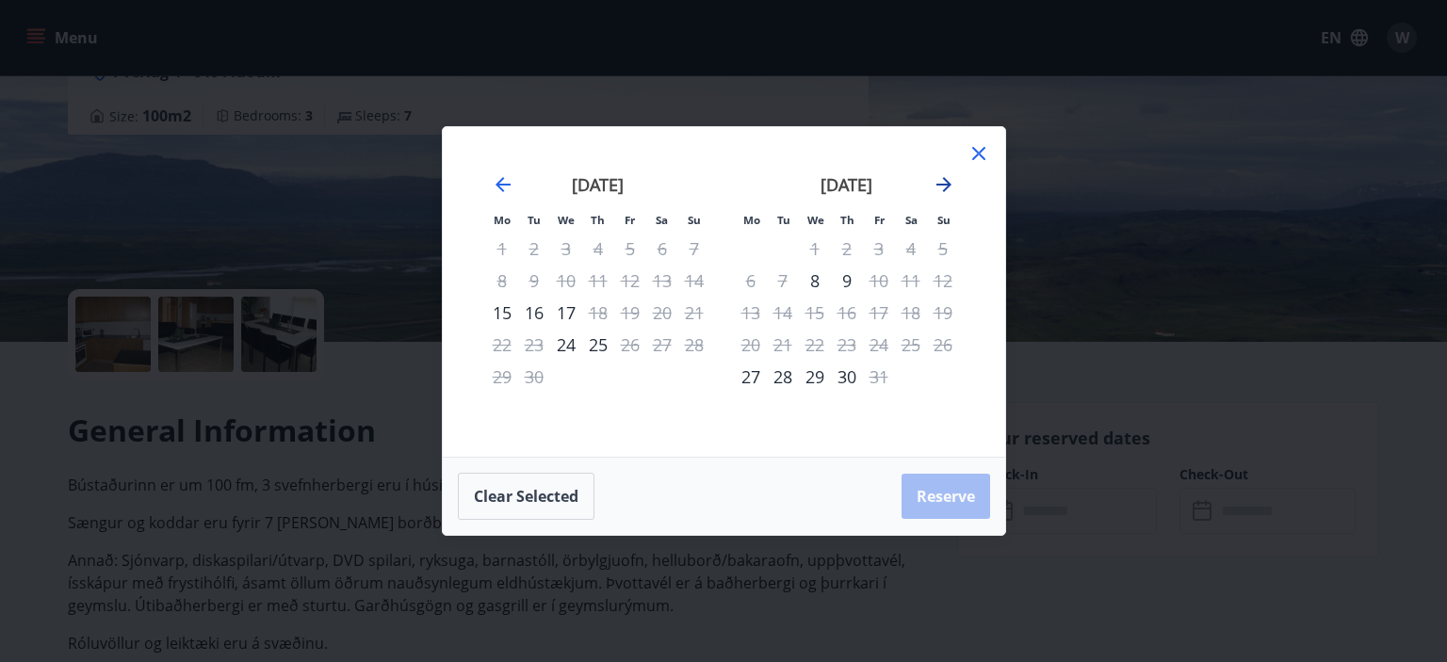
click at [944, 183] on icon "Move forward to switch to the next month." at bounding box center [944, 184] width 23 height 23
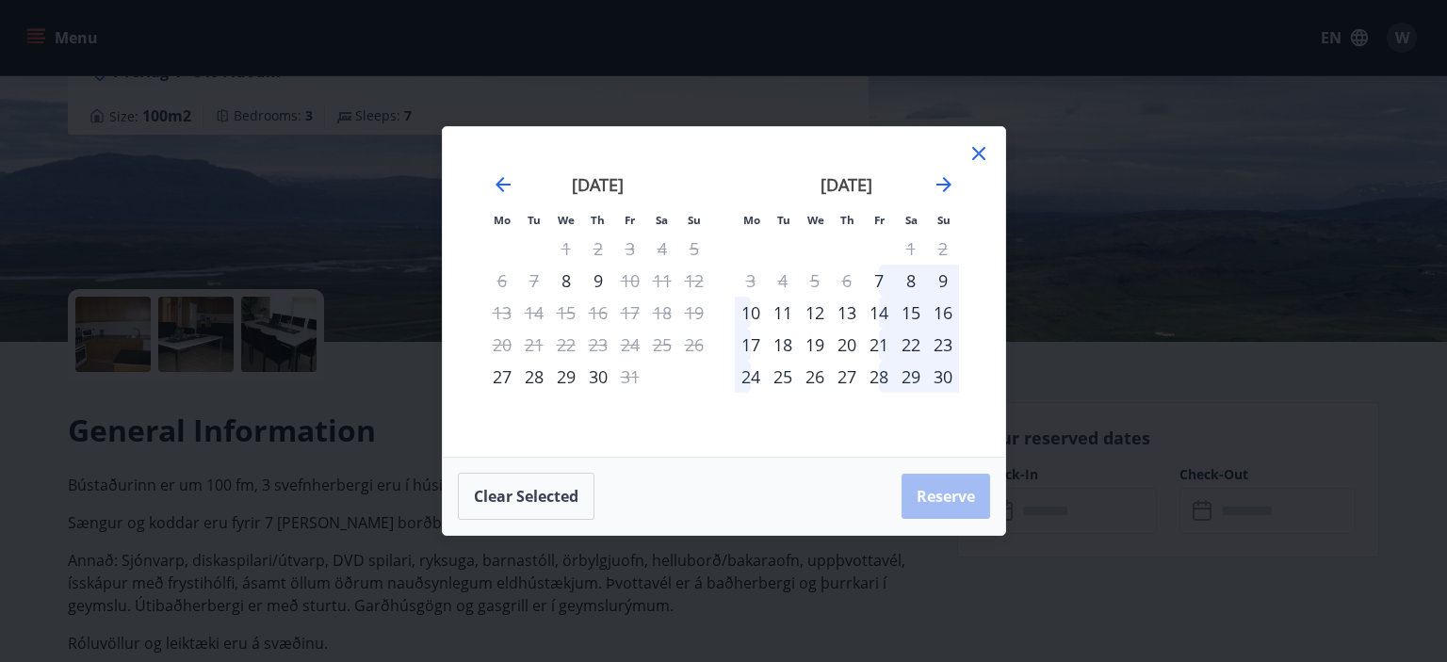
click at [944, 303] on div "16" at bounding box center [943, 313] width 32 height 32
click at [937, 318] on div "16" at bounding box center [943, 313] width 32 height 32
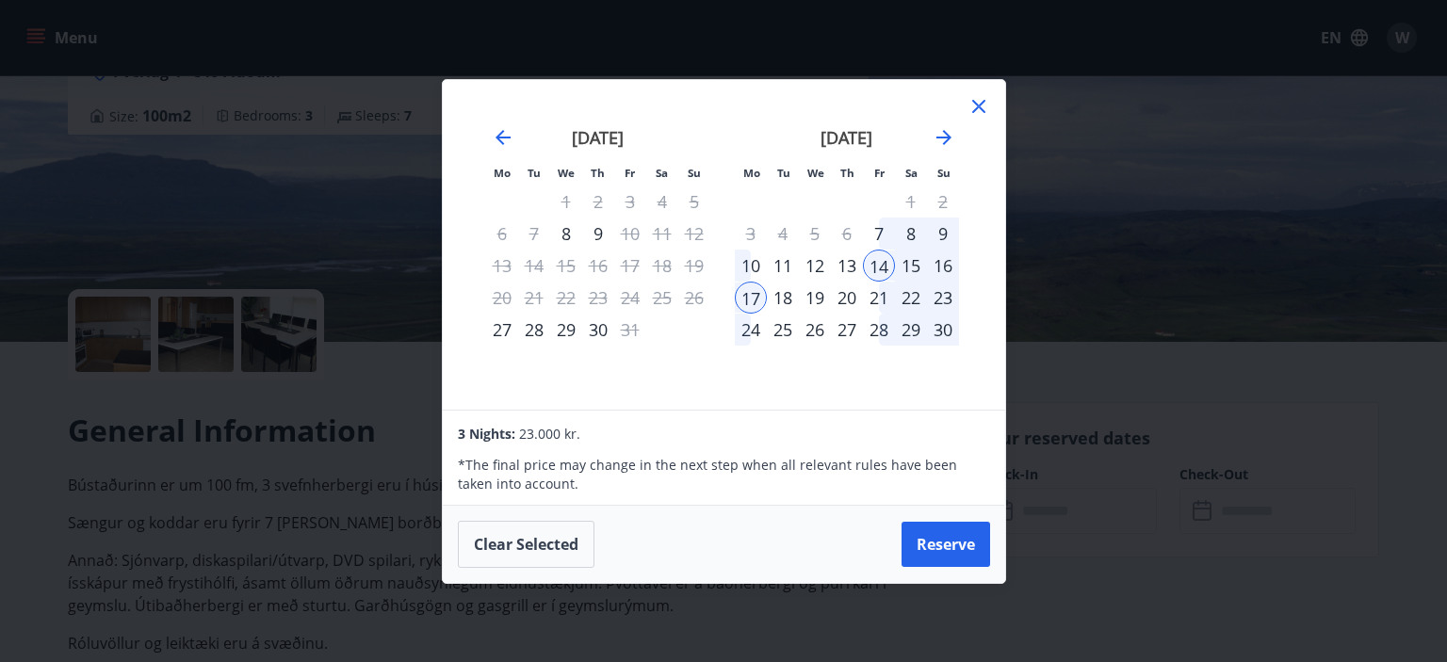
click at [939, 231] on div "9" at bounding box center [943, 234] width 32 height 32
click at [940, 258] on div "16" at bounding box center [943, 266] width 32 height 32
click at [939, 232] on div "9" at bounding box center [943, 234] width 32 height 32
drag, startPoint x: 751, startPoint y: 258, endPoint x: 906, endPoint y: 265, distance: 155.6
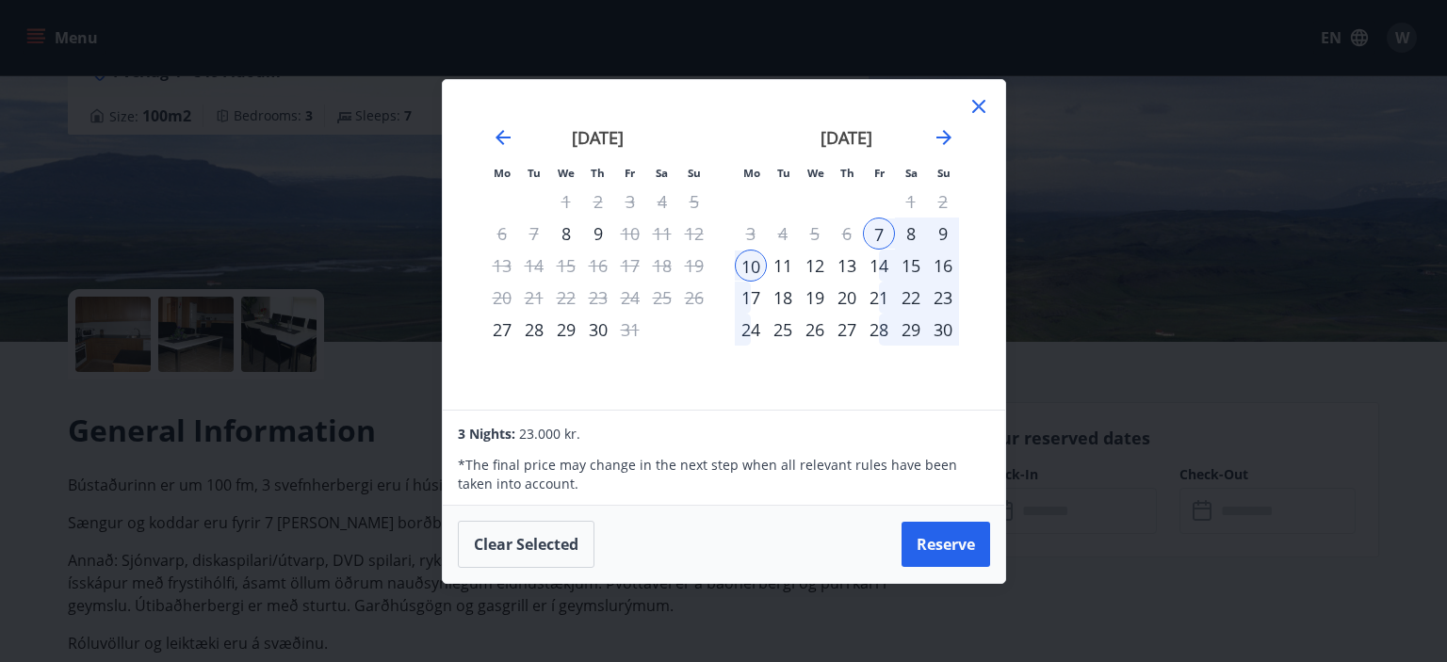
click at [906, 265] on tr "10 11 12 13 14 15 16" at bounding box center [847, 266] width 224 height 32
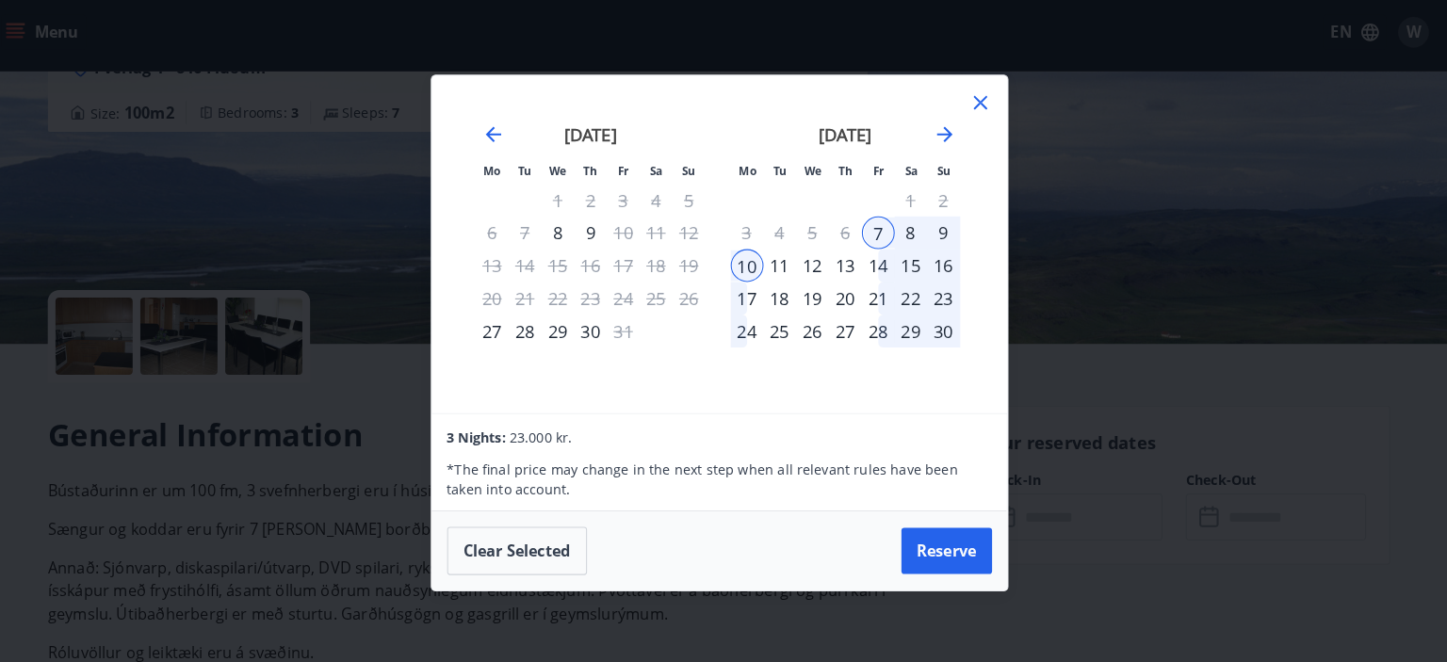
click at [940, 266] on div "16" at bounding box center [943, 266] width 32 height 32
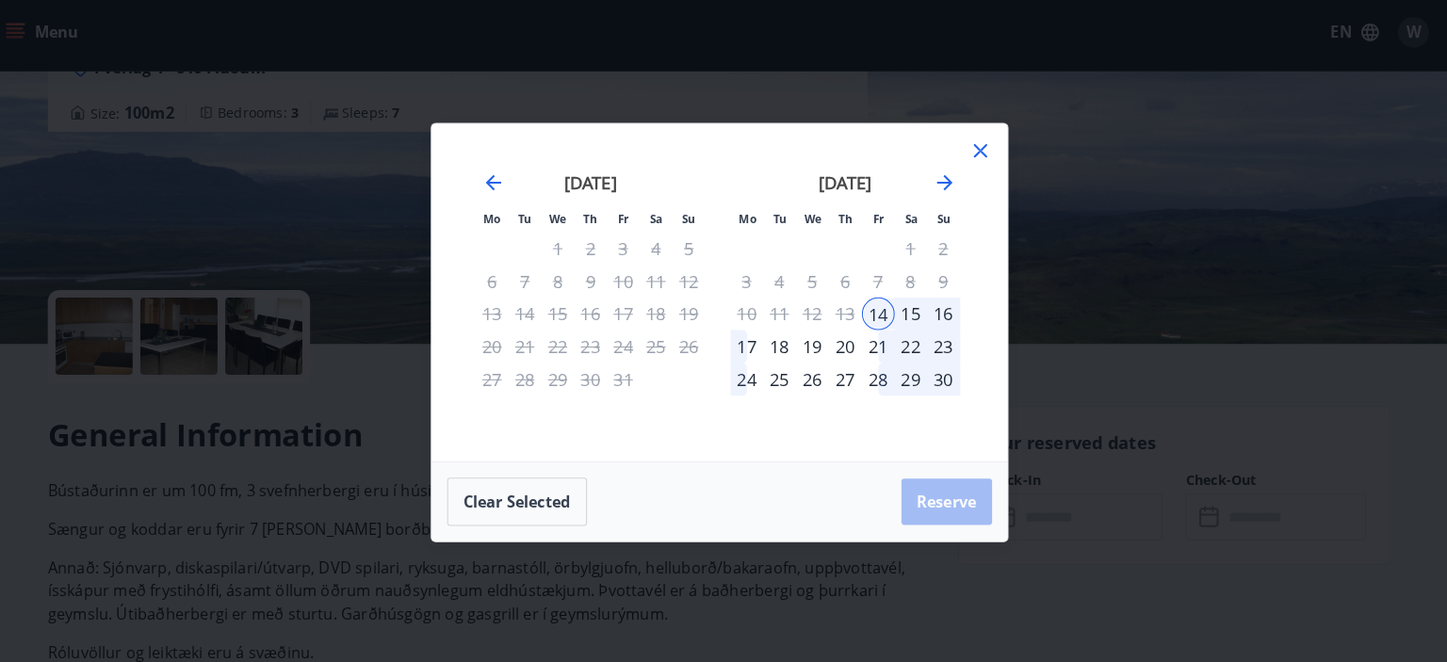
click at [940, 266] on div "9" at bounding box center [943, 281] width 32 height 32
click at [560, 501] on button "Clear selected" at bounding box center [526, 496] width 137 height 47
click at [942, 276] on div "9" at bounding box center [943, 281] width 32 height 32
click at [939, 319] on div "16" at bounding box center [943, 313] width 32 height 32
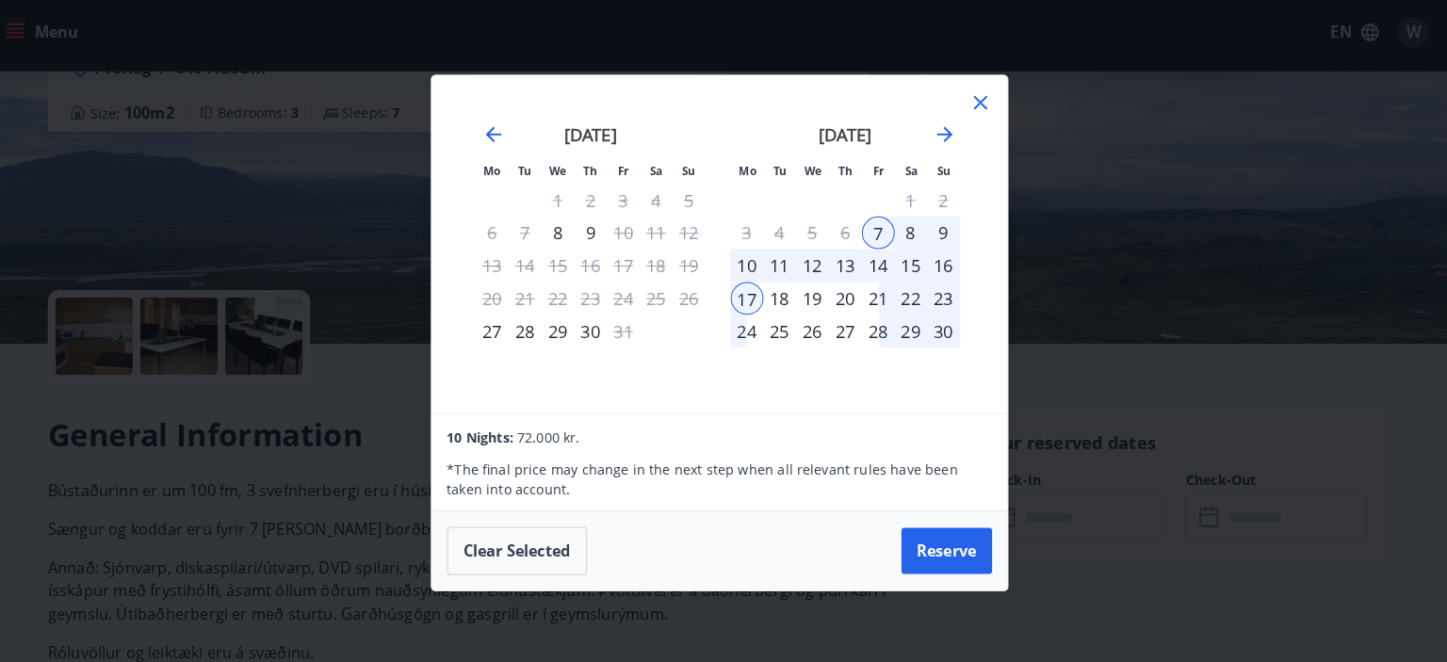
click at [940, 259] on div "16" at bounding box center [943, 266] width 32 height 32
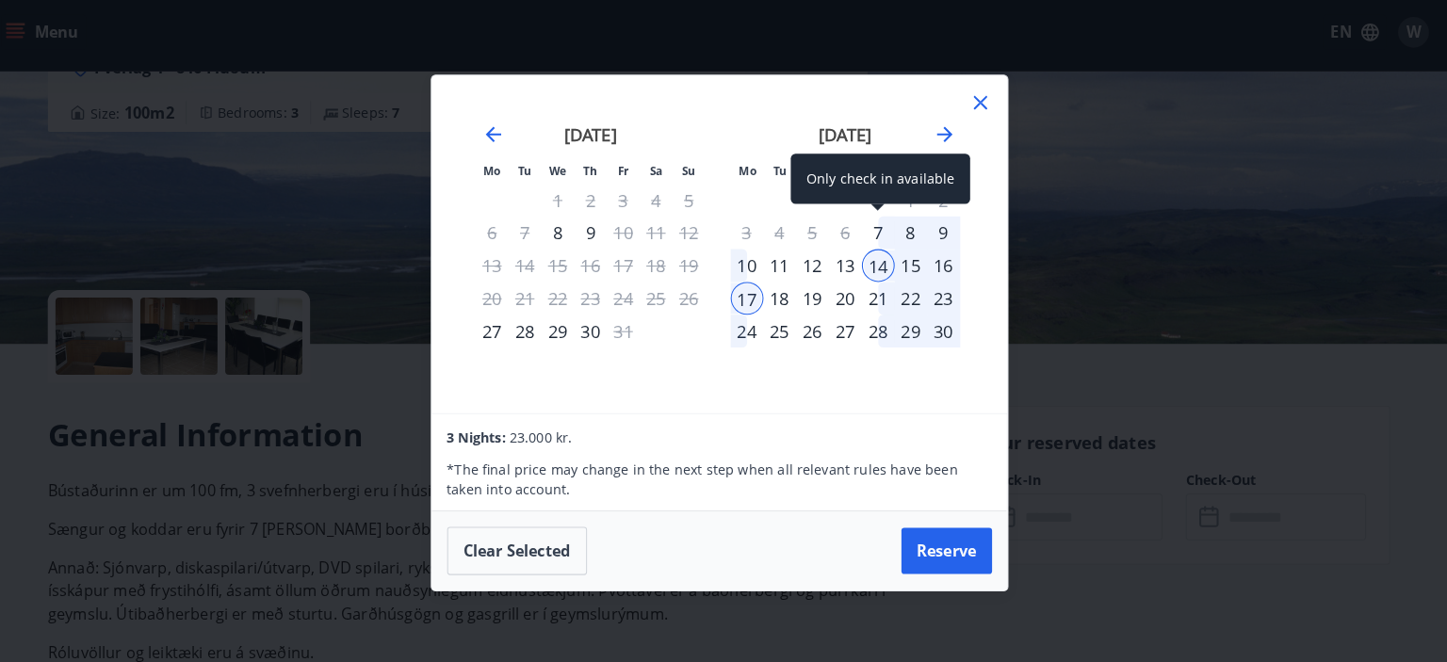
click at [879, 236] on div "7" at bounding box center [879, 234] width 32 height 32
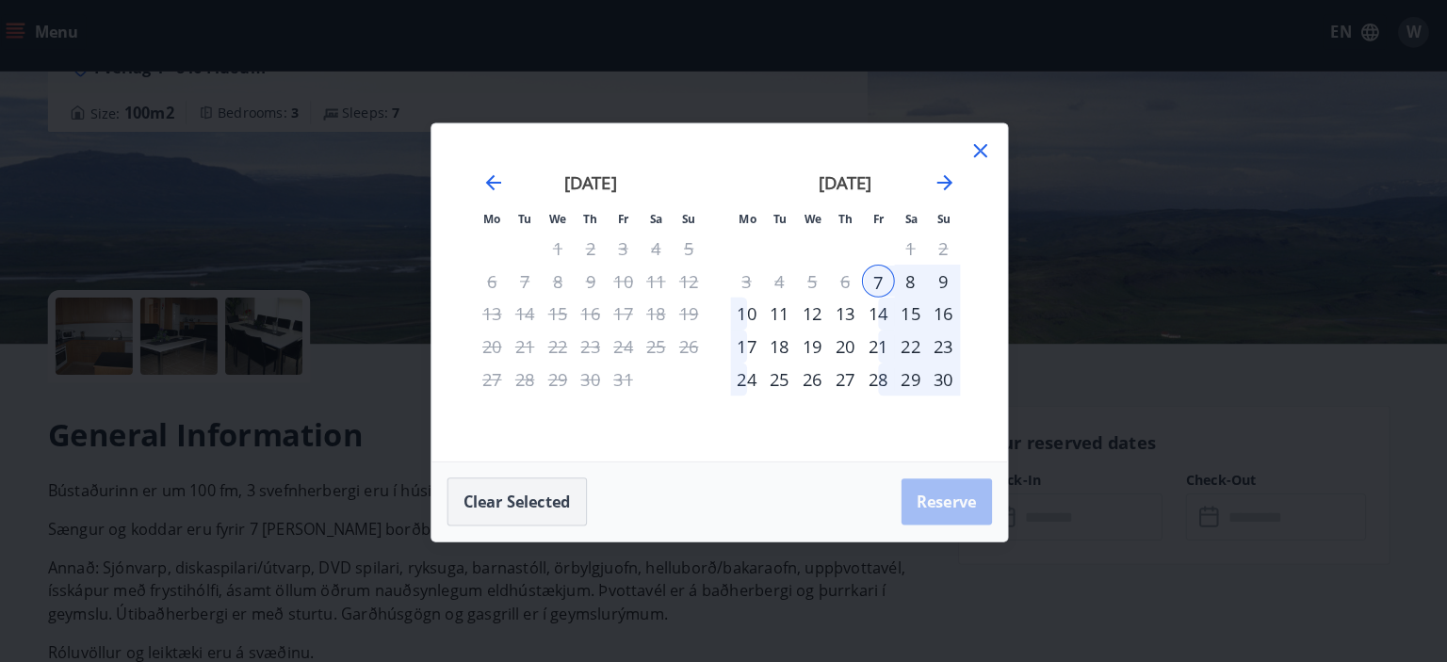
click at [563, 508] on button "Clear selected" at bounding box center [526, 496] width 137 height 47
click at [748, 309] on div "10" at bounding box center [751, 313] width 32 height 32
click at [947, 306] on div "16" at bounding box center [943, 313] width 32 height 32
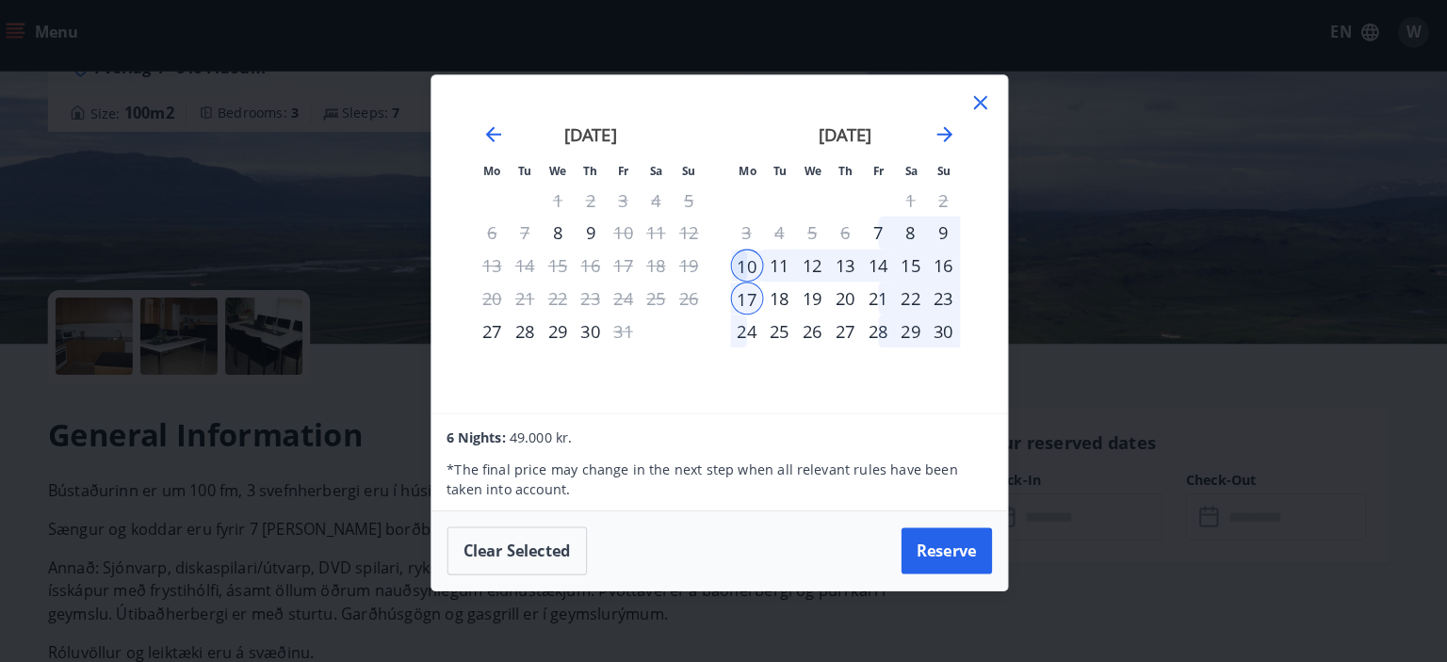
click at [748, 270] on div "10" at bounding box center [751, 266] width 32 height 32
click at [951, 265] on div "16" at bounding box center [943, 266] width 32 height 32
click at [937, 232] on div "9" at bounding box center [943, 234] width 32 height 32
click at [935, 271] on div "16" at bounding box center [943, 266] width 32 height 32
click at [512, 544] on button "Clear selected" at bounding box center [526, 544] width 137 height 47
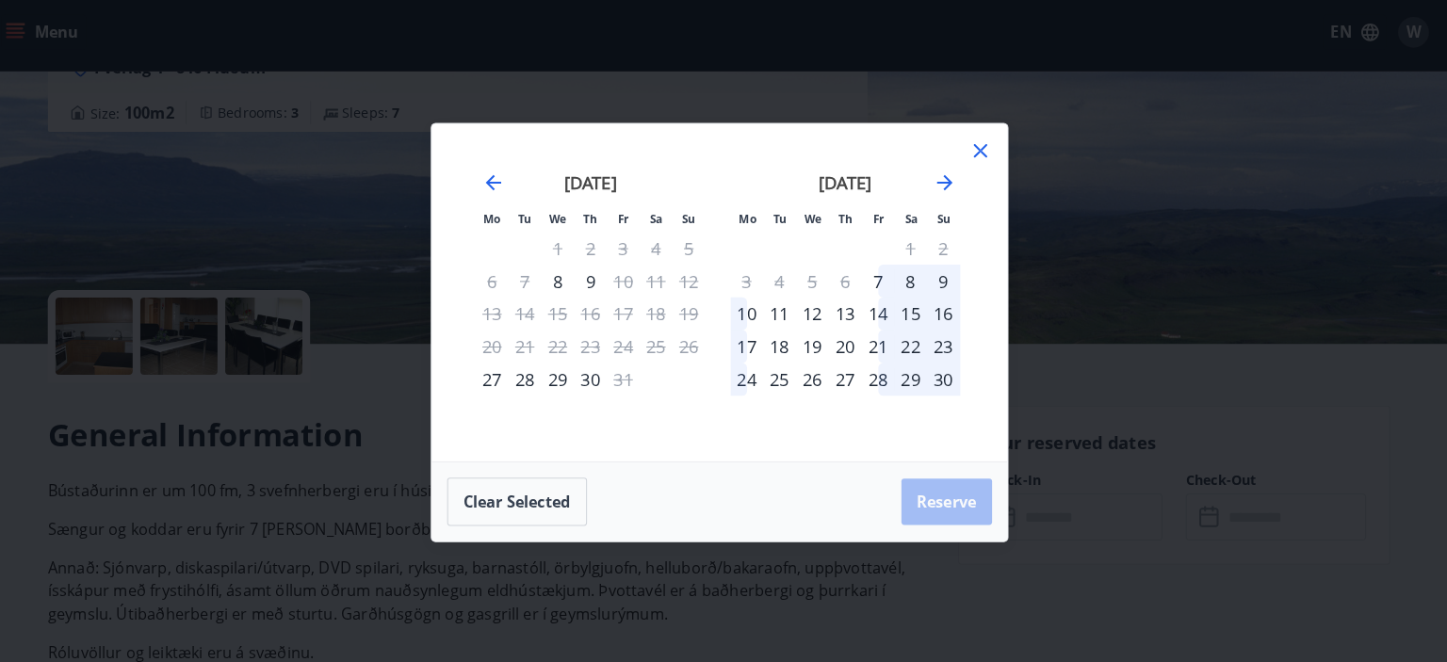
click at [940, 311] on div "16" at bounding box center [943, 313] width 32 height 32
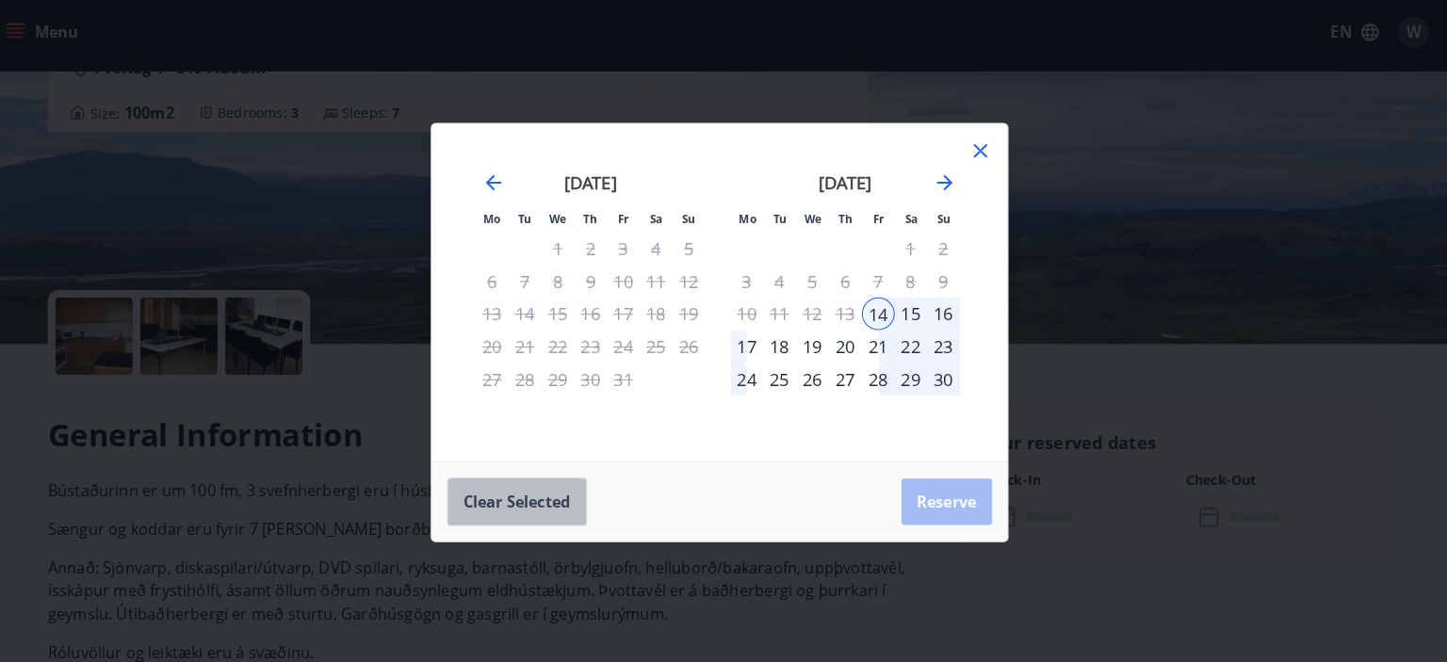
click at [566, 507] on button "Clear selected" at bounding box center [526, 496] width 137 height 47
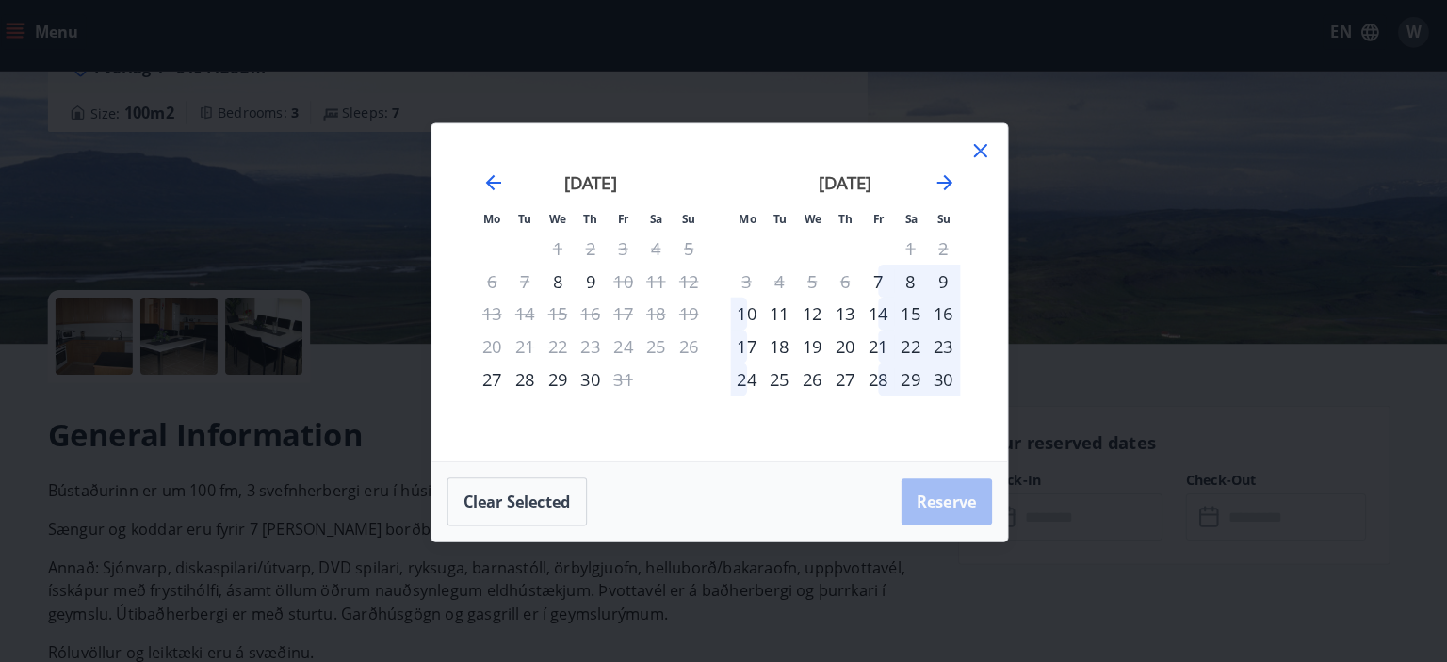
click at [750, 314] on div "10" at bounding box center [751, 313] width 32 height 32
click at [947, 309] on div "16" at bounding box center [943, 313] width 32 height 32
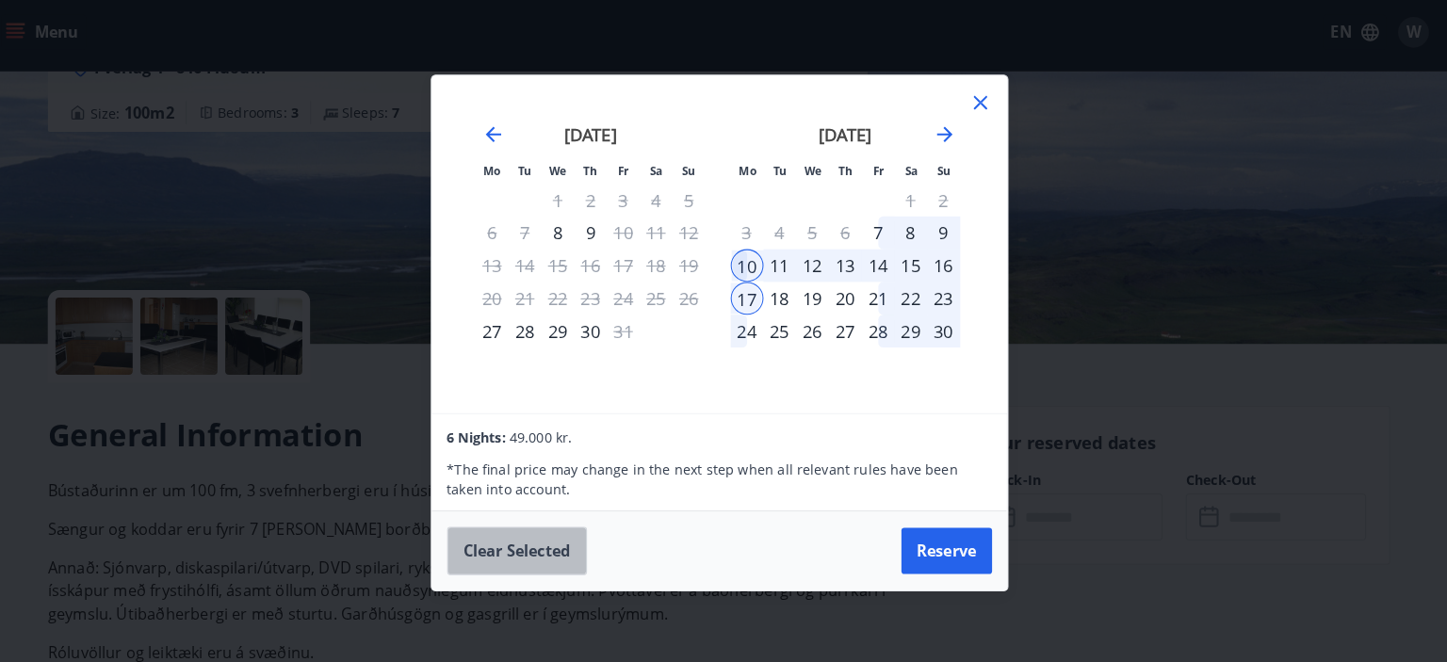
click at [546, 546] on button "Clear selected" at bounding box center [526, 544] width 137 height 47
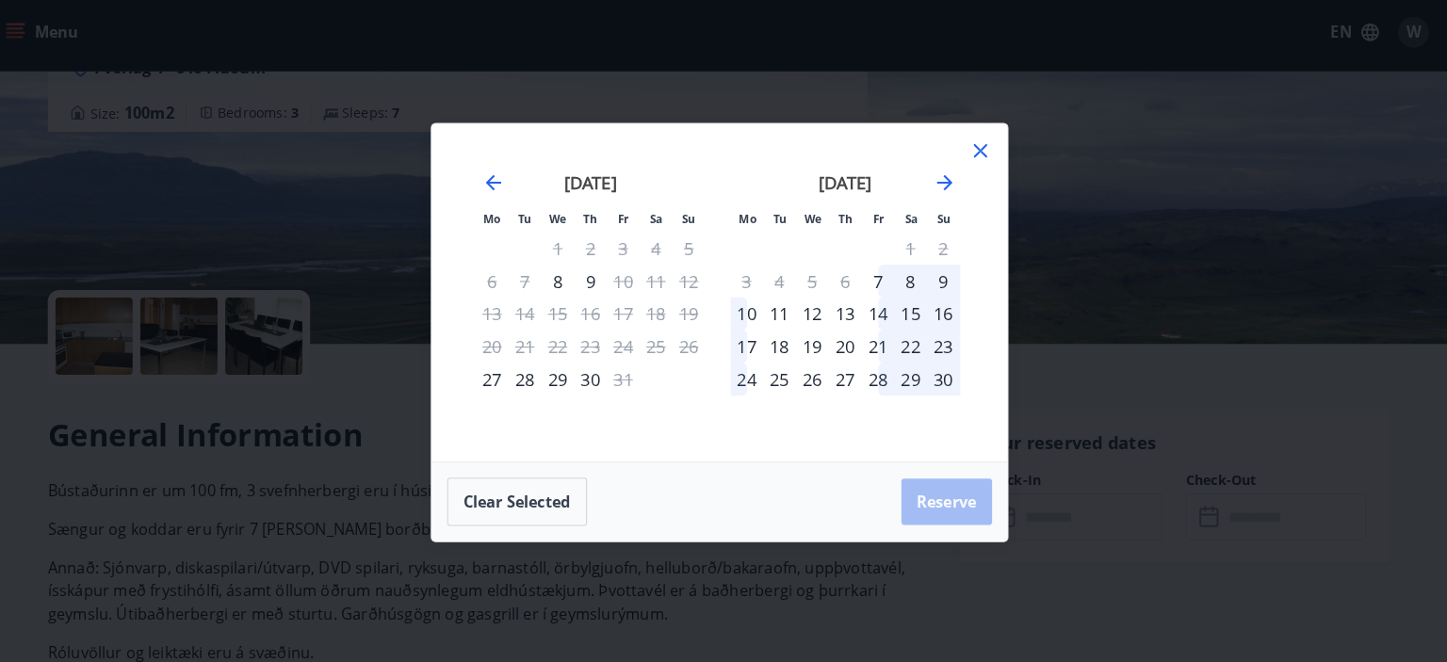
click at [778, 311] on div "11" at bounding box center [783, 313] width 32 height 32
click at [754, 347] on div "17" at bounding box center [751, 345] width 32 height 32
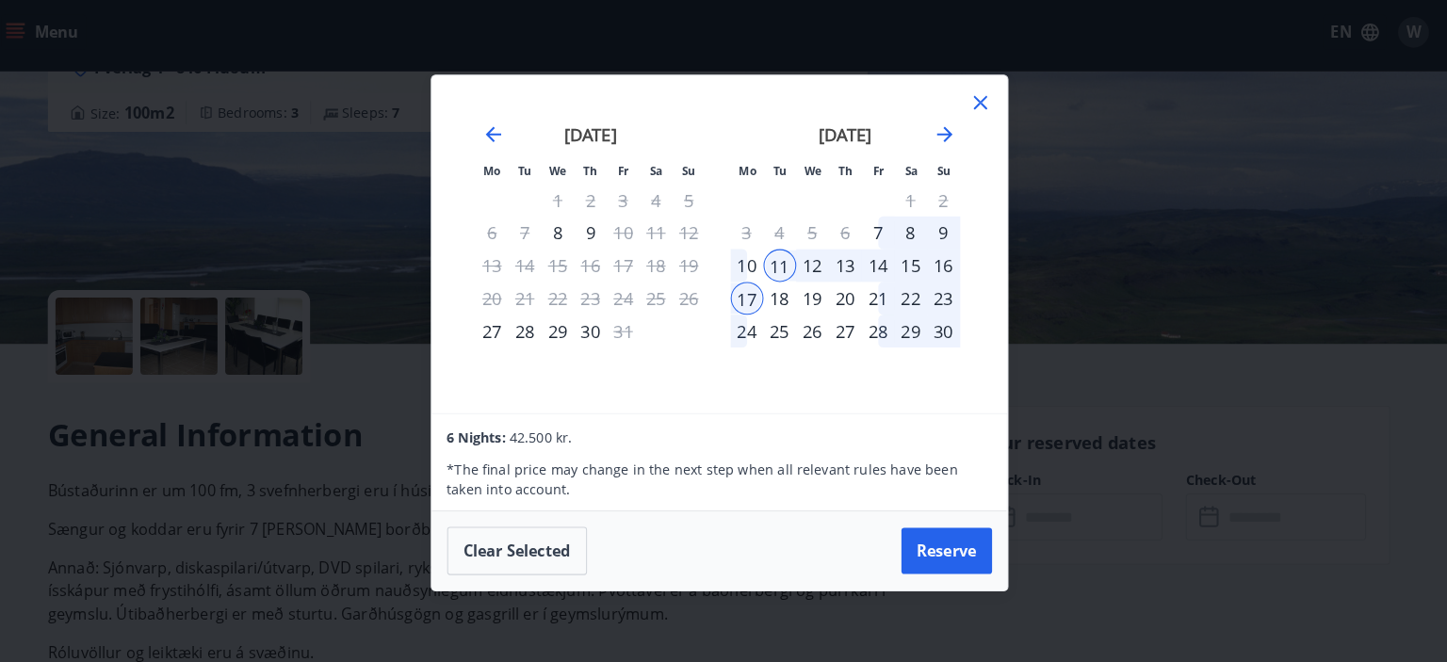
click at [758, 262] on div "10" at bounding box center [751, 266] width 32 height 32
click at [848, 293] on div "20" at bounding box center [847, 298] width 32 height 32
click at [763, 290] on div "17" at bounding box center [751, 298] width 32 height 32
click at [757, 261] on div "10" at bounding box center [751, 266] width 32 height 32
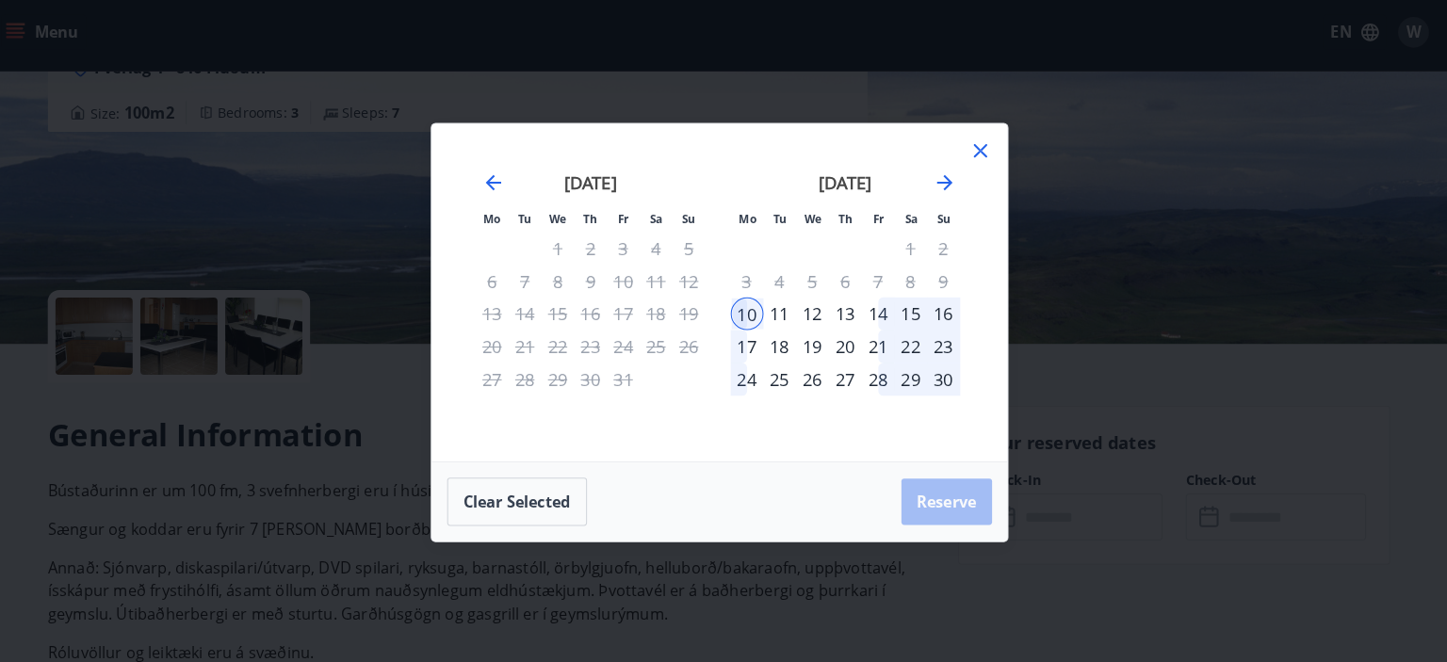
click at [756, 334] on div "17" at bounding box center [751, 345] width 32 height 32
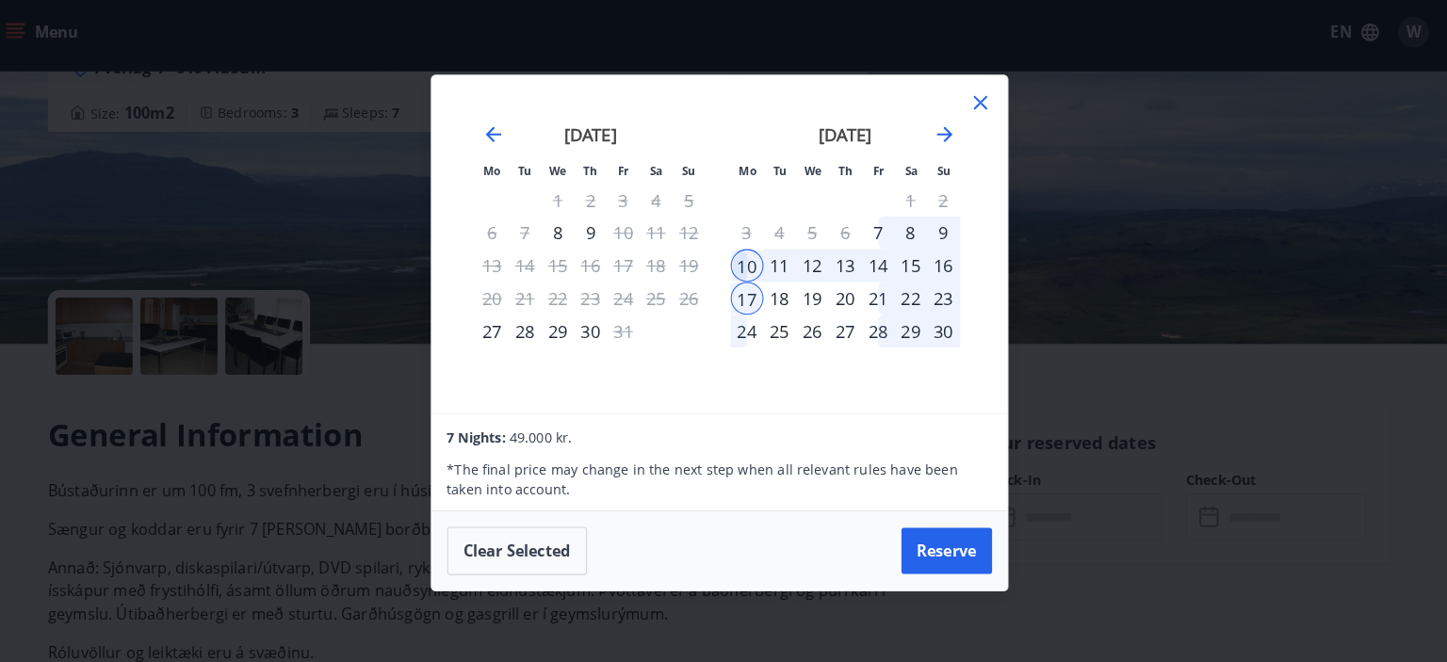
click at [781, 290] on div "18" at bounding box center [783, 298] width 32 height 32
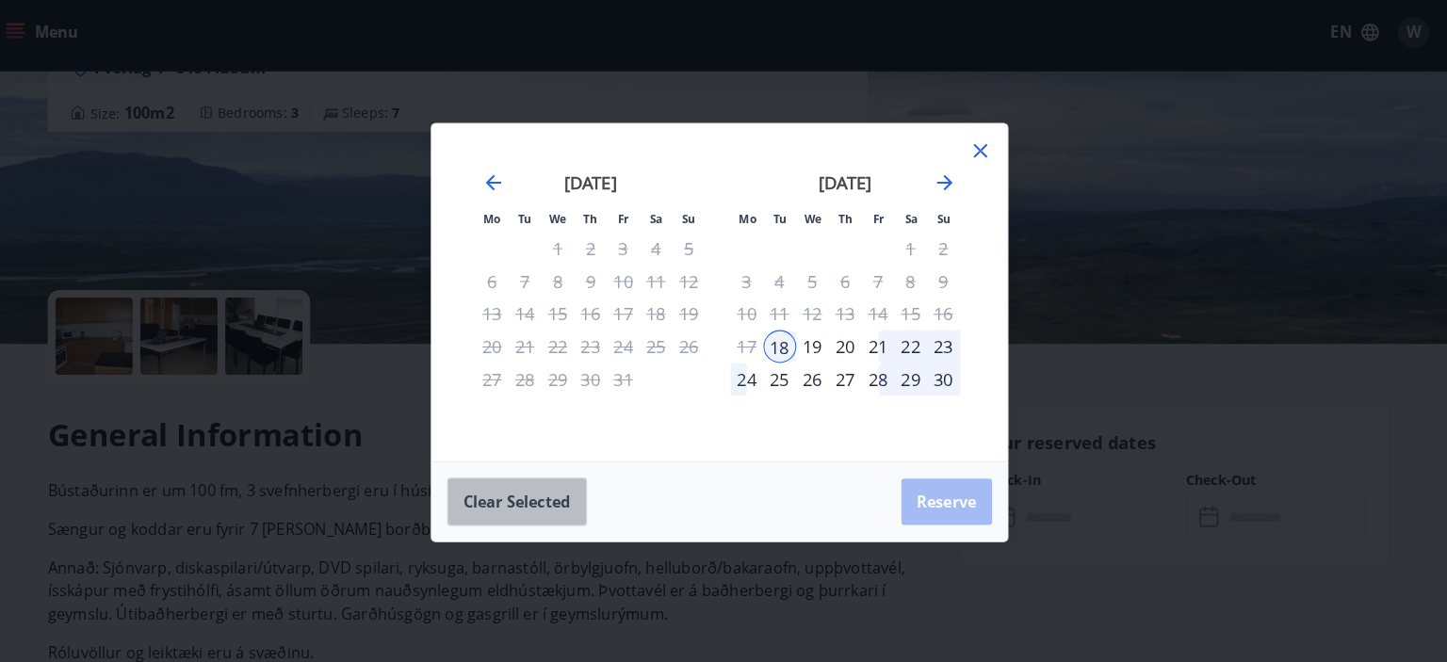
click at [567, 504] on button "Clear selected" at bounding box center [526, 496] width 137 height 47
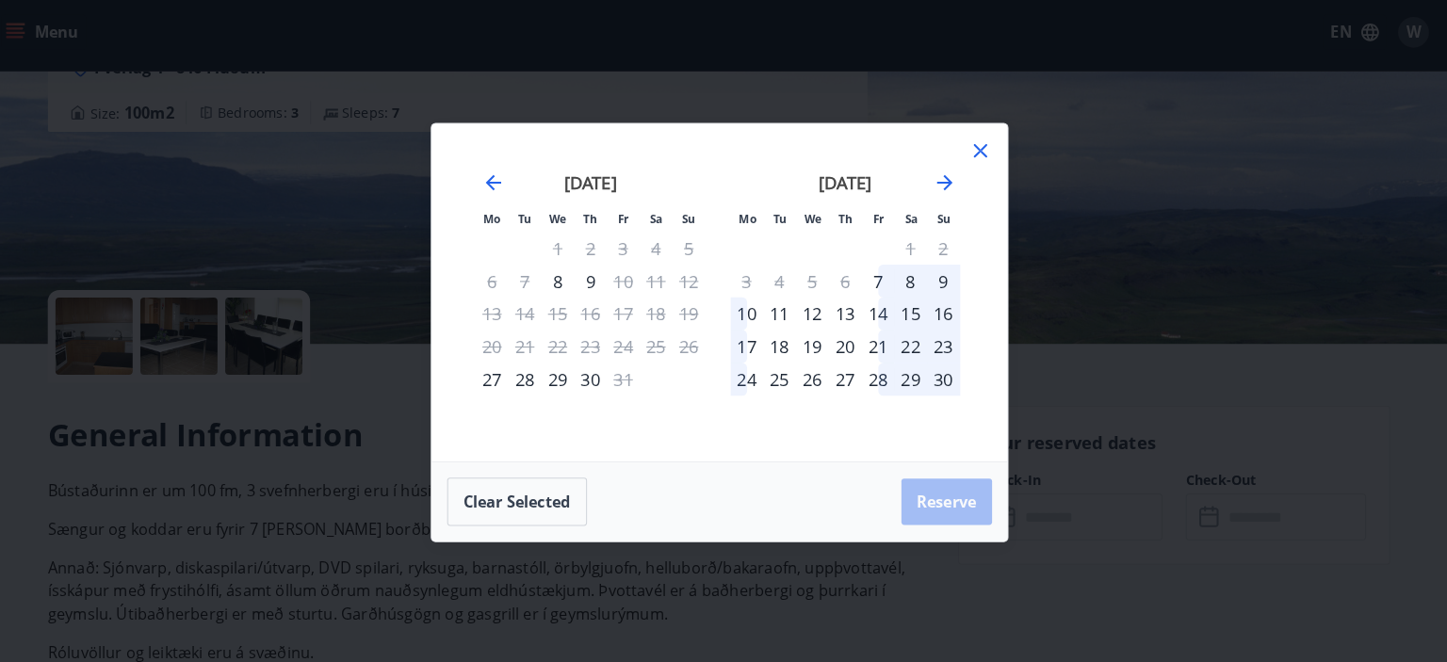
click at [748, 308] on div "10" at bounding box center [751, 313] width 32 height 32
click at [778, 340] on div "18" at bounding box center [783, 345] width 32 height 32
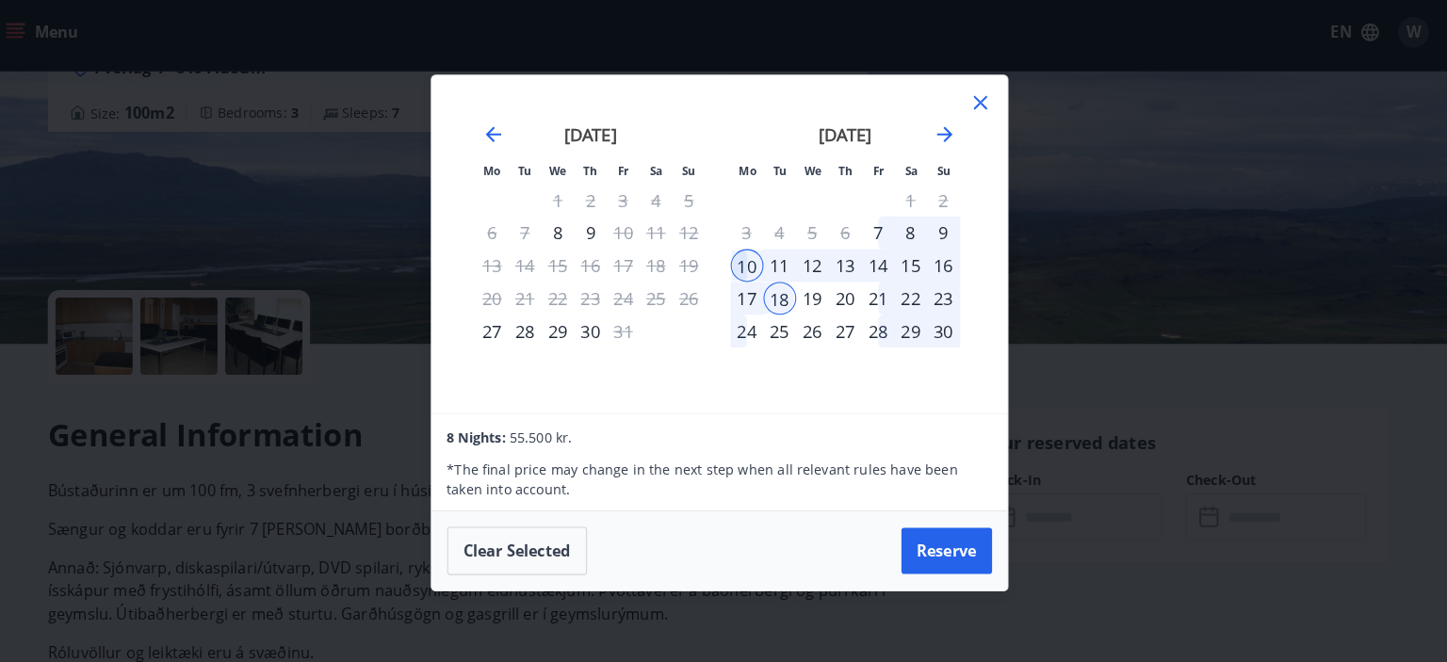
click at [840, 298] on div "20" at bounding box center [847, 298] width 32 height 32
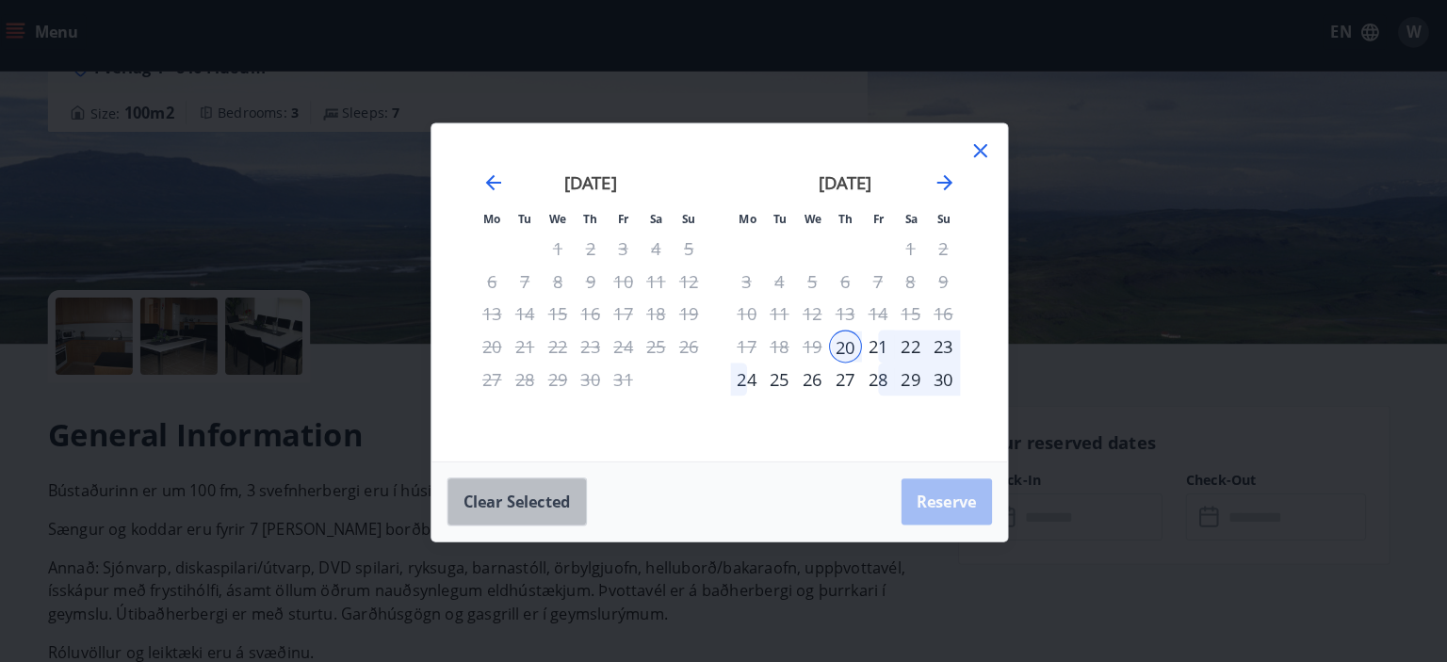
click at [539, 491] on button "Clear selected" at bounding box center [526, 496] width 137 height 47
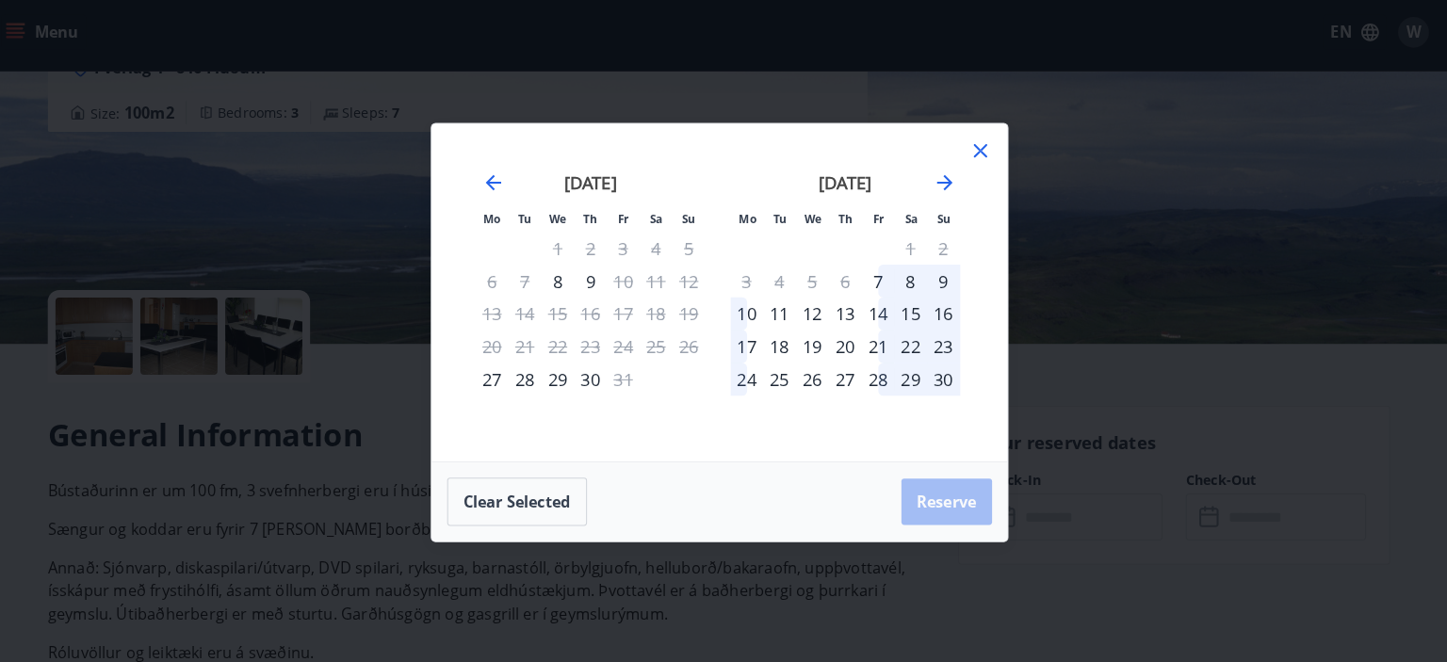
click at [754, 312] on div "10" at bounding box center [751, 313] width 32 height 32
click at [850, 342] on div "20" at bounding box center [847, 345] width 32 height 32
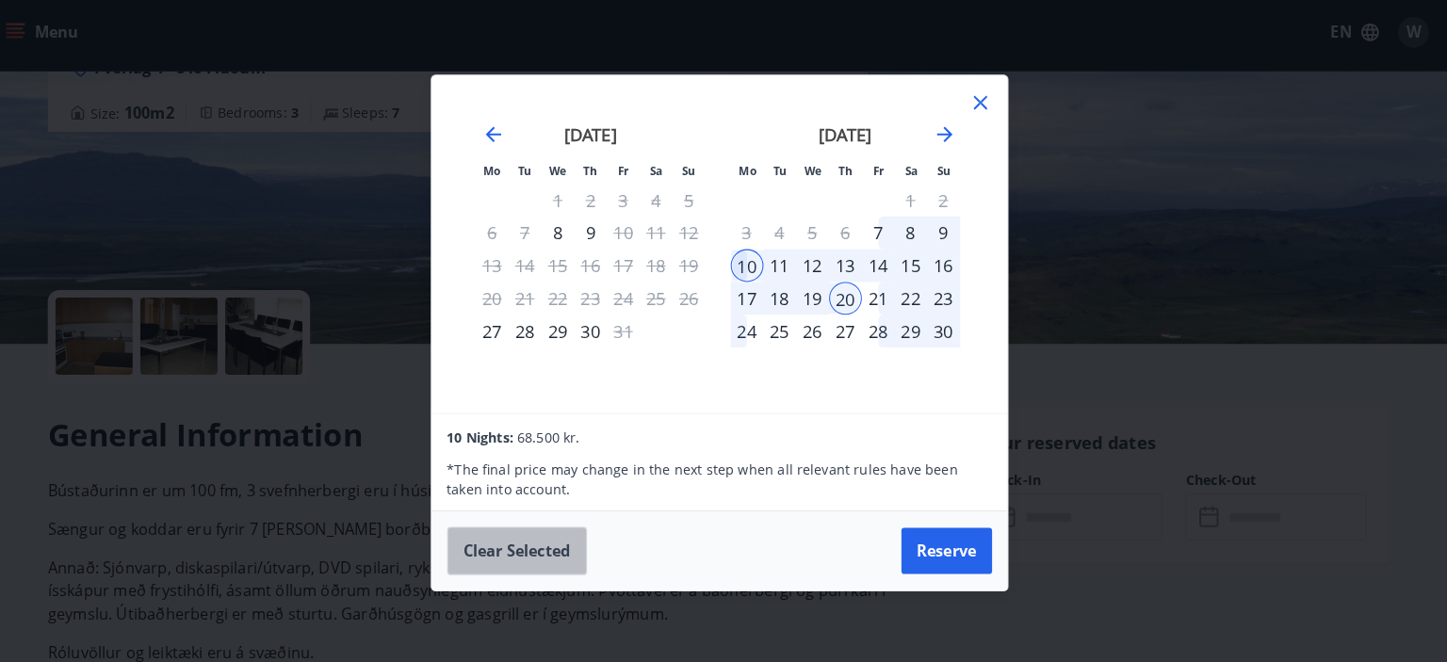
click at [573, 529] on button "Clear selected" at bounding box center [526, 544] width 137 height 47
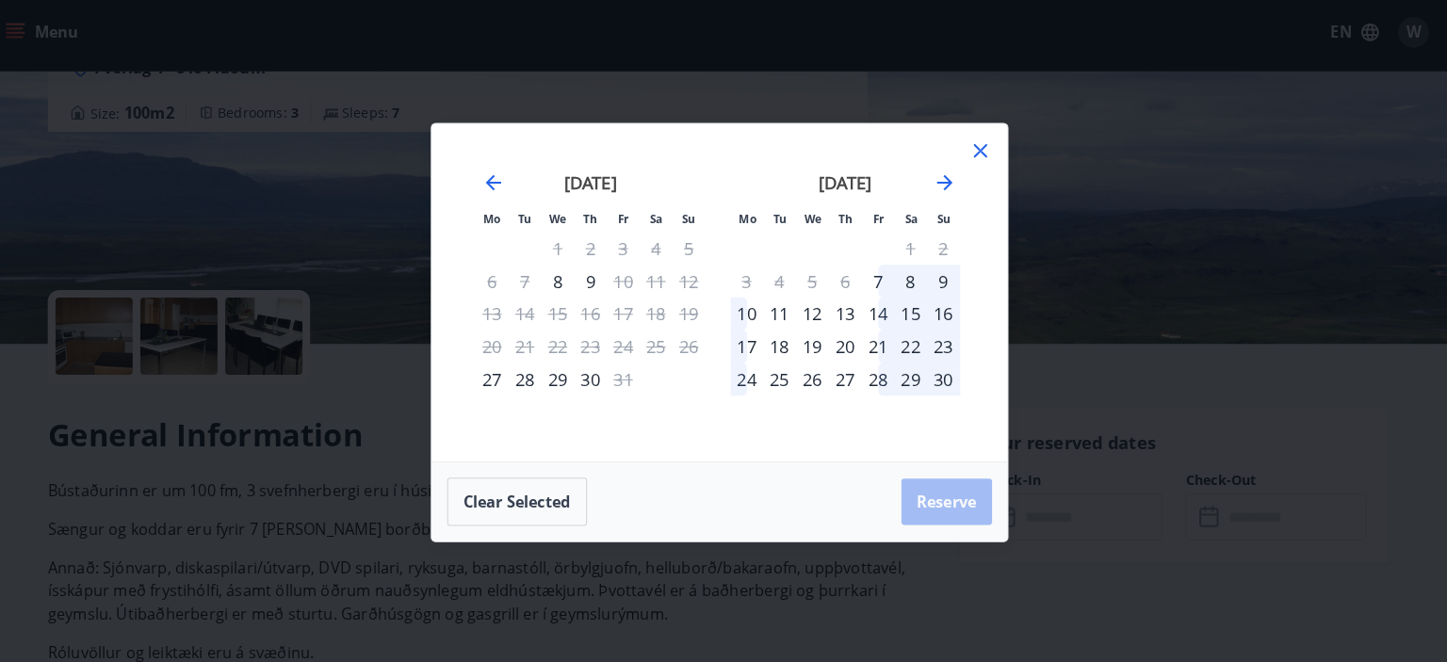
click at [752, 314] on div "10" at bounding box center [751, 313] width 32 height 32
click at [752, 339] on div "17" at bounding box center [751, 345] width 32 height 32
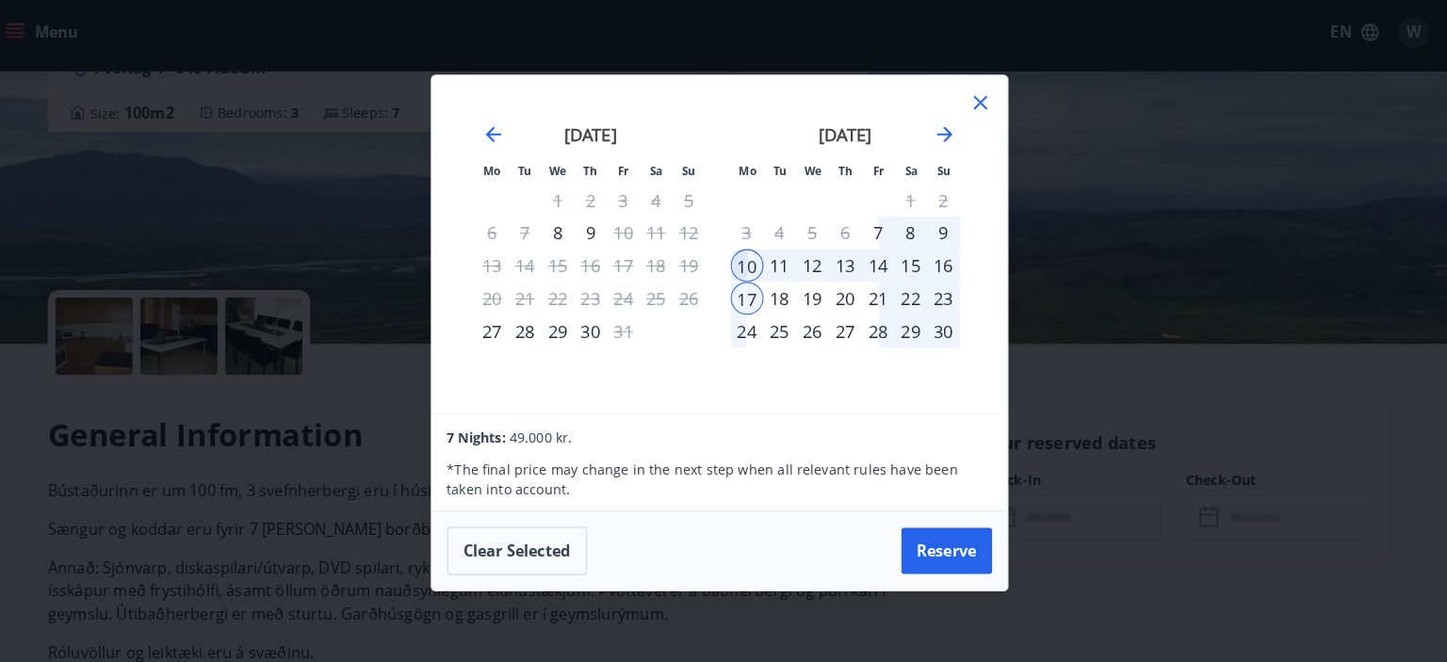
click at [822, 295] on div "19" at bounding box center [815, 298] width 32 height 32
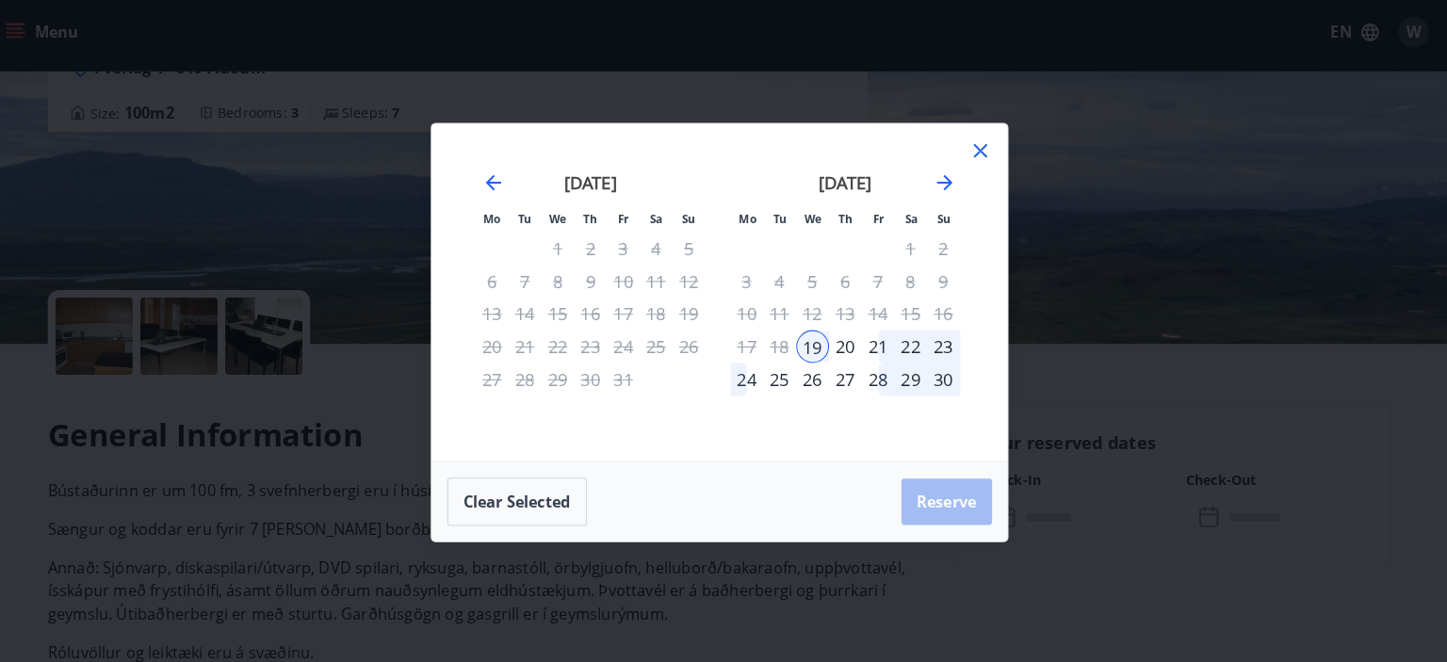
click at [751, 310] on div "10" at bounding box center [751, 313] width 32 height 32
click at [532, 505] on button "Clear selected" at bounding box center [526, 496] width 137 height 47
click at [748, 315] on div "10" at bounding box center [751, 313] width 32 height 32
click at [819, 350] on div "19" at bounding box center [815, 345] width 32 height 32
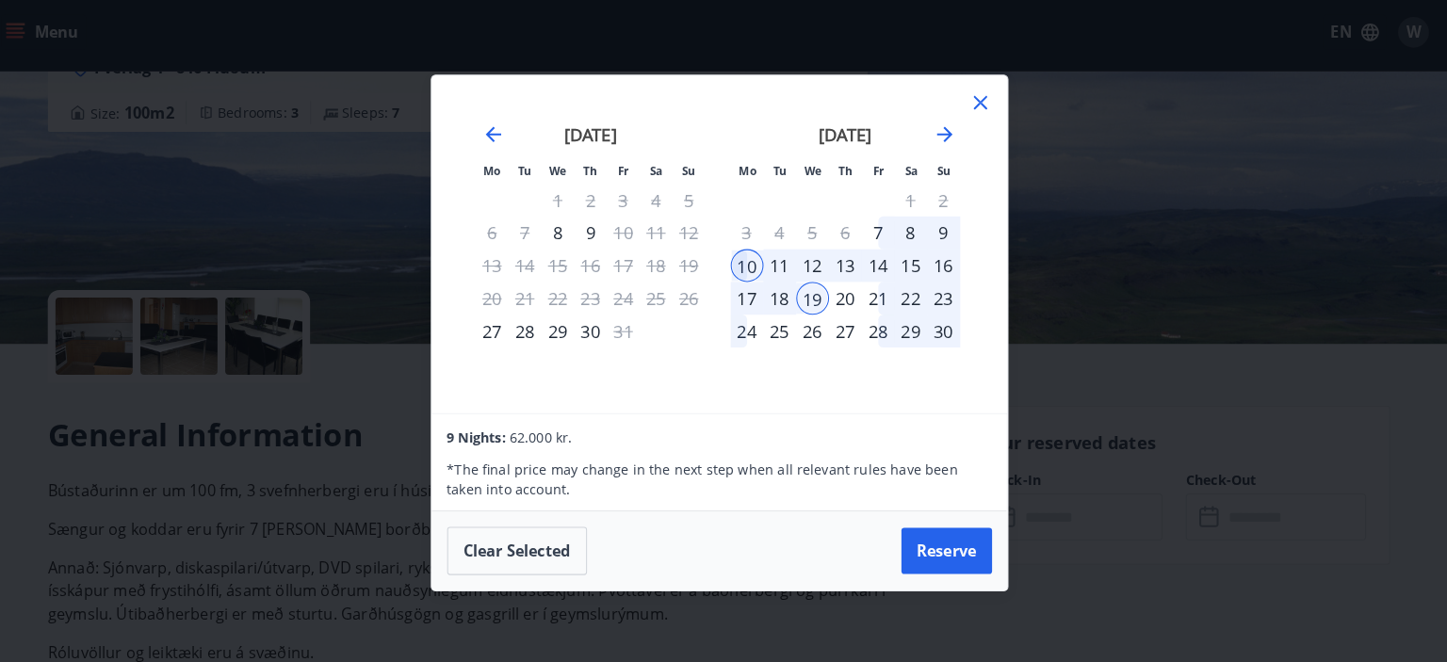
click at [775, 265] on div "11" at bounding box center [783, 266] width 32 height 32
click at [808, 264] on div "12" at bounding box center [815, 266] width 32 height 32
click at [810, 283] on div "19" at bounding box center [815, 298] width 32 height 32
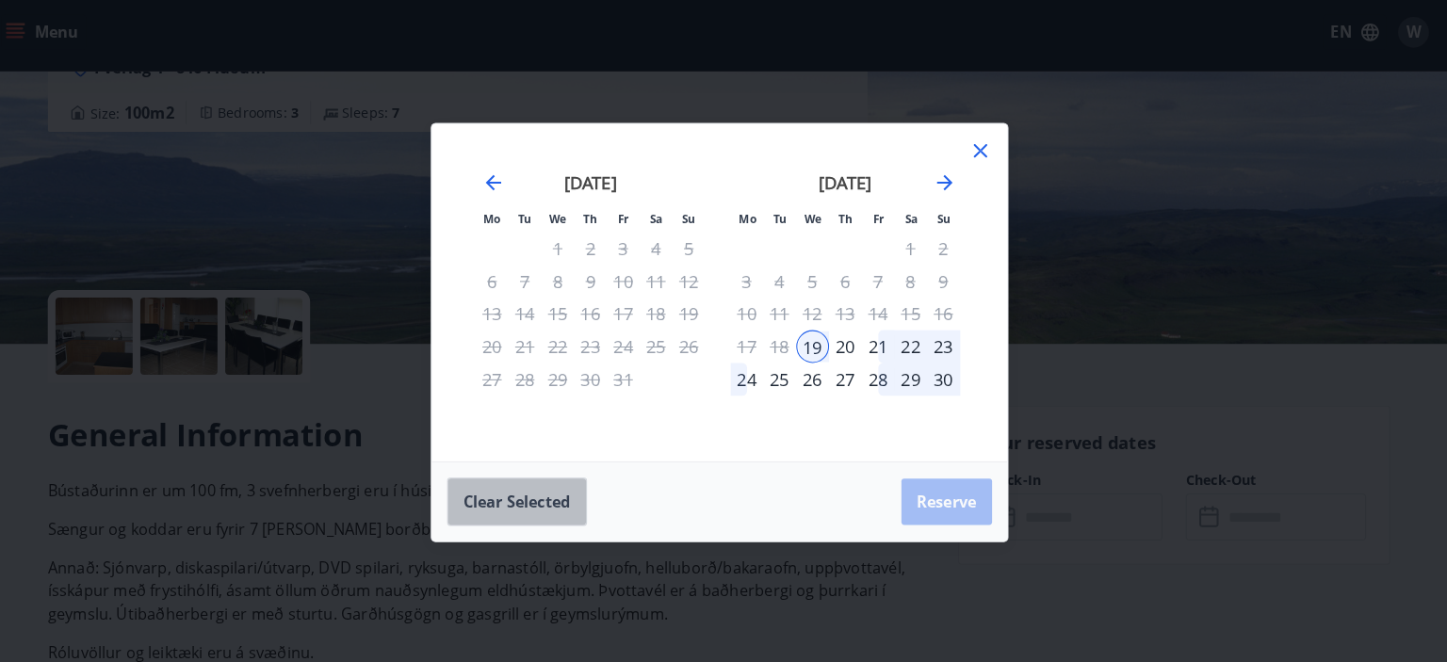
click at [572, 479] on button "Clear selected" at bounding box center [526, 496] width 137 height 47
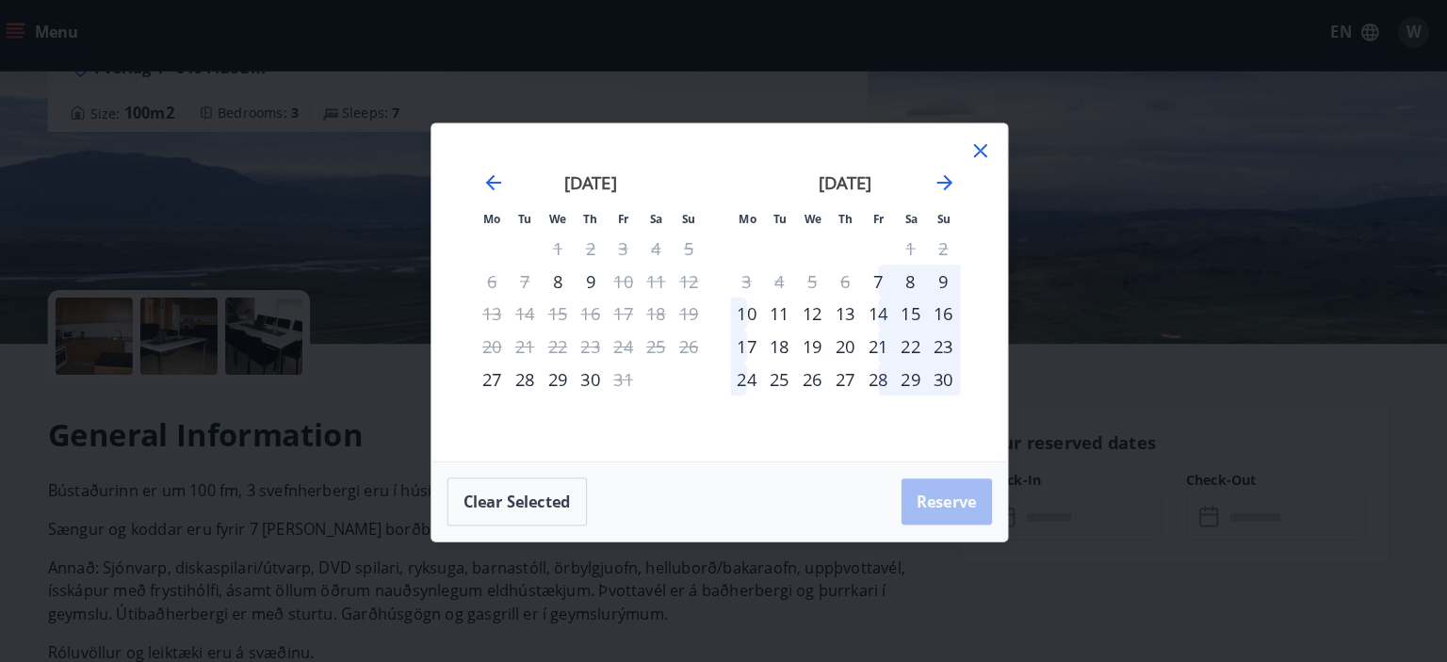
click at [780, 307] on div "11" at bounding box center [783, 313] width 32 height 32
click at [785, 344] on div "18" at bounding box center [783, 345] width 32 height 32
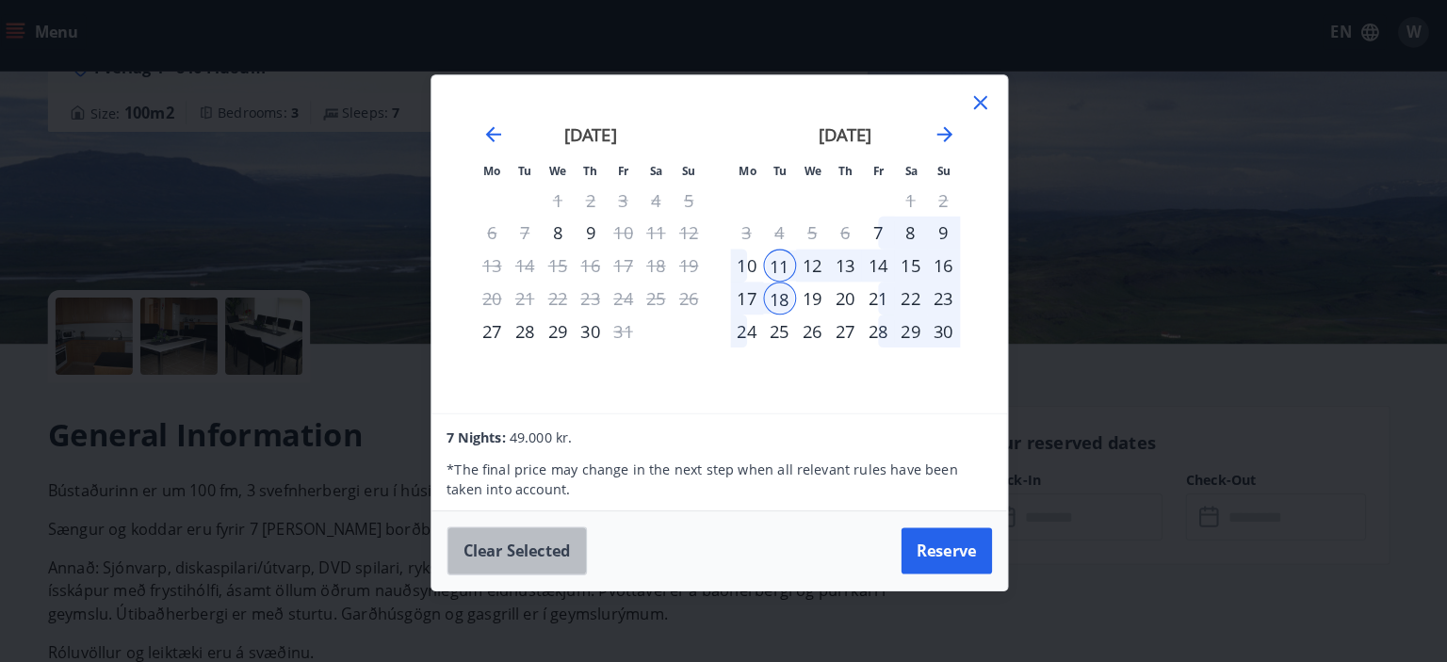
click at [518, 541] on button "Clear selected" at bounding box center [526, 544] width 137 height 47
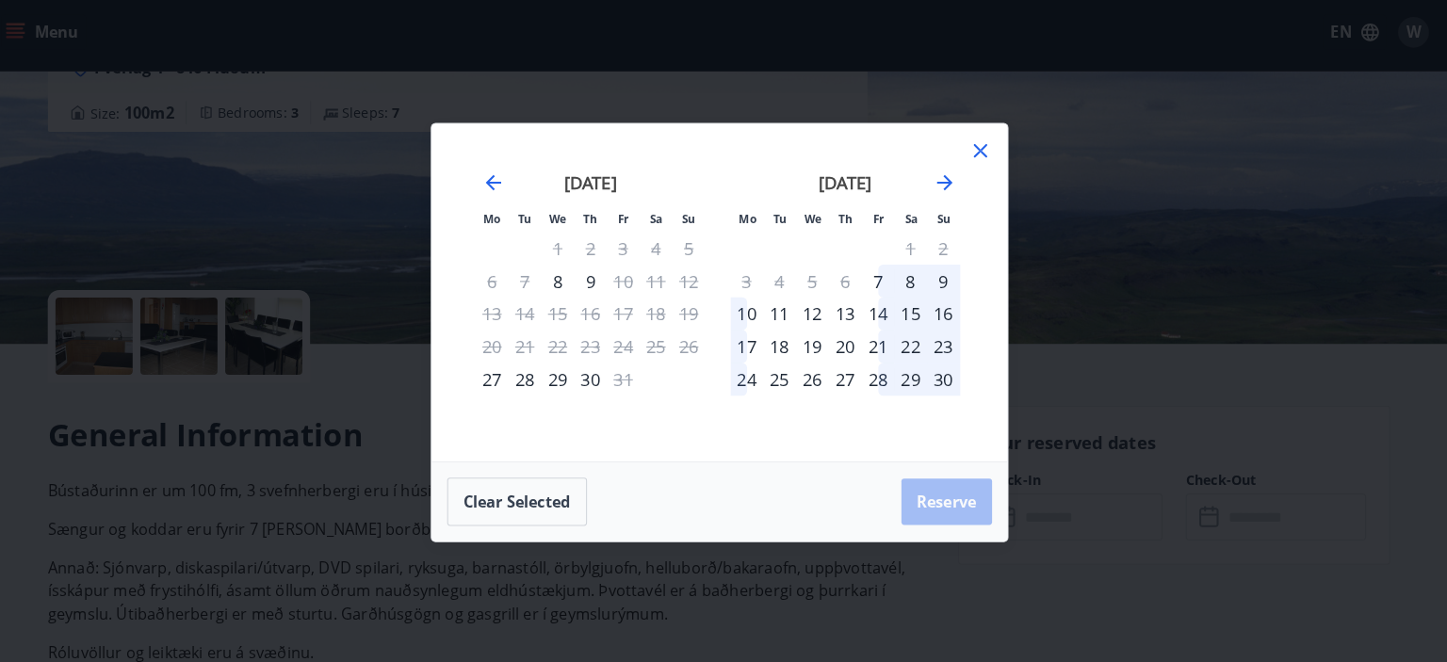
click at [774, 307] on div "11" at bounding box center [783, 313] width 32 height 32
click at [778, 341] on div "18" at bounding box center [783, 345] width 32 height 32
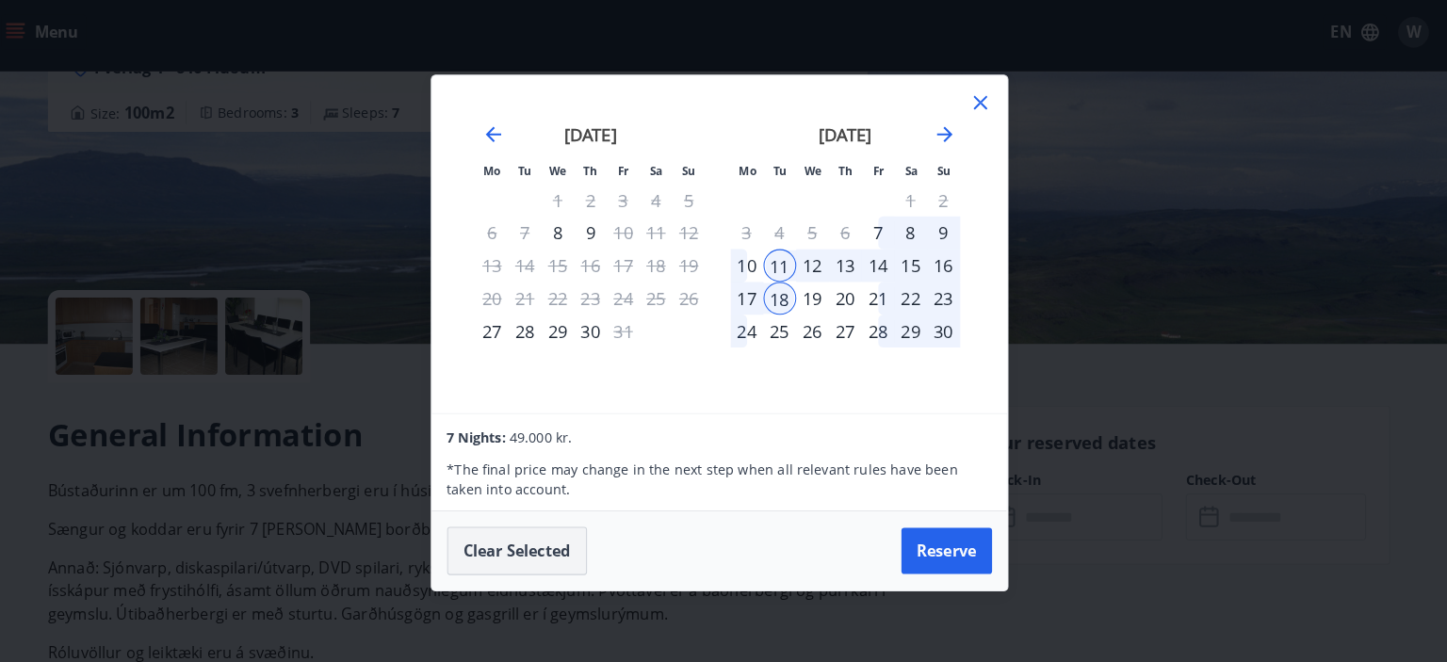
click at [549, 539] on button "Clear selected" at bounding box center [526, 544] width 137 height 47
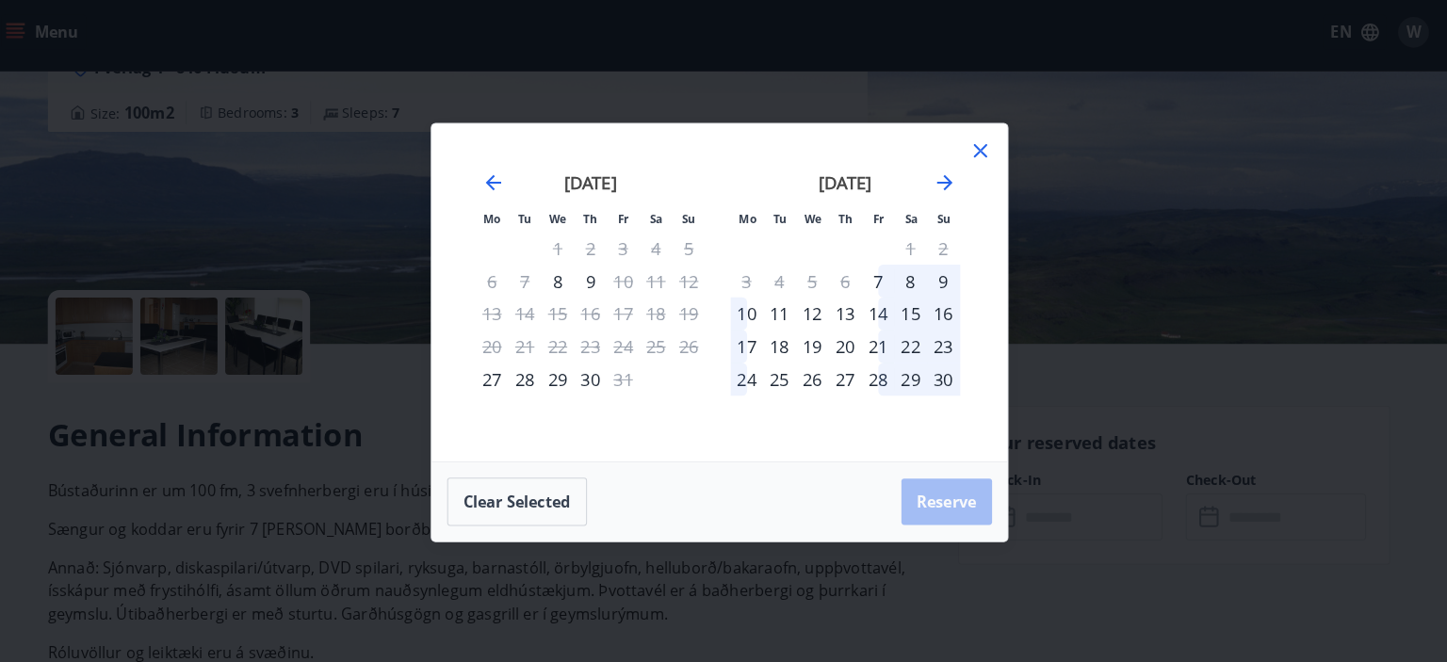
click at [758, 309] on div "10" at bounding box center [751, 313] width 32 height 32
click at [755, 355] on div "17" at bounding box center [751, 345] width 32 height 32
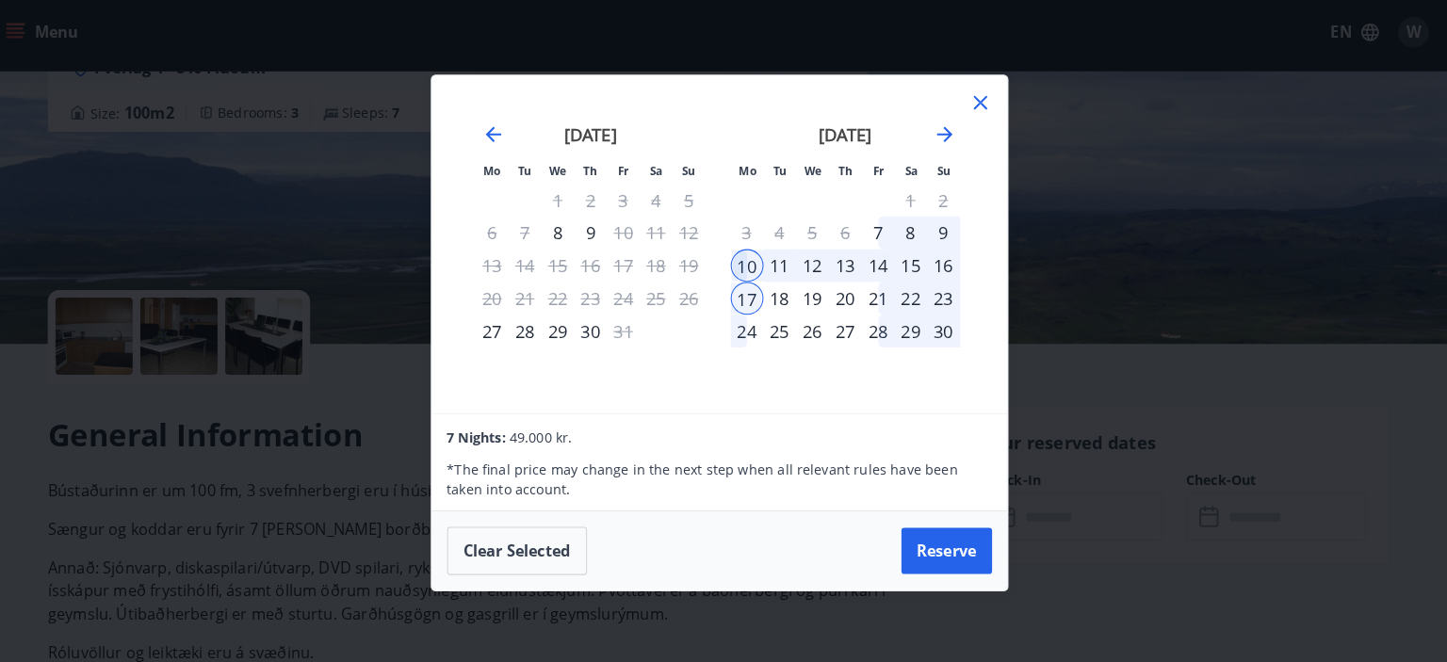
click at [850, 268] on div "13" at bounding box center [847, 266] width 32 height 32
click at [841, 295] on div "20" at bounding box center [847, 298] width 32 height 32
click at [981, 104] on icon at bounding box center [978, 106] width 13 height 13
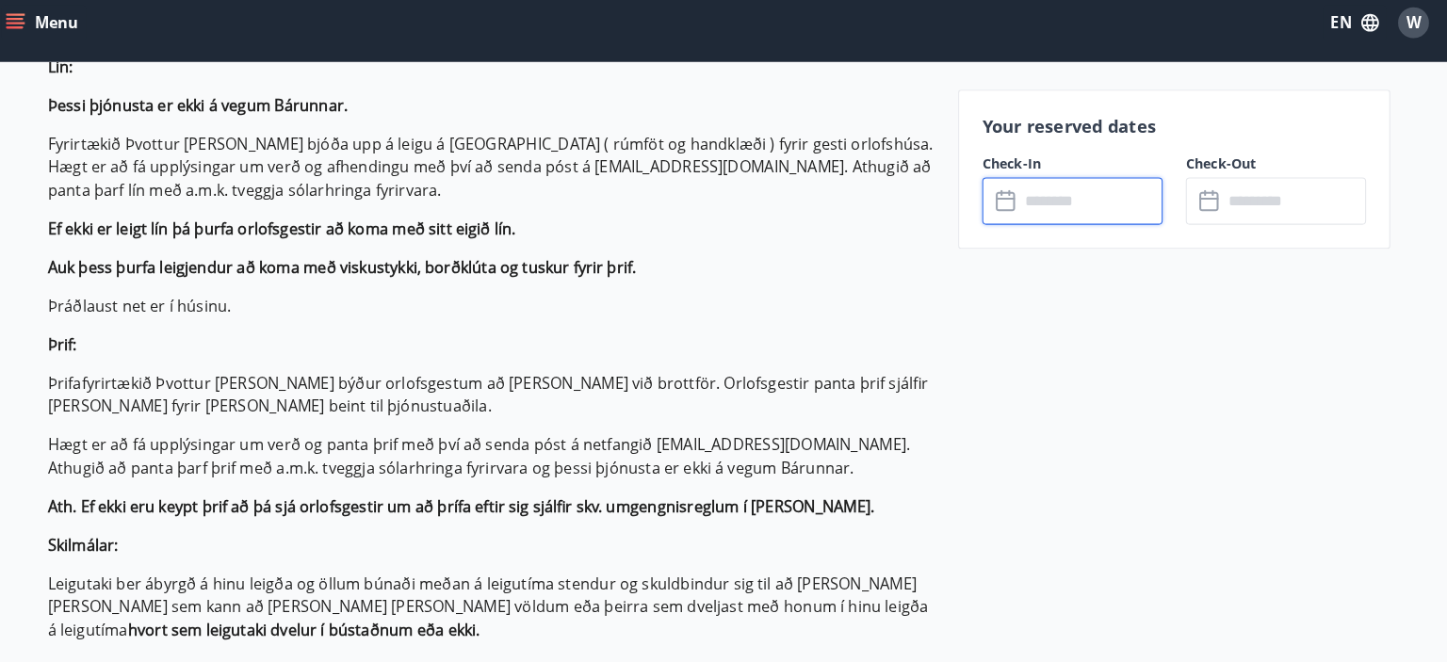
scroll to position [864, 0]
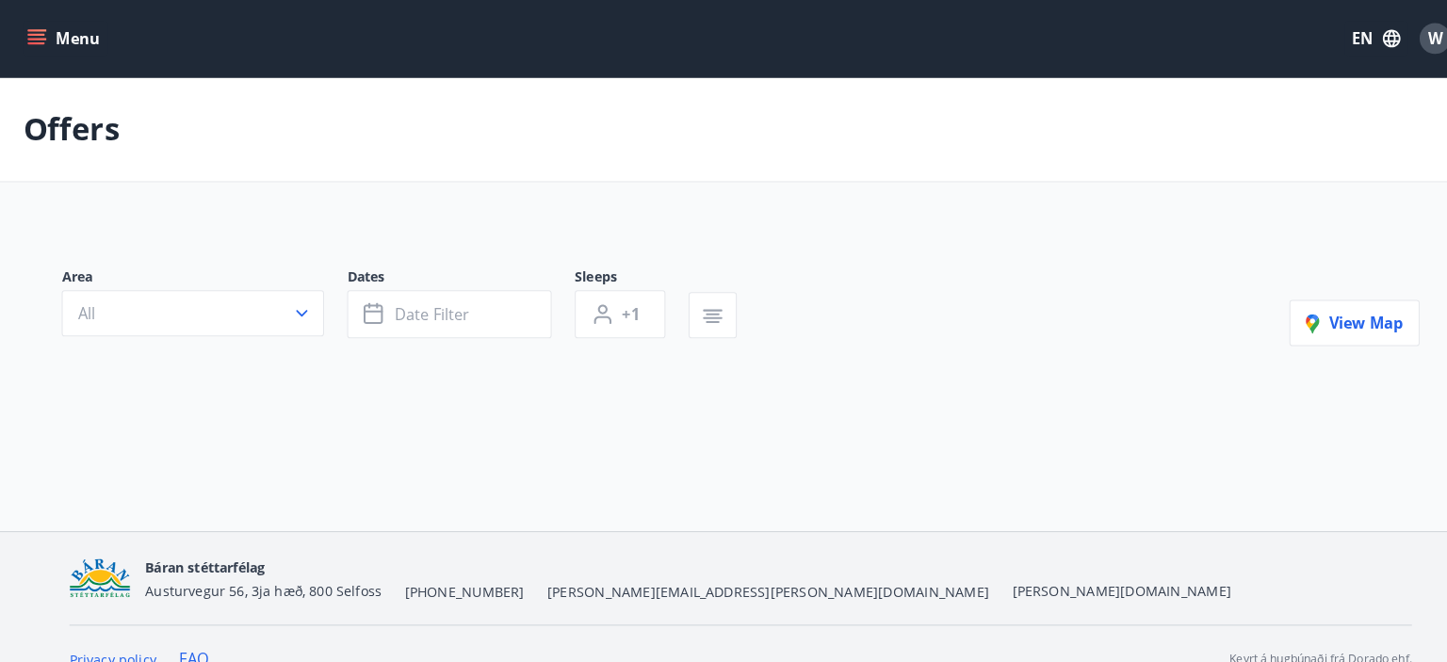
type input "*"
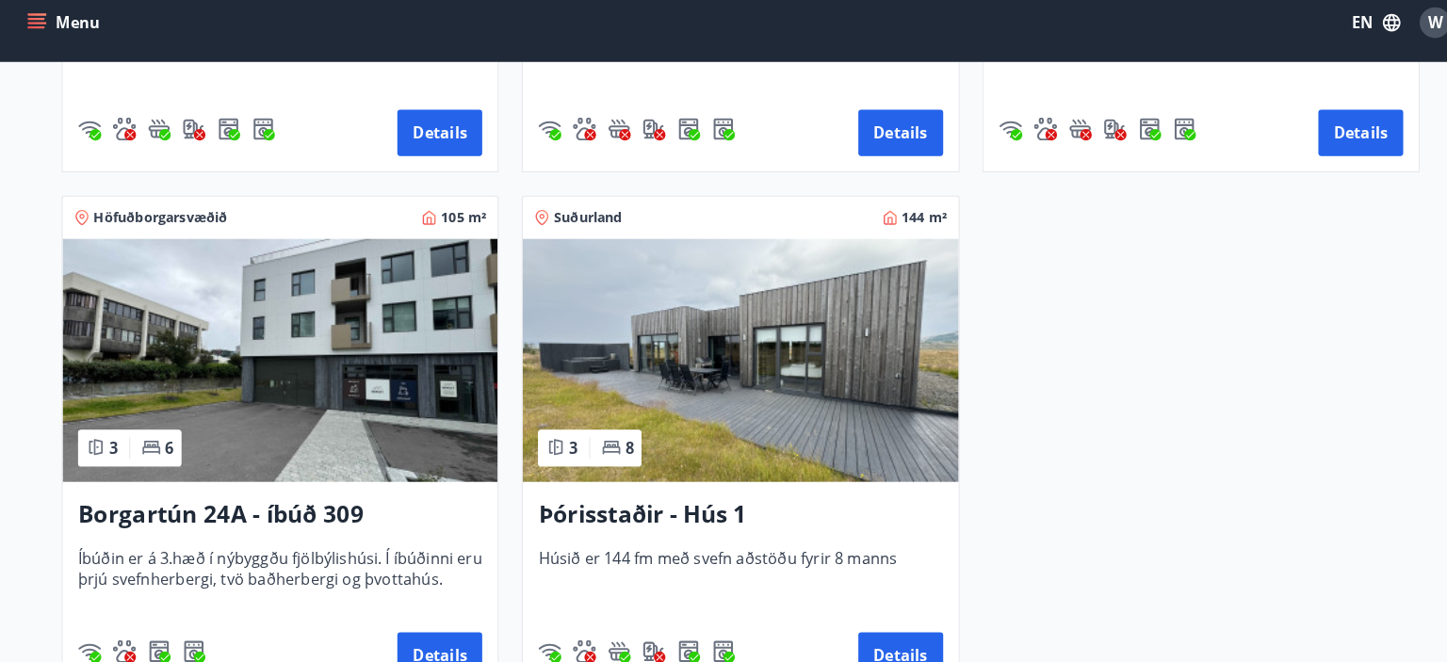
click at [668, 414] on img at bounding box center [723, 367] width 425 height 237
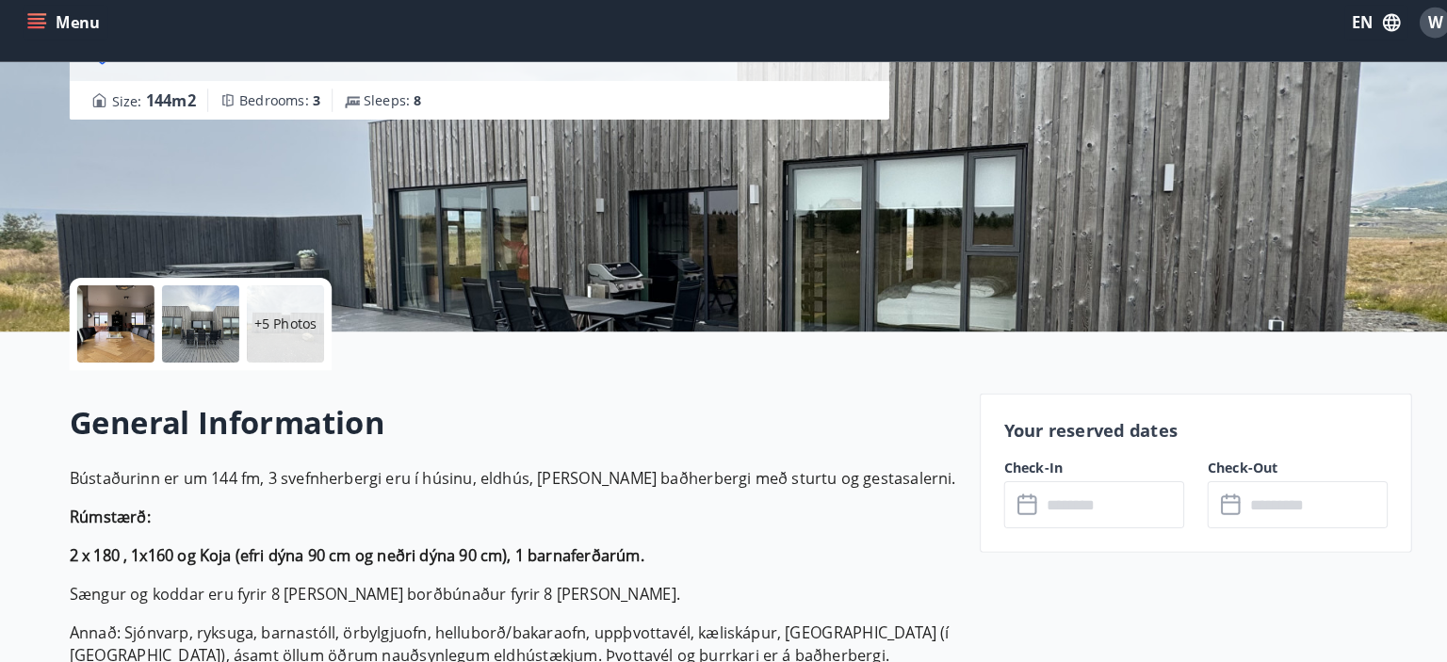
scroll to position [225, 0]
click at [1040, 495] on input "text" at bounding box center [1087, 509] width 140 height 46
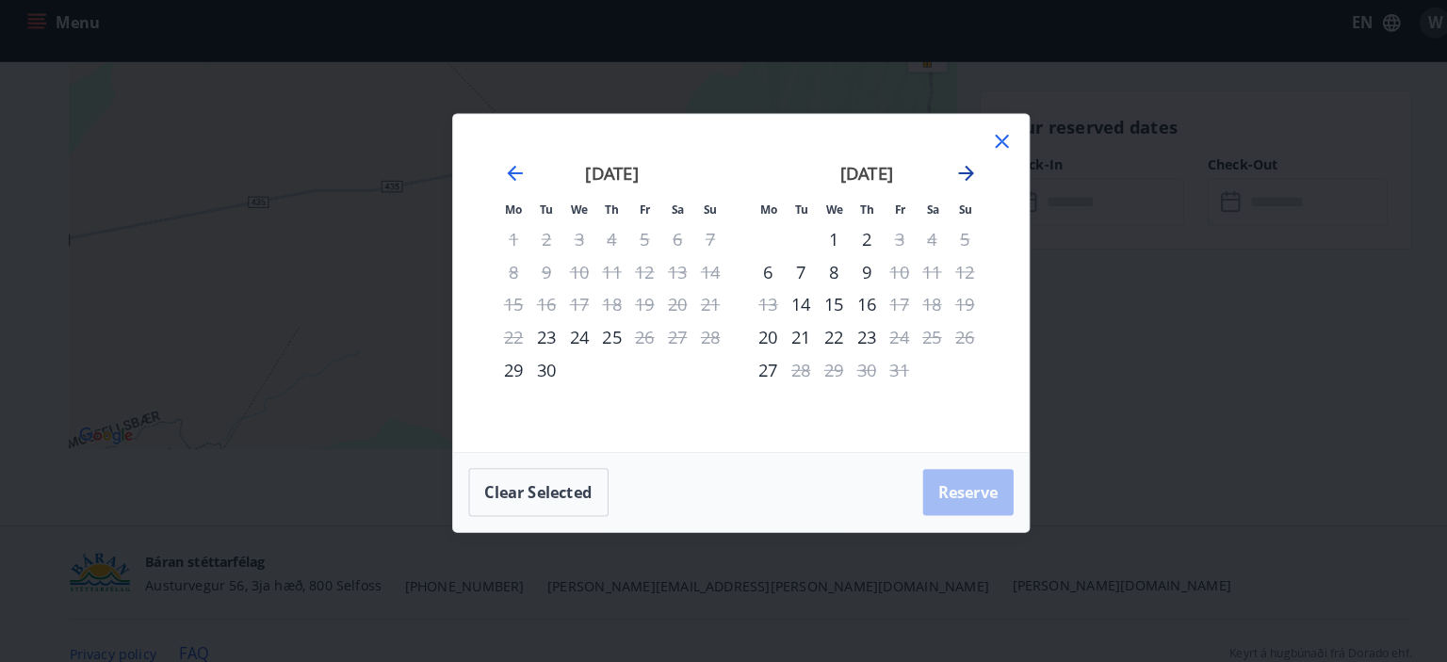
click at [945, 174] on icon "Move forward to switch to the next month." at bounding box center [944, 184] width 23 height 23
click at [983, 155] on icon at bounding box center [979, 153] width 23 height 23
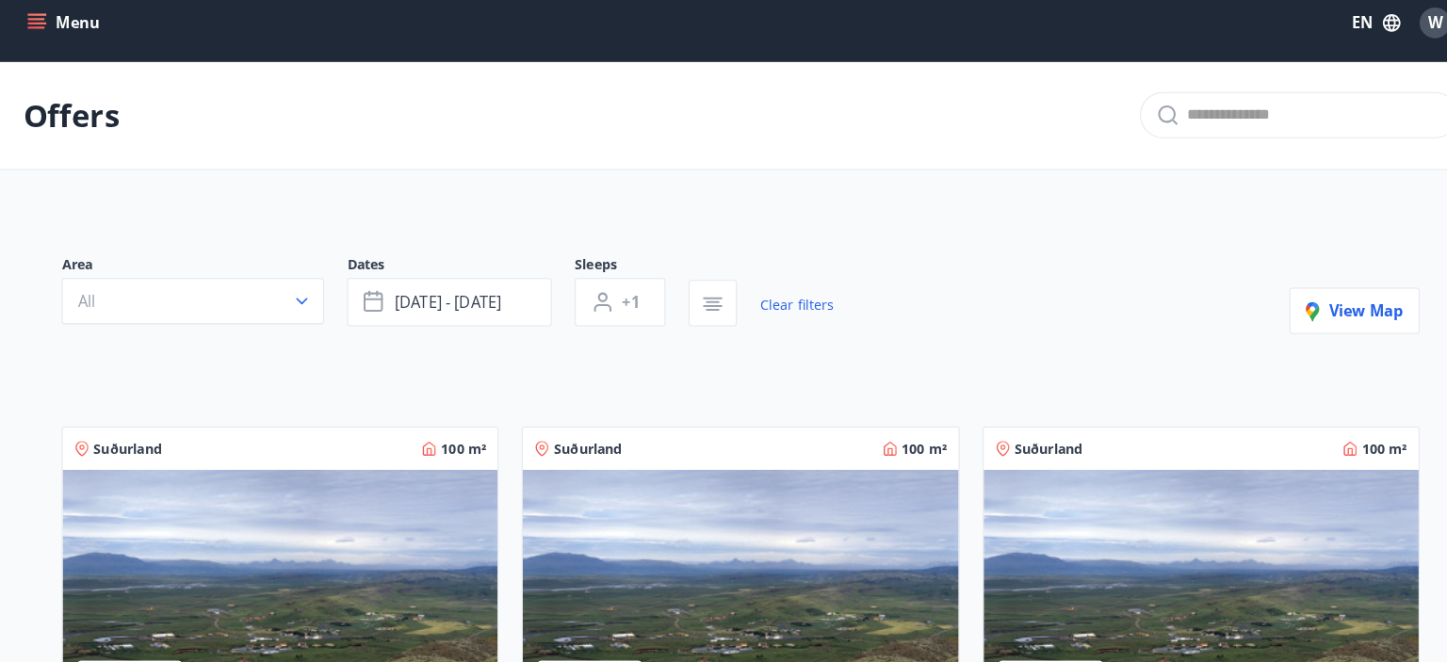
type input "*"
